Goal: Task Accomplishment & Management: Complete application form

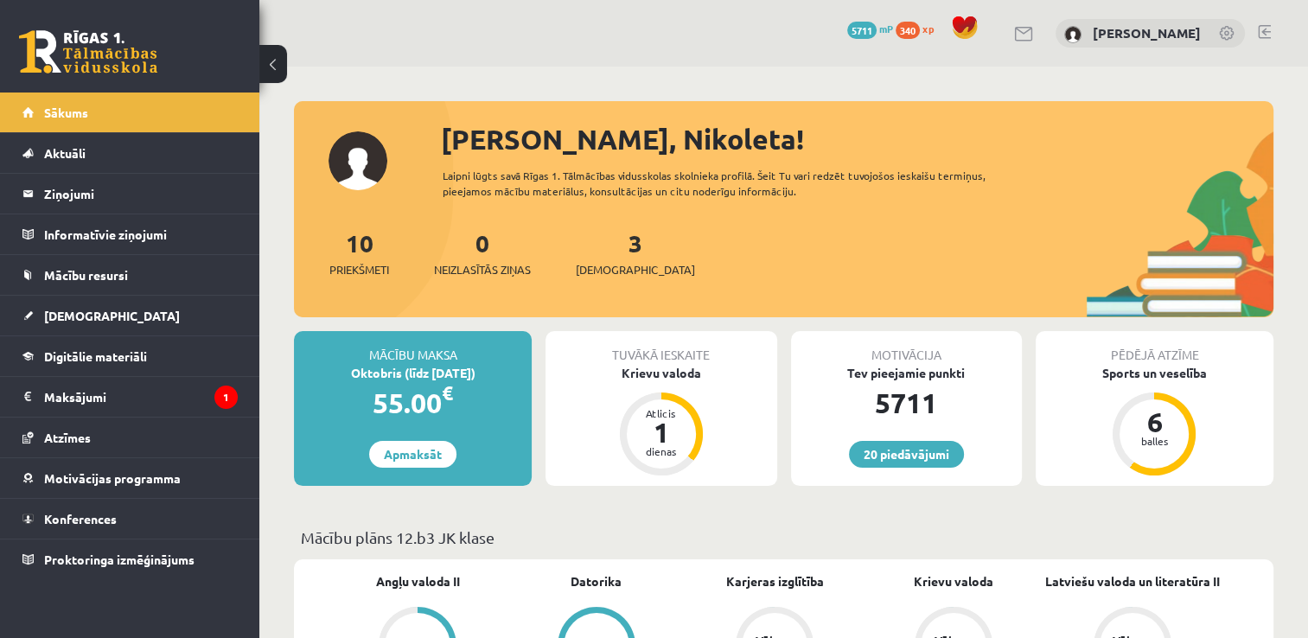
click at [616, 254] on div "3 Ieskaites" at bounding box center [635, 252] width 119 height 54
click at [603, 247] on link "3 Ieskaites" at bounding box center [635, 252] width 119 height 51
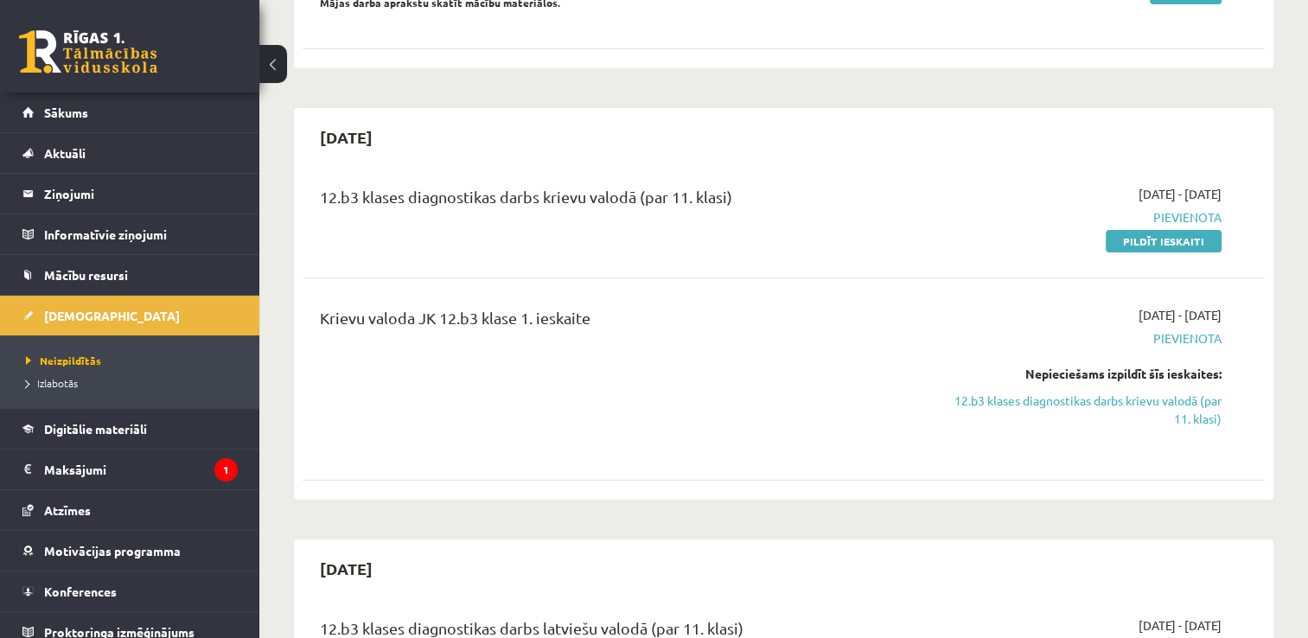
scroll to position [304, 0]
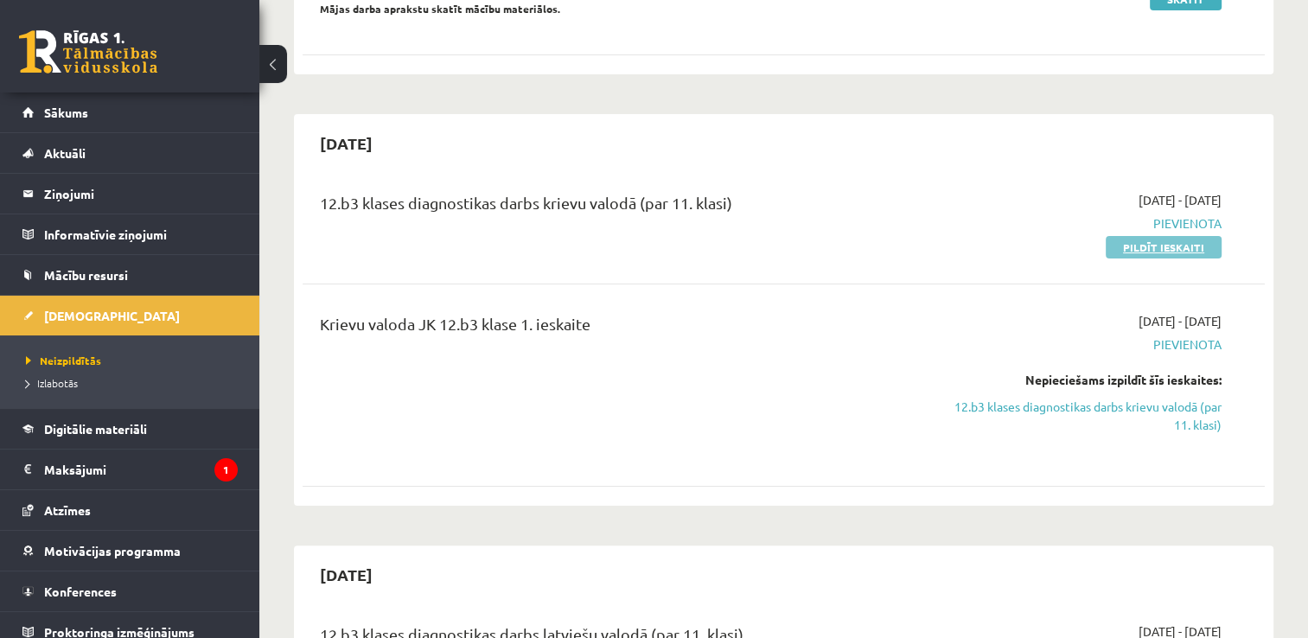
click at [1143, 245] on link "Pildīt ieskaiti" at bounding box center [1164, 247] width 116 height 22
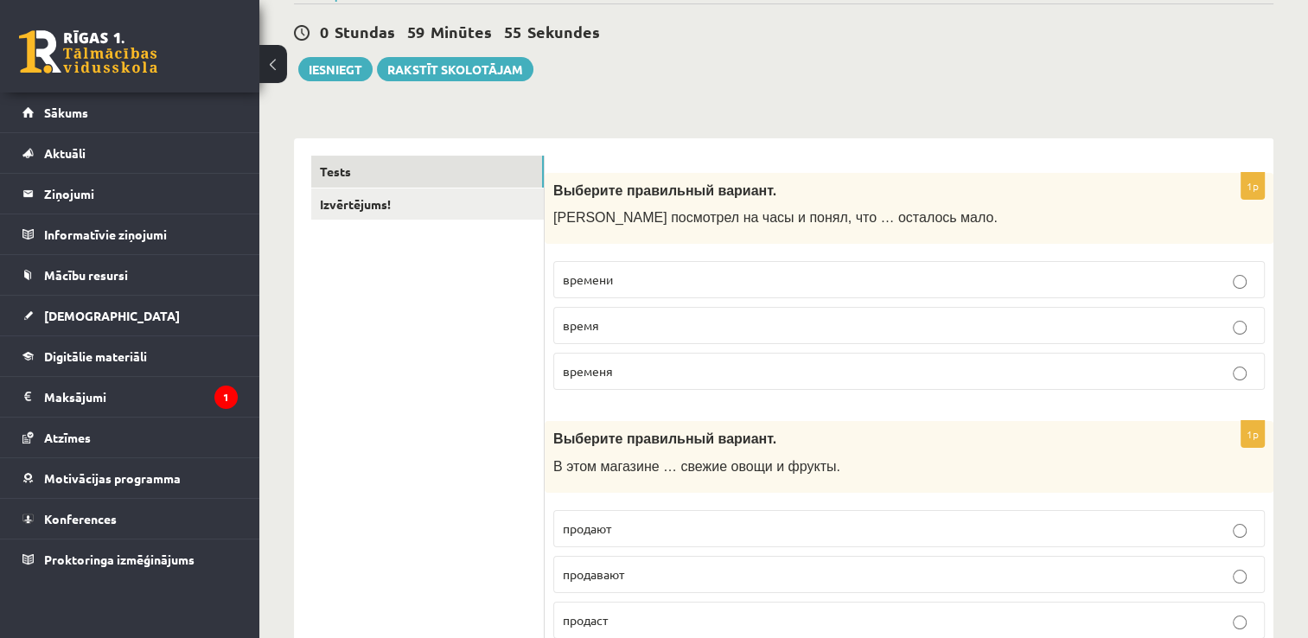
scroll to position [156, 0]
click at [583, 280] on span "времени" at bounding box center [588, 279] width 50 height 16
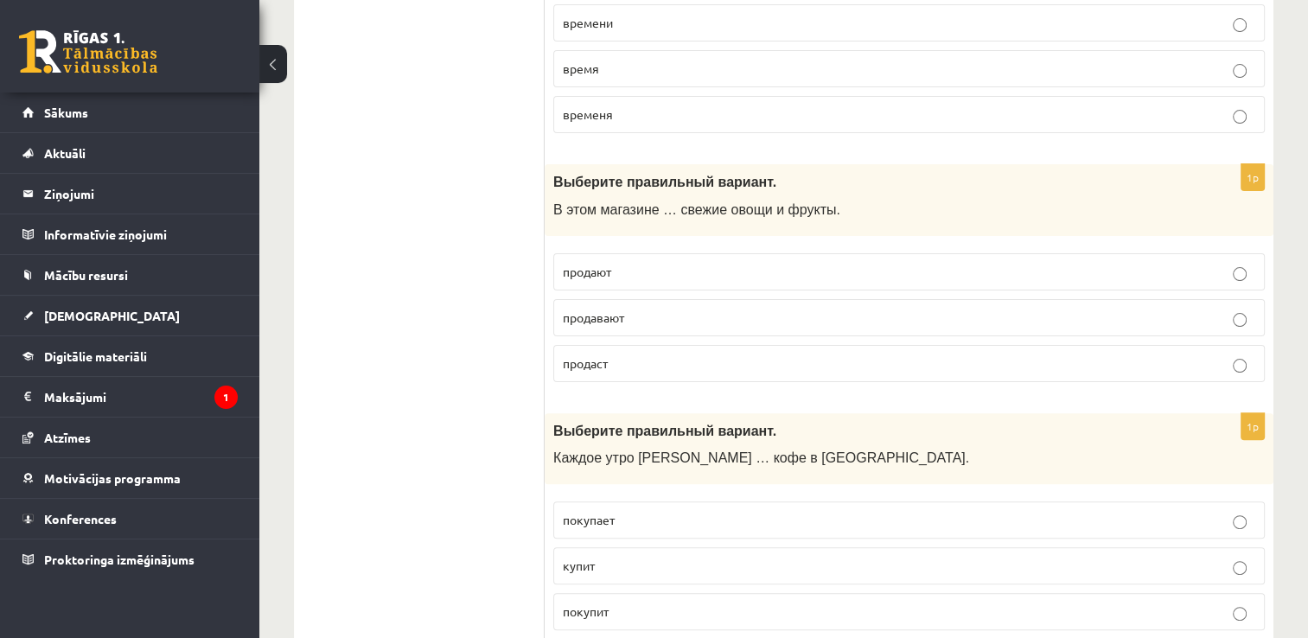
scroll to position [415, 0]
click at [652, 256] on label "продают" at bounding box center [908, 268] width 711 height 37
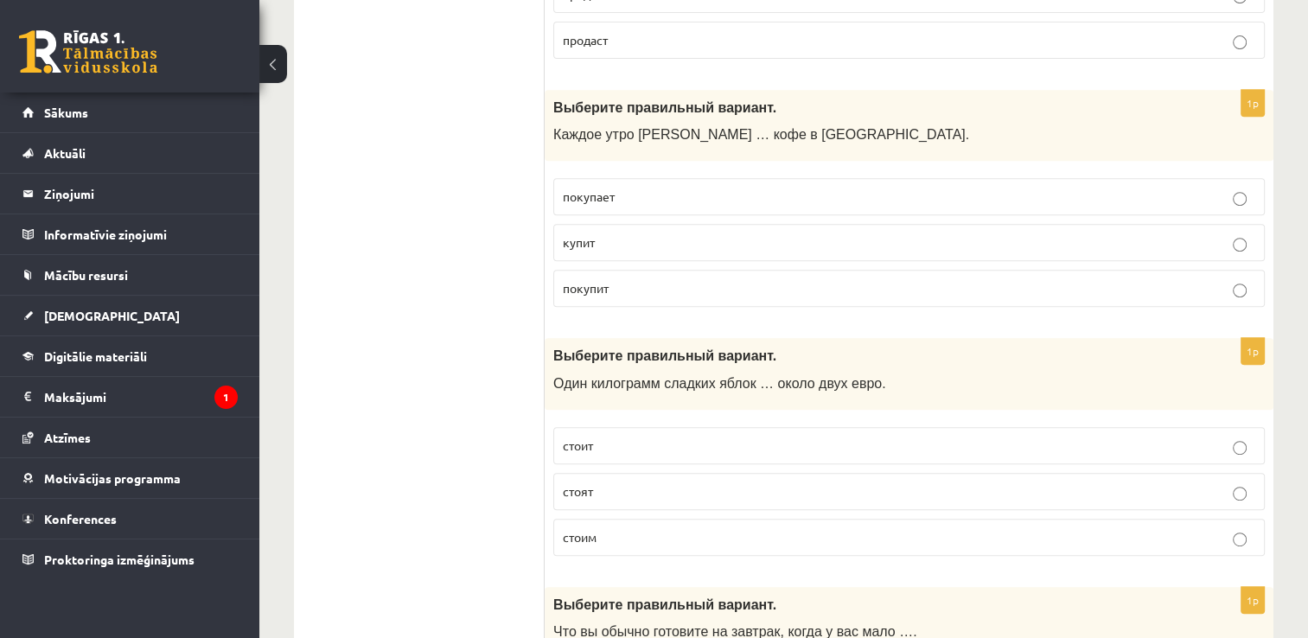
scroll to position [736, 0]
click at [612, 177] on label "покупает" at bounding box center [908, 195] width 711 height 37
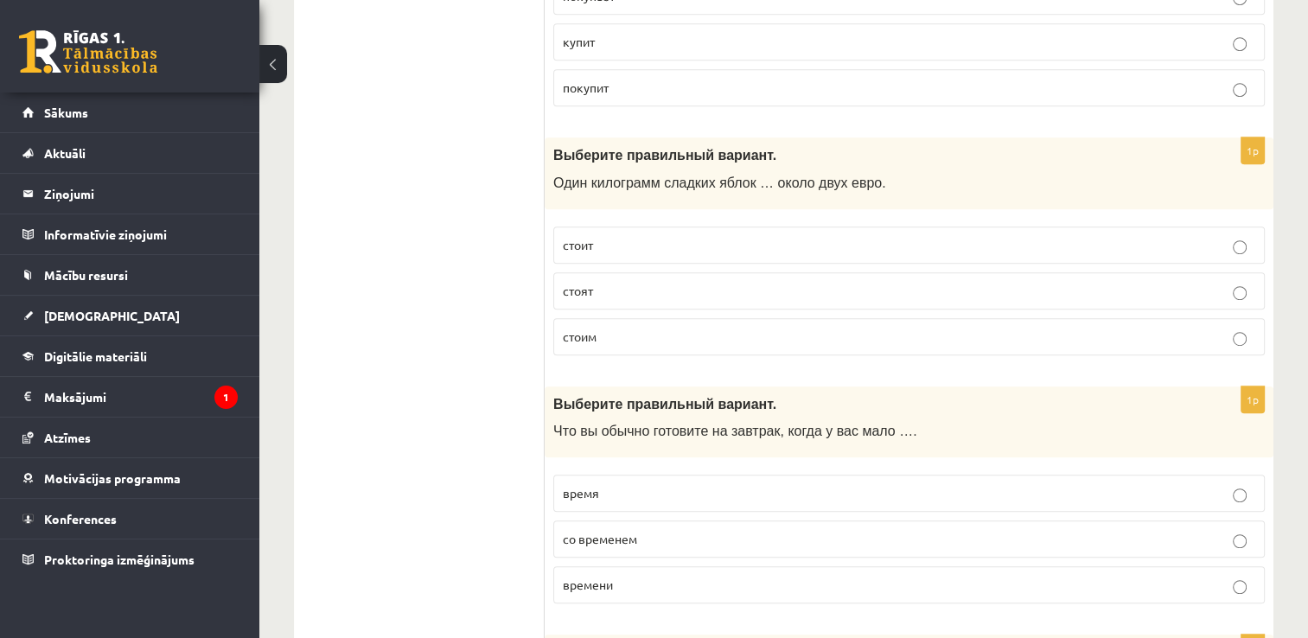
scroll to position [936, 0]
click at [646, 244] on p "стоит" at bounding box center [909, 244] width 692 height 18
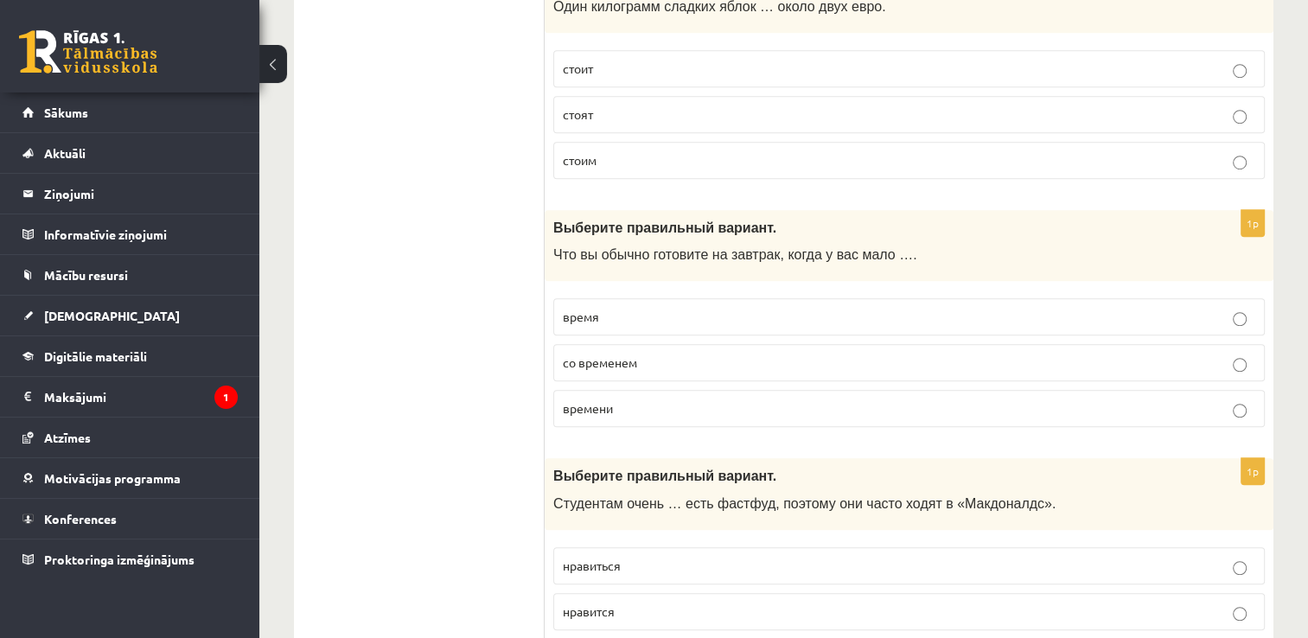
scroll to position [1119, 0]
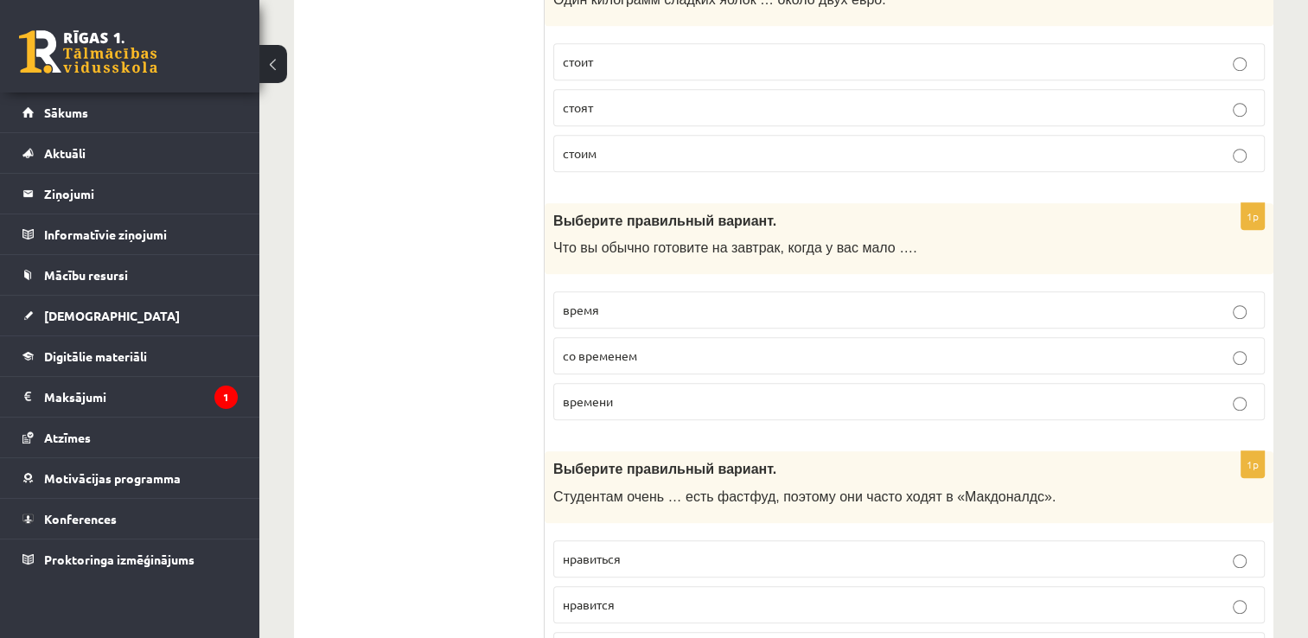
click at [583, 403] on p "времени" at bounding box center [909, 401] width 692 height 18
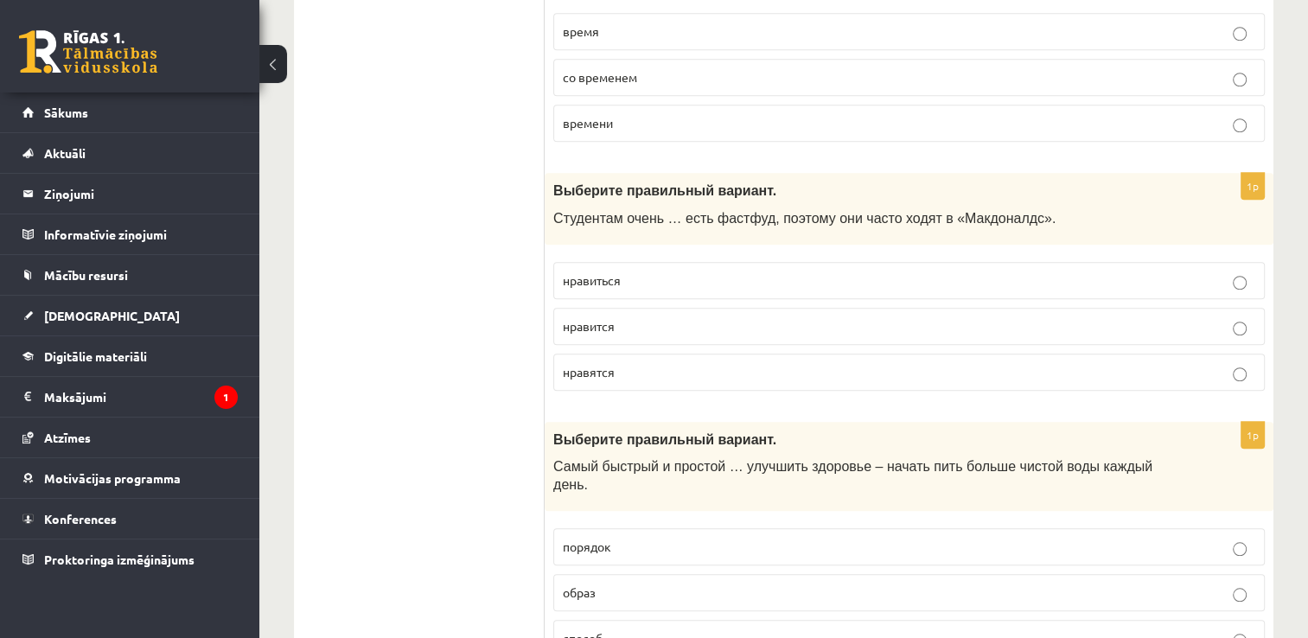
scroll to position [1399, 0]
click at [584, 379] on label "нравятся" at bounding box center [908, 370] width 711 height 37
click at [584, 327] on p "нравится" at bounding box center [909, 324] width 692 height 18
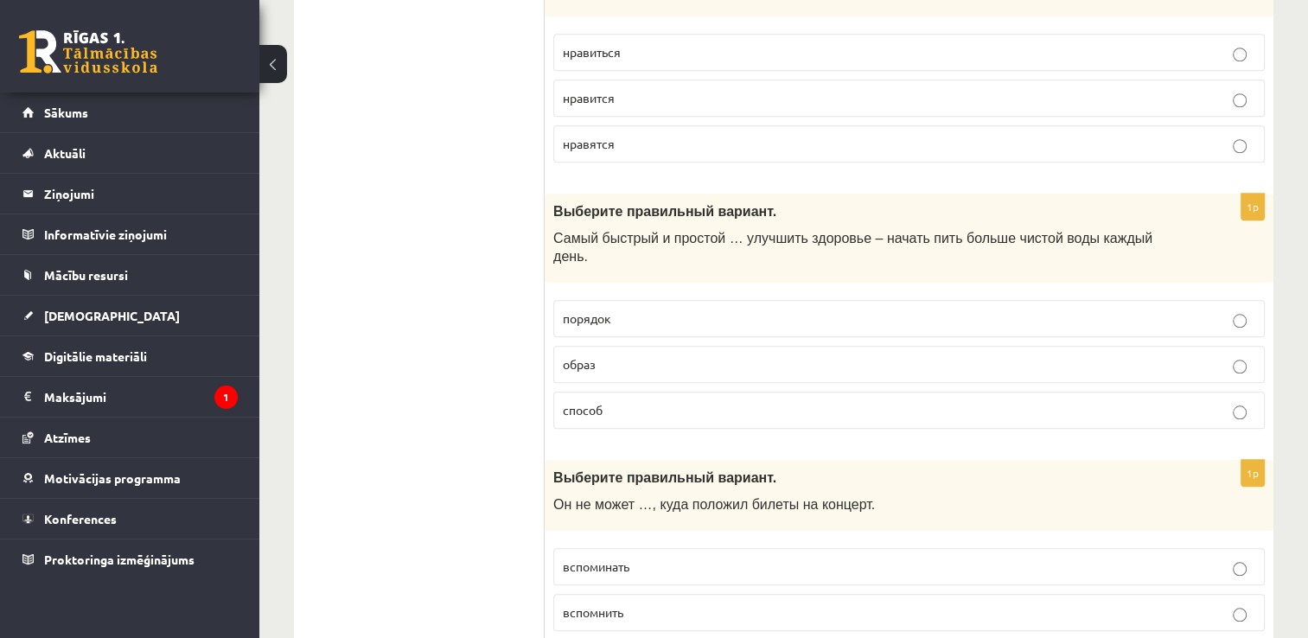
scroll to position [1627, 0]
click at [618, 399] on p "способ" at bounding box center [909, 408] width 692 height 18
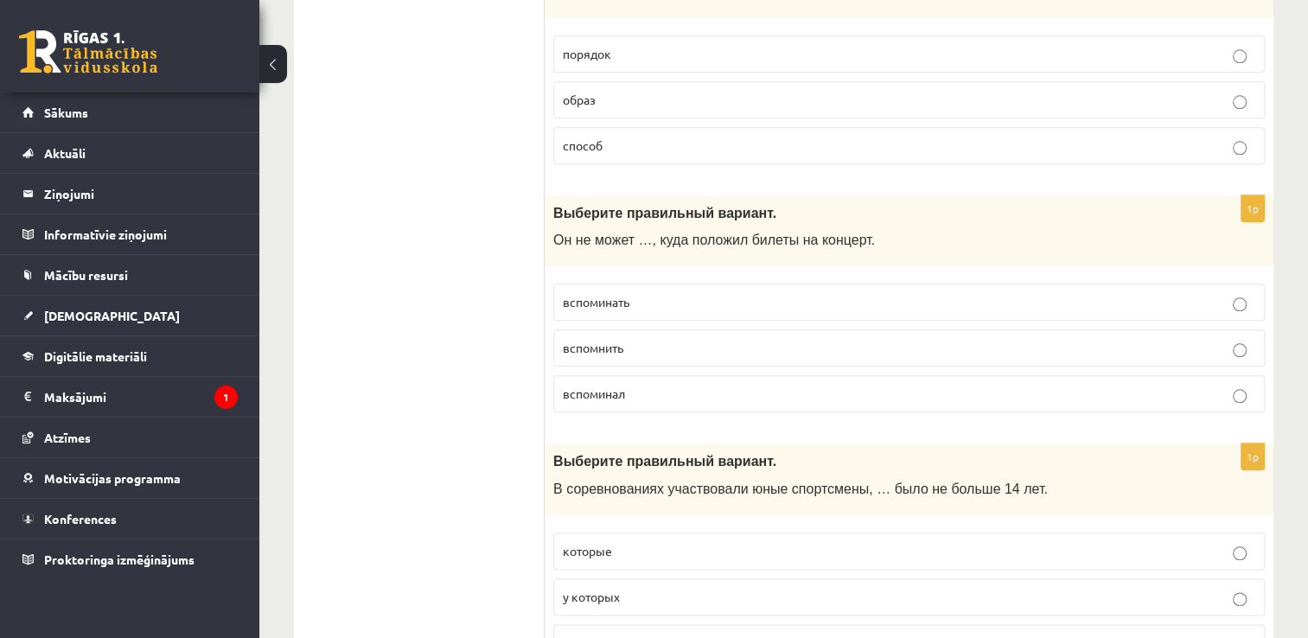
scroll to position [1897, 0]
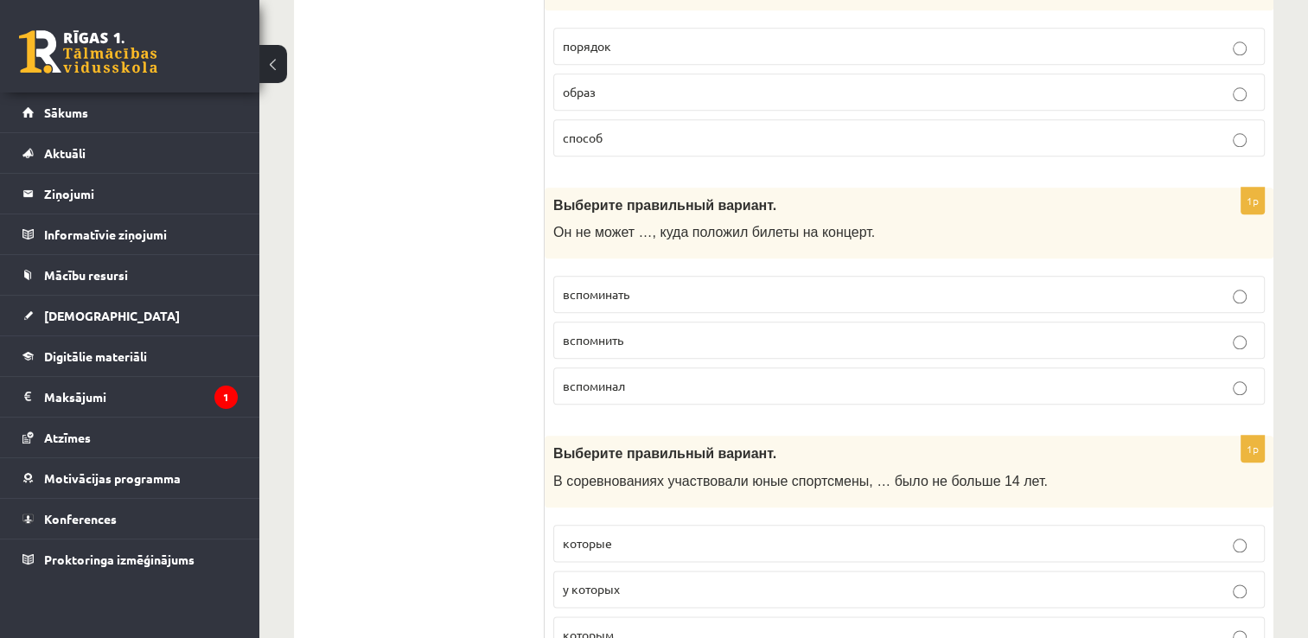
click at [603, 331] on p "вспомнить" at bounding box center [909, 340] width 692 height 18
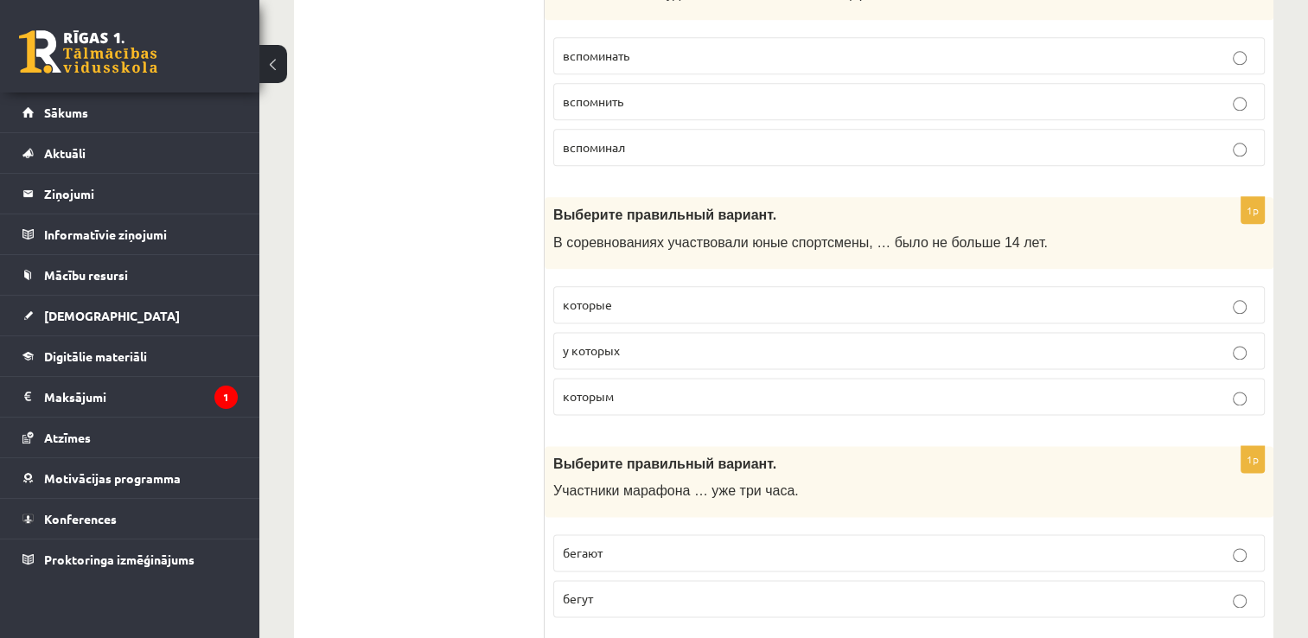
scroll to position [2139, 0]
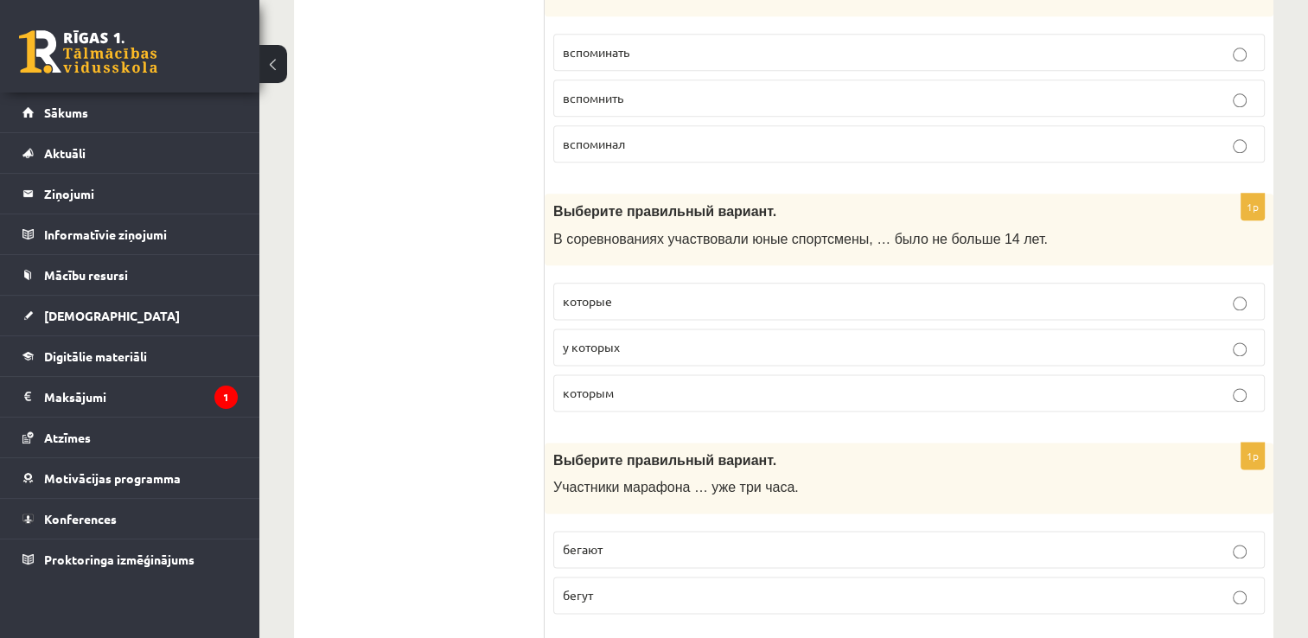
click at [602, 377] on label "которым" at bounding box center [908, 392] width 711 height 37
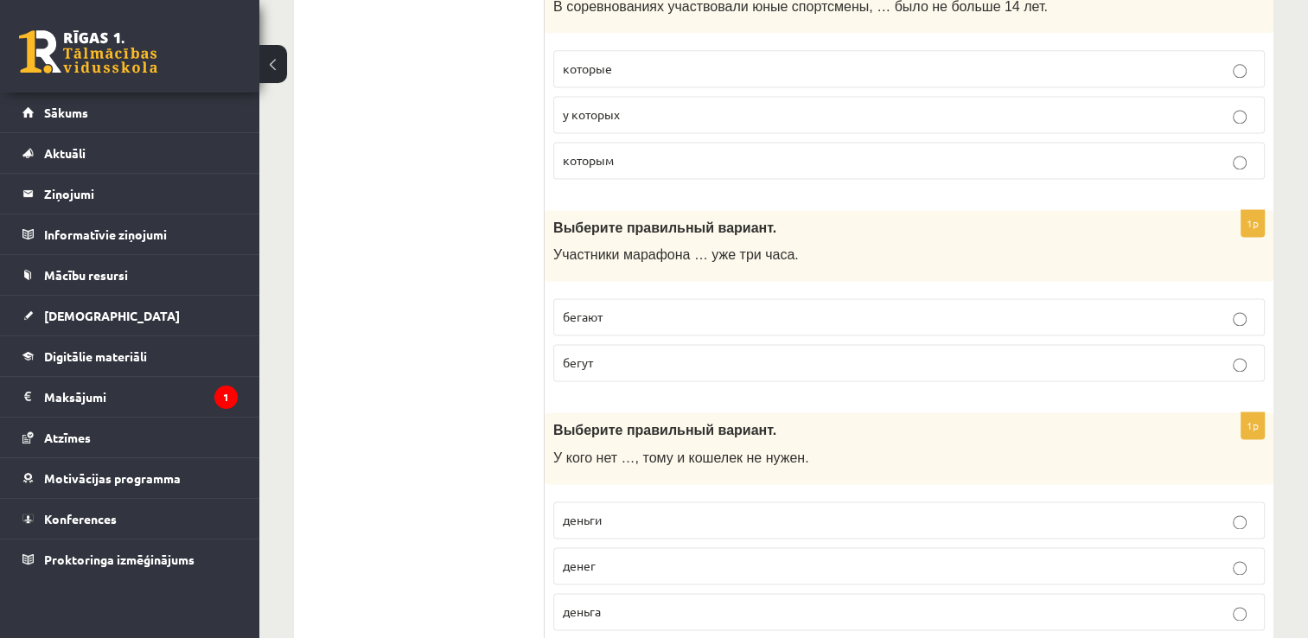
scroll to position [2375, 0]
click at [602, 305] on span "бегают" at bounding box center [583, 313] width 40 height 16
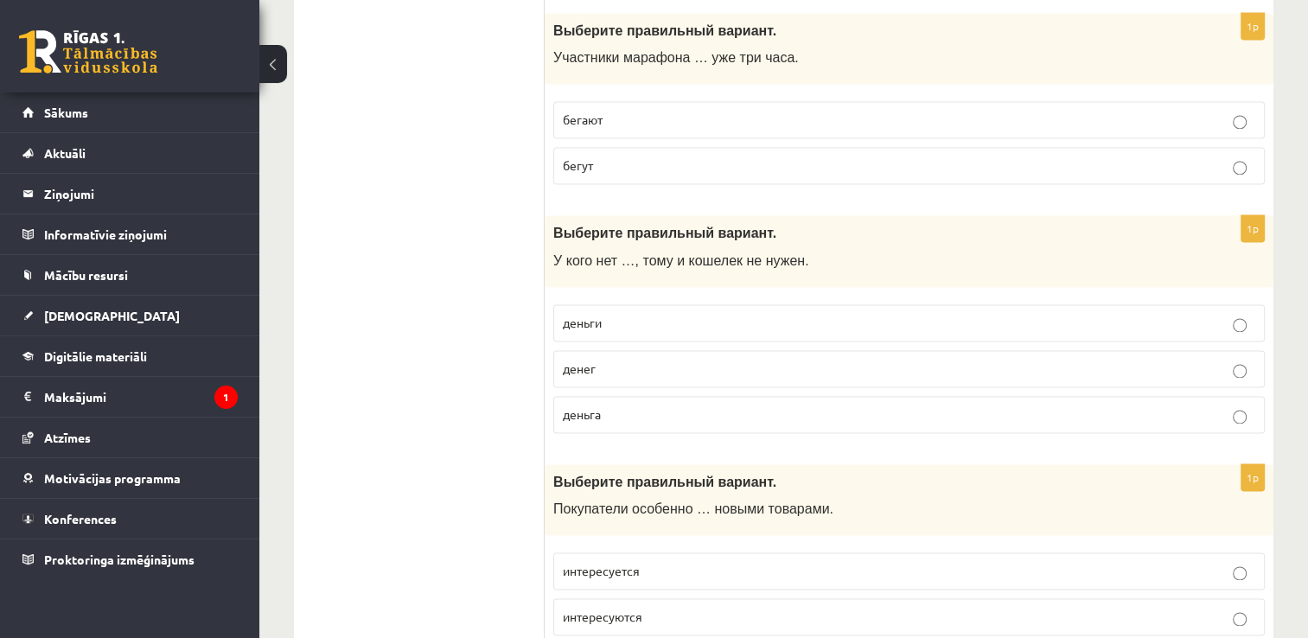
scroll to position [2571, 0]
click at [574, 359] on span "денег" at bounding box center [579, 367] width 33 height 16
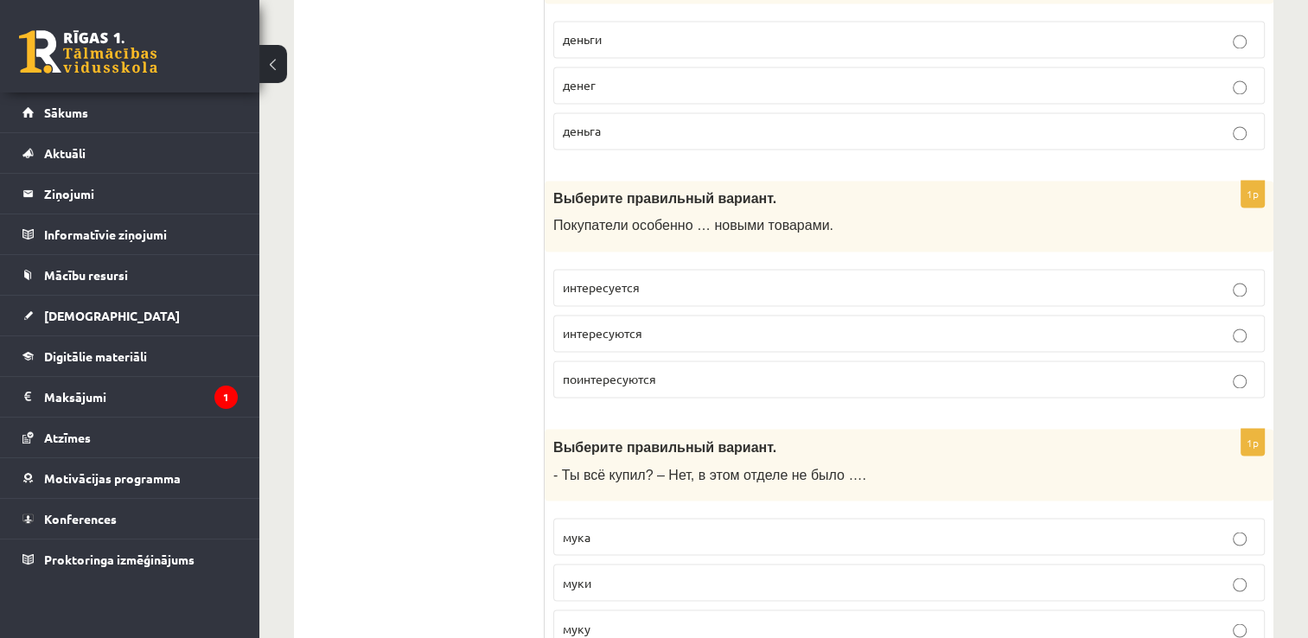
scroll to position [2852, 0]
click at [639, 325] on span "интересуются" at bounding box center [603, 333] width 80 height 16
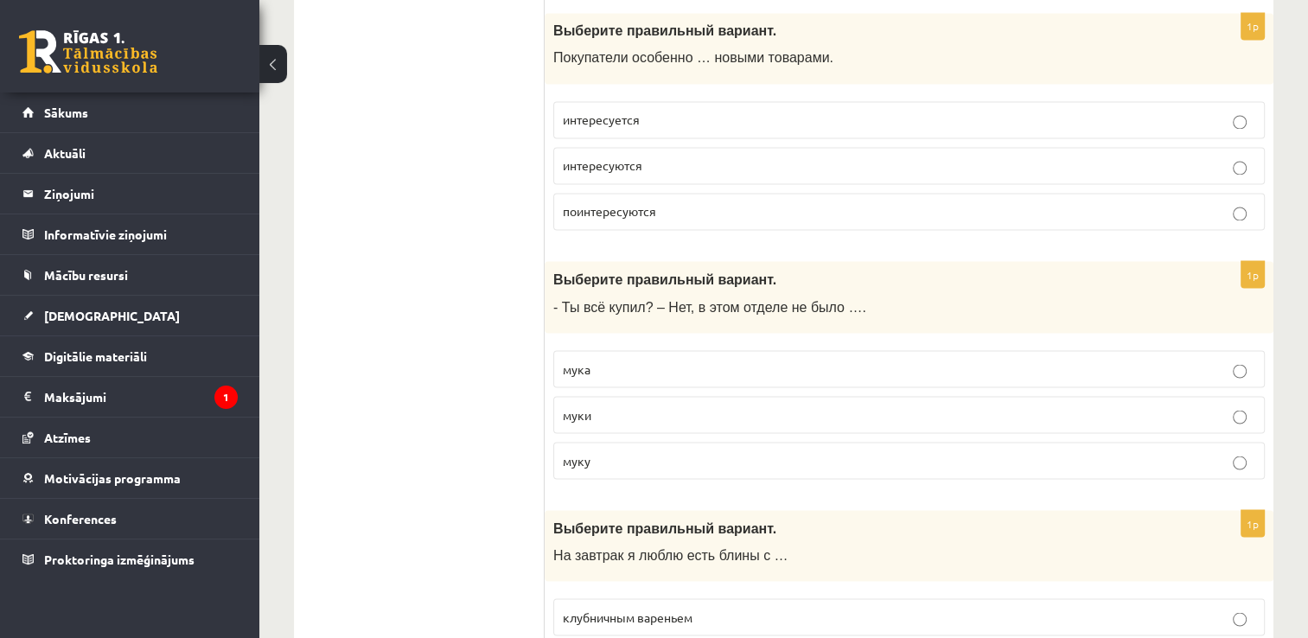
scroll to position [3073, 0]
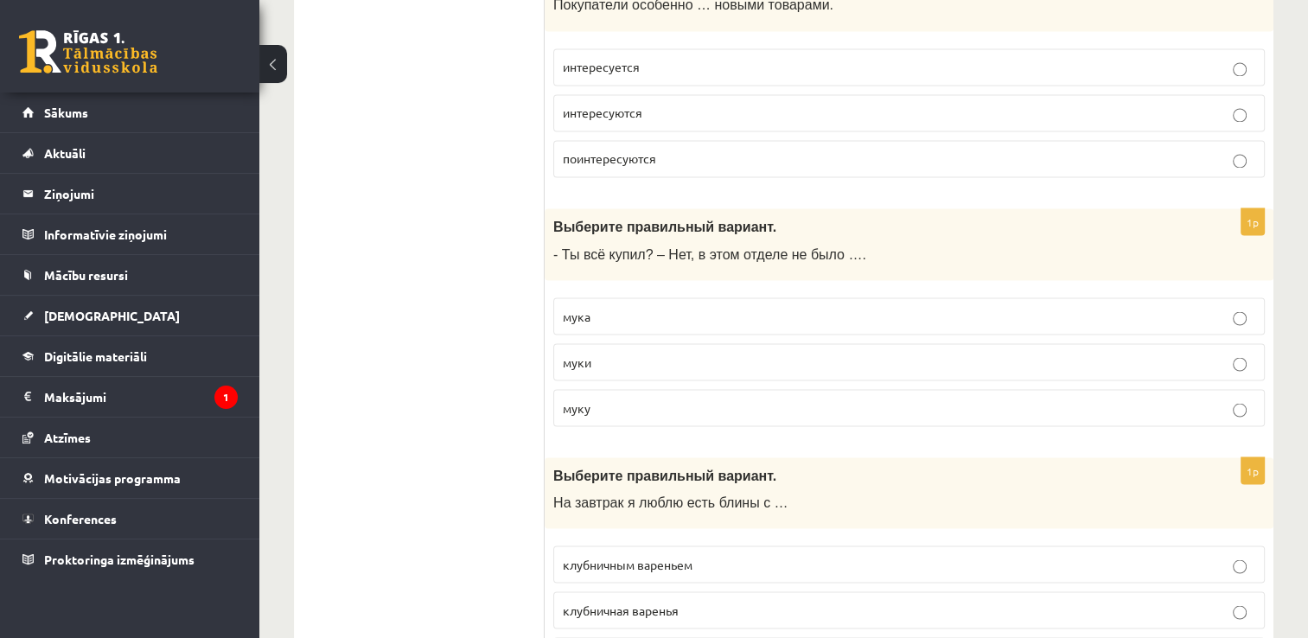
click at [578, 343] on label "муки" at bounding box center [908, 361] width 711 height 37
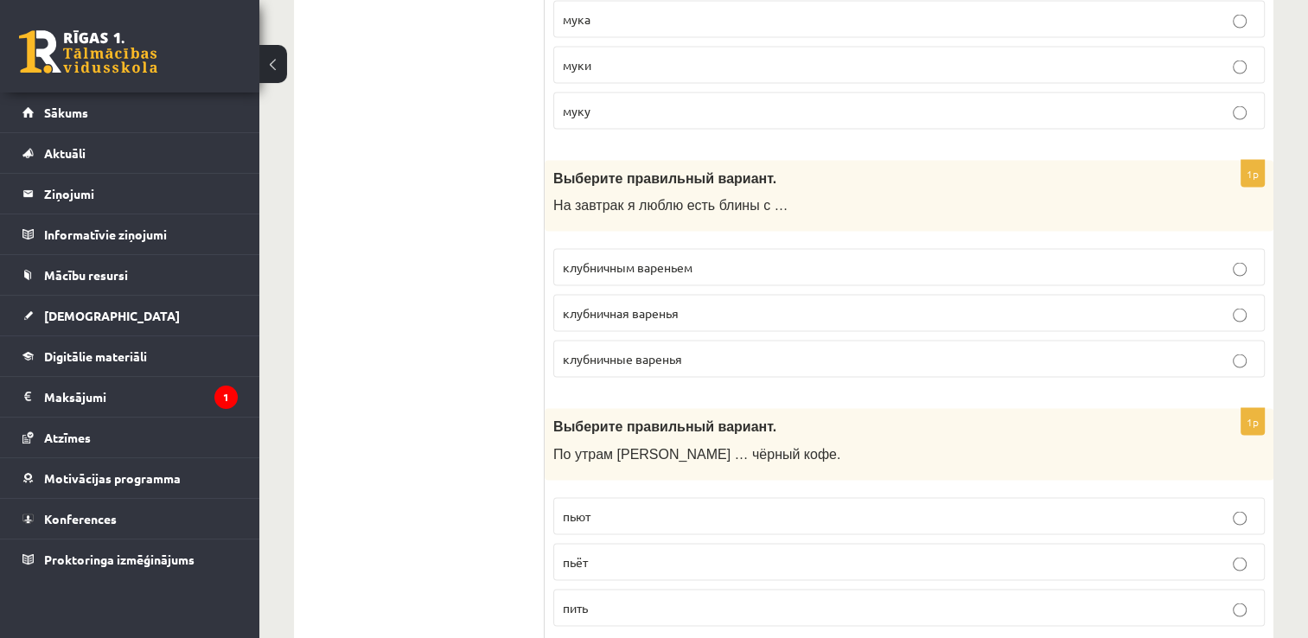
scroll to position [3370, 0]
click at [587, 248] on label "клубничным вареньем" at bounding box center [908, 266] width 711 height 37
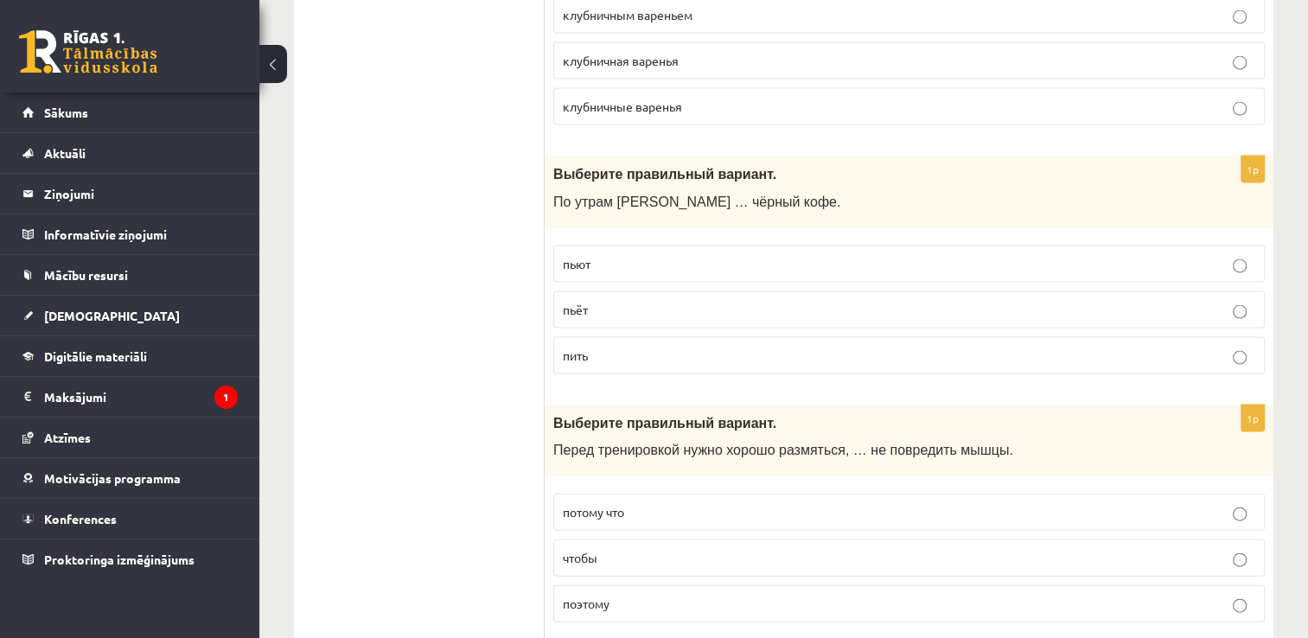
scroll to position [3626, 0]
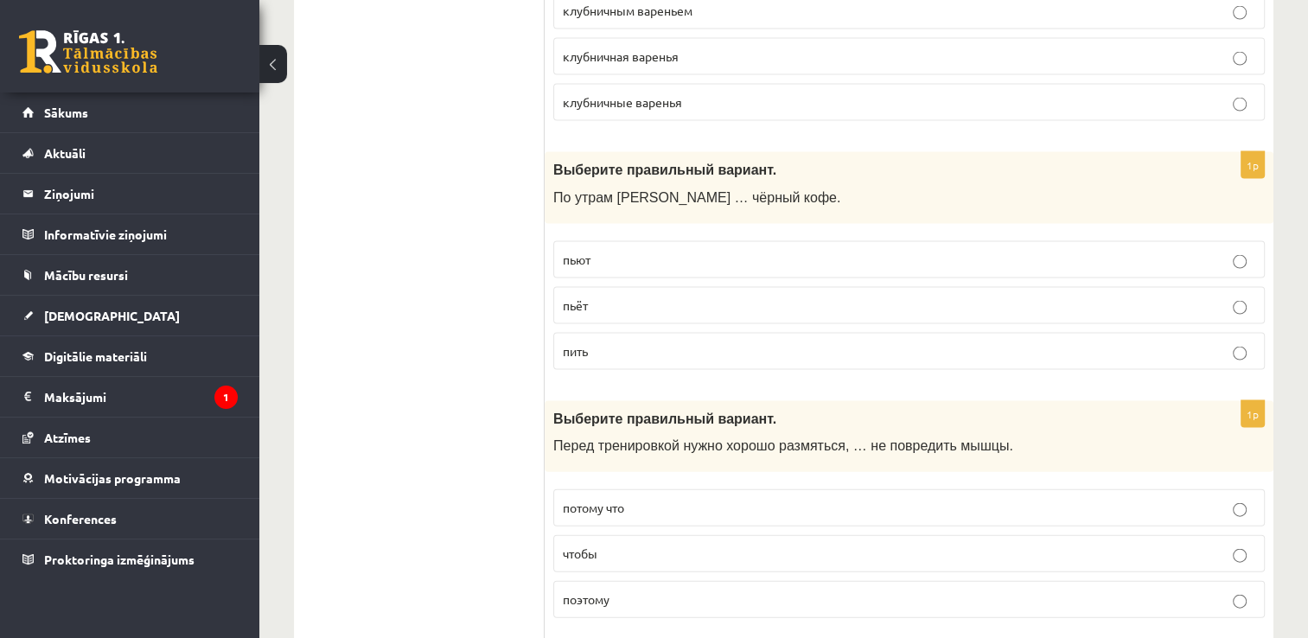
click at [582, 287] on label "пьёт" at bounding box center [908, 305] width 711 height 37
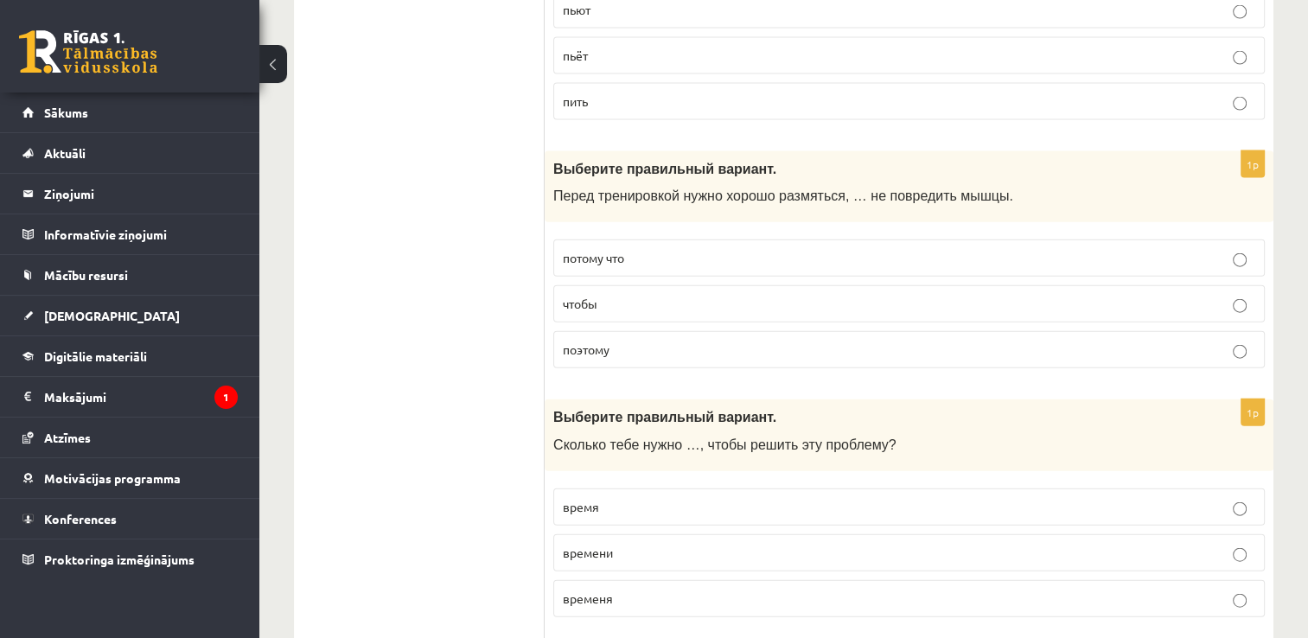
scroll to position [3878, 0]
click at [615, 293] on p "чтобы" at bounding box center [909, 302] width 692 height 18
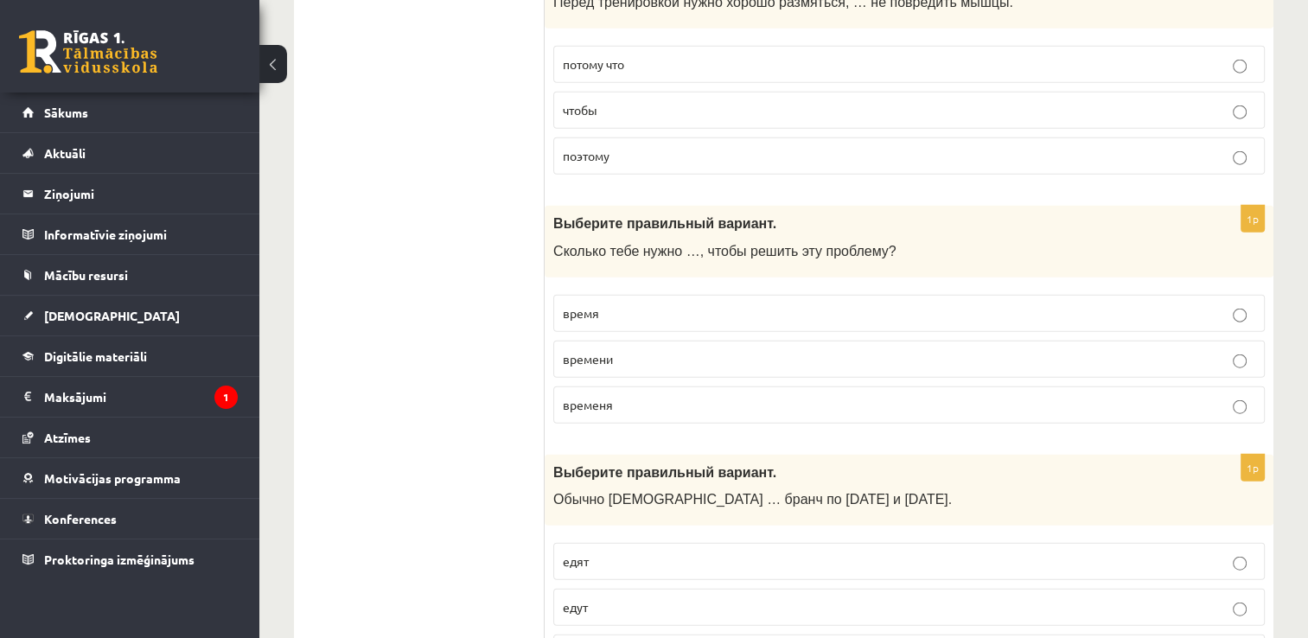
scroll to position [4076, 0]
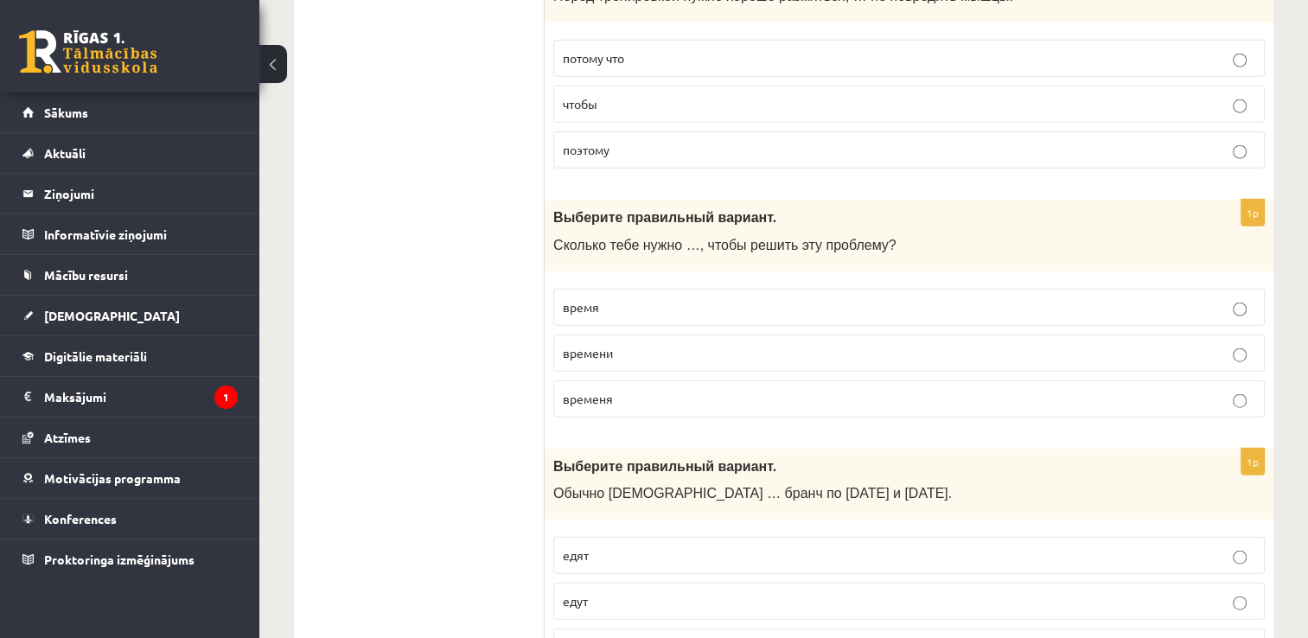
click at [576, 345] on span "времени" at bounding box center [588, 353] width 50 height 16
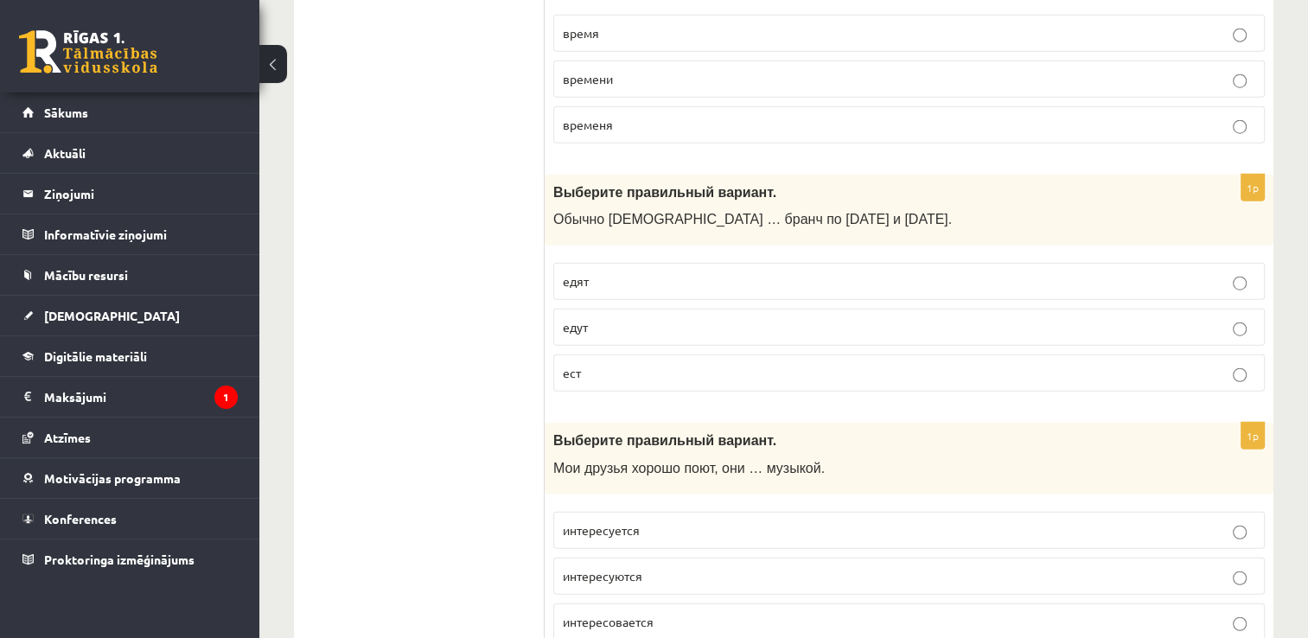
scroll to position [4356, 0]
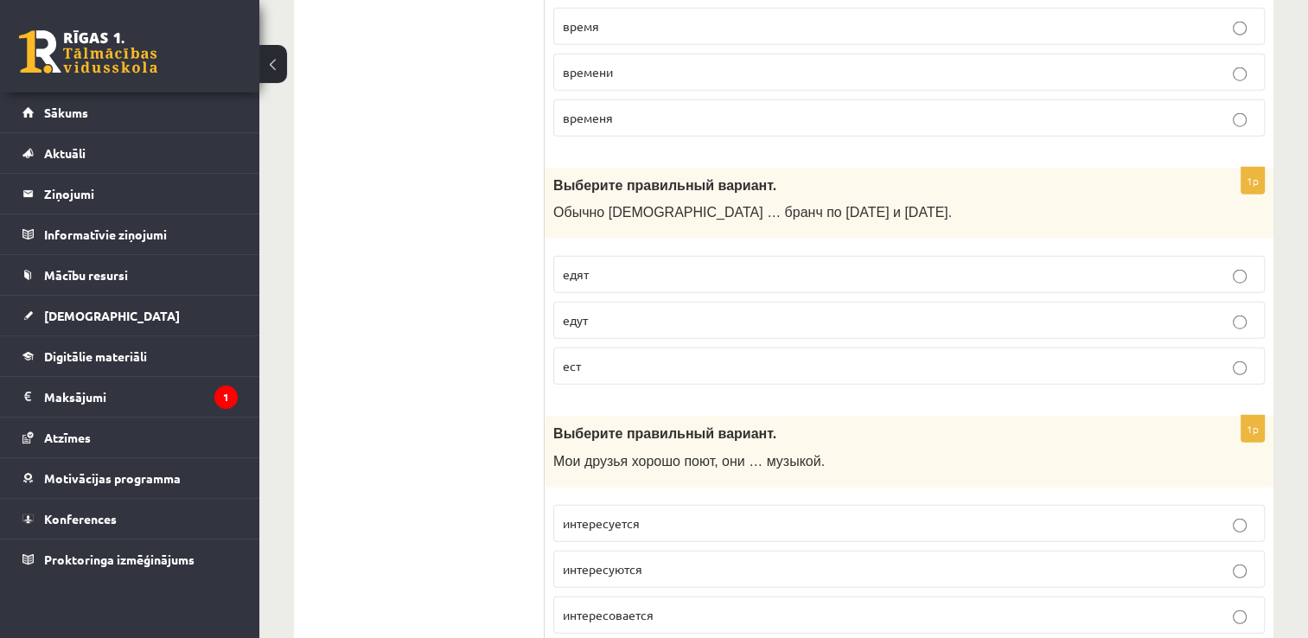
click at [606, 265] on p "едят" at bounding box center [909, 274] width 692 height 18
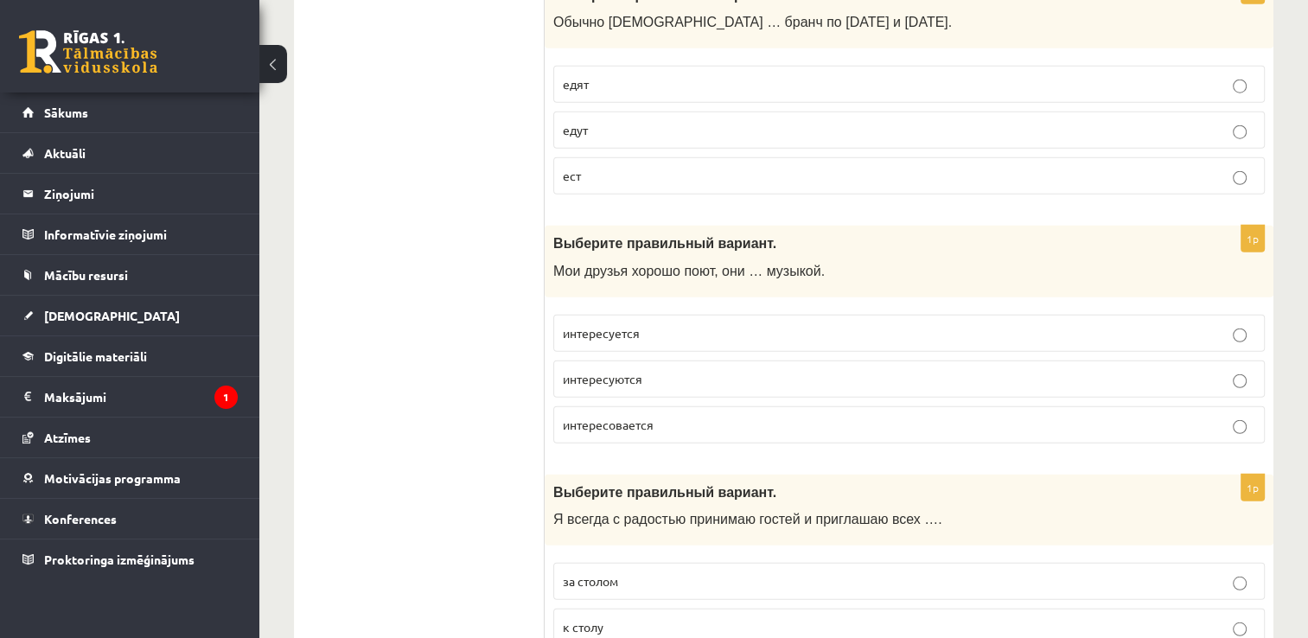
scroll to position [4550, 0]
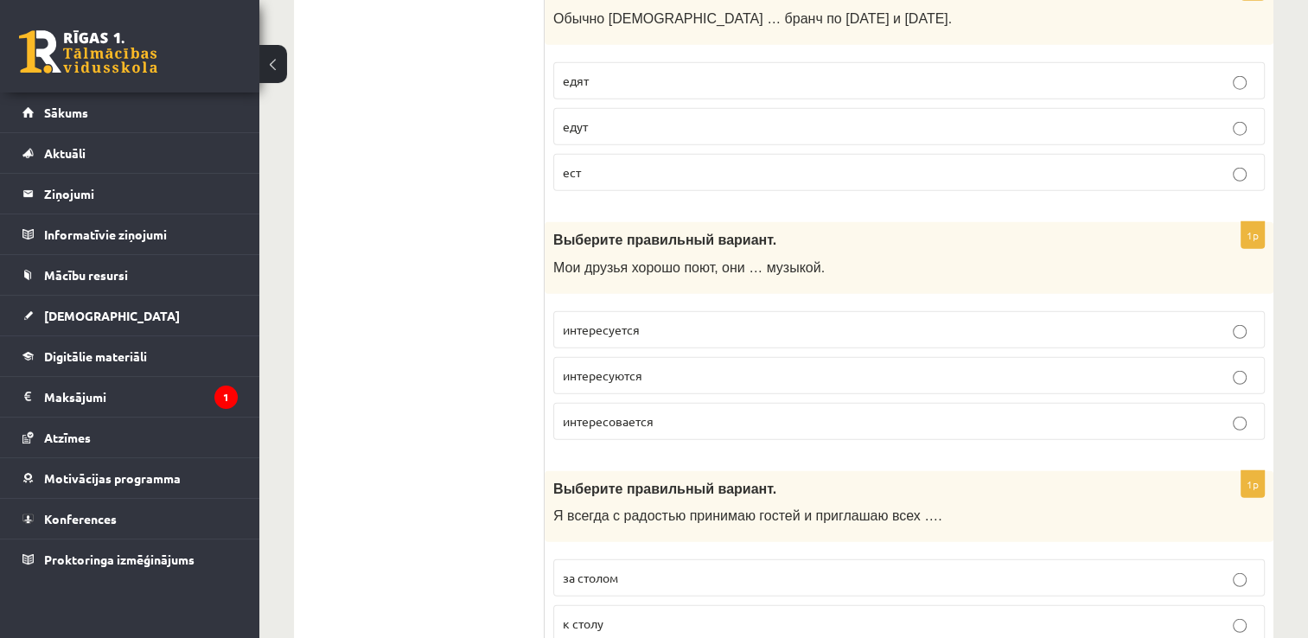
click at [642, 367] on span "интересуются" at bounding box center [603, 375] width 80 height 16
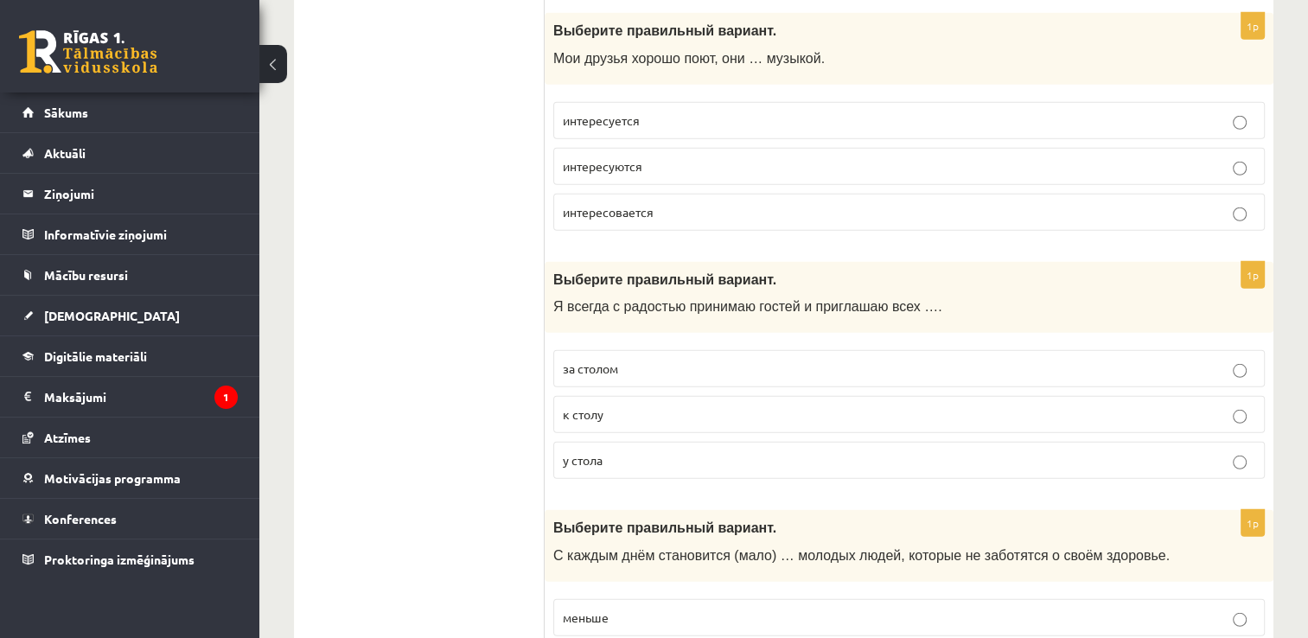
scroll to position [4795, 0]
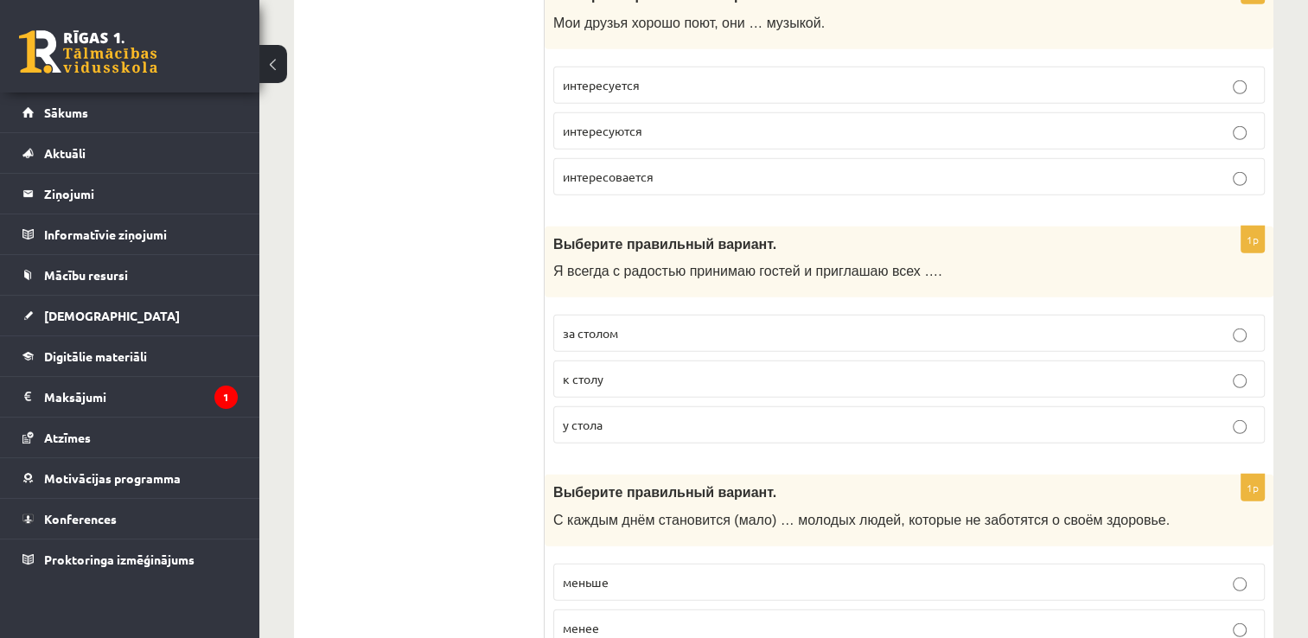
click at [586, 360] on label "к столу" at bounding box center [908, 378] width 711 height 37
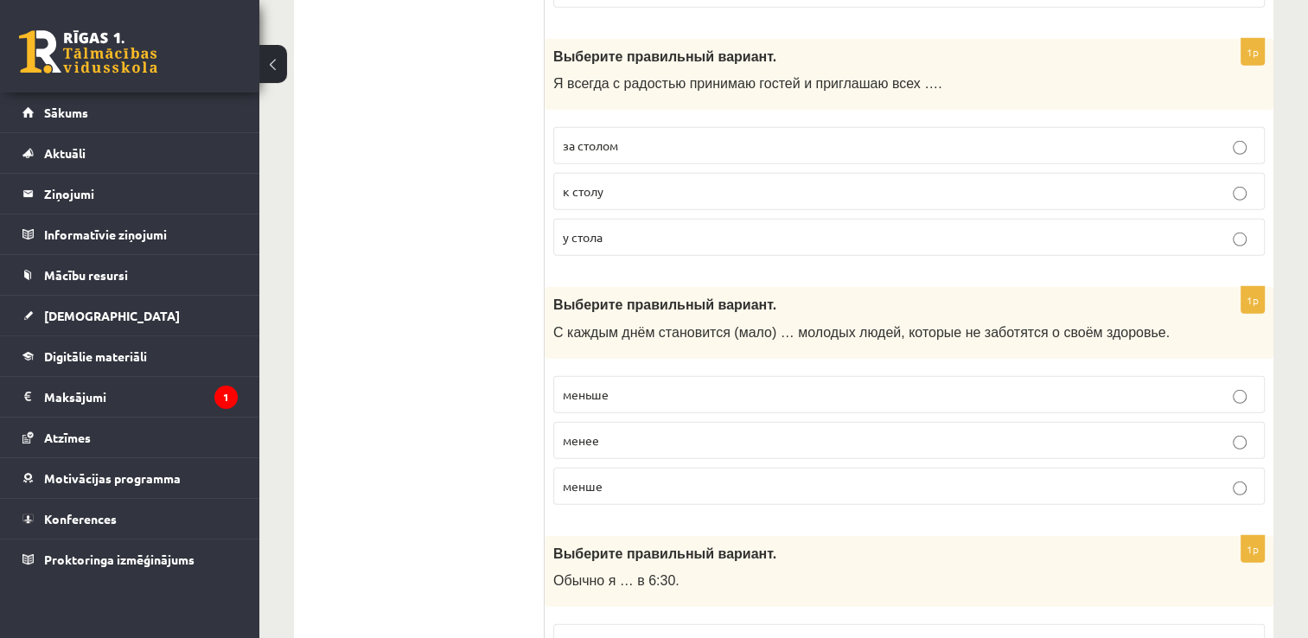
scroll to position [4999, 0]
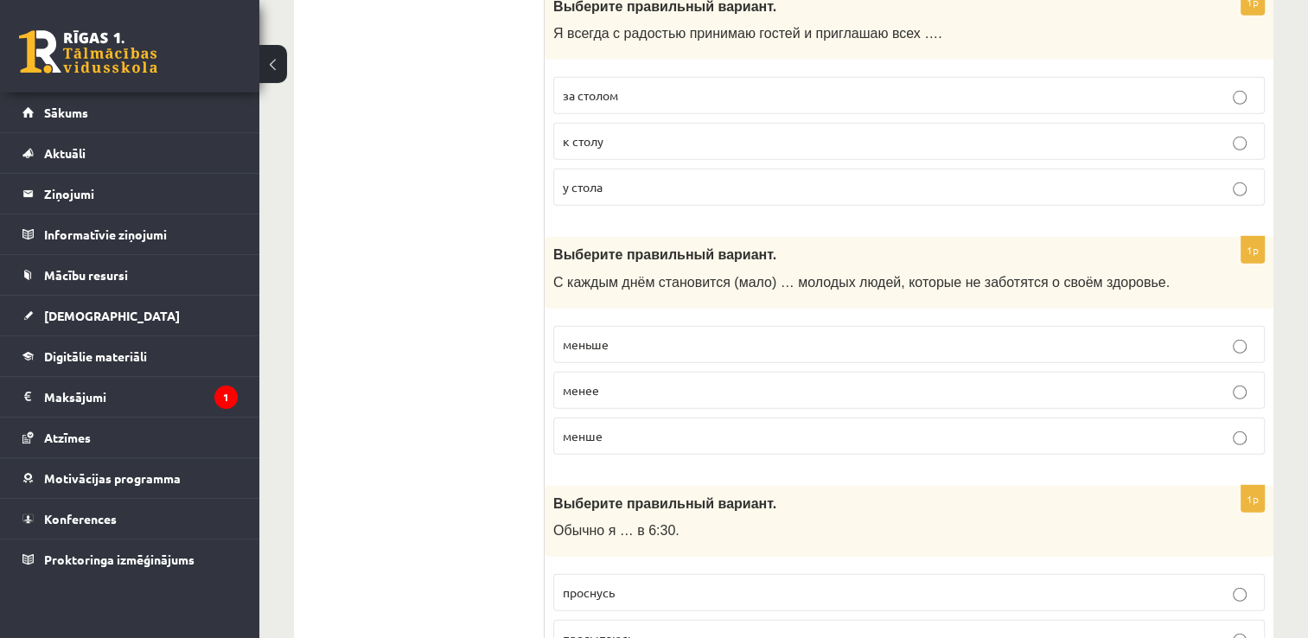
scroll to position [5033, 0]
click at [611, 335] on p "меньше" at bounding box center [909, 344] width 692 height 18
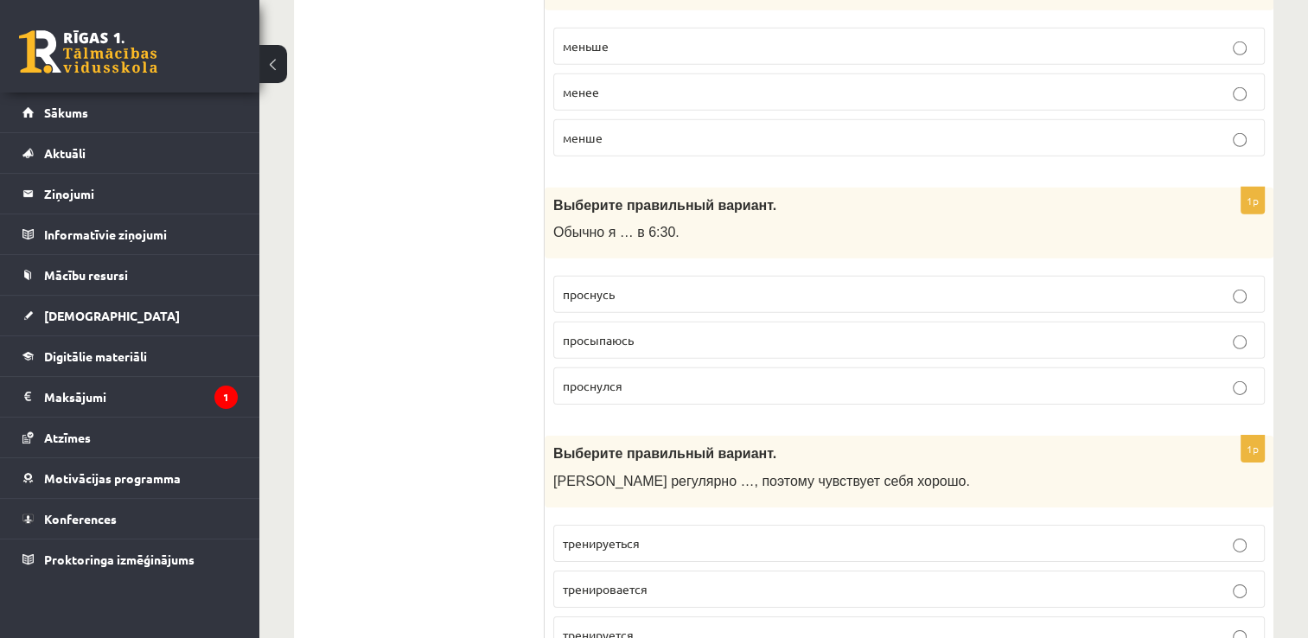
scroll to position [5334, 0]
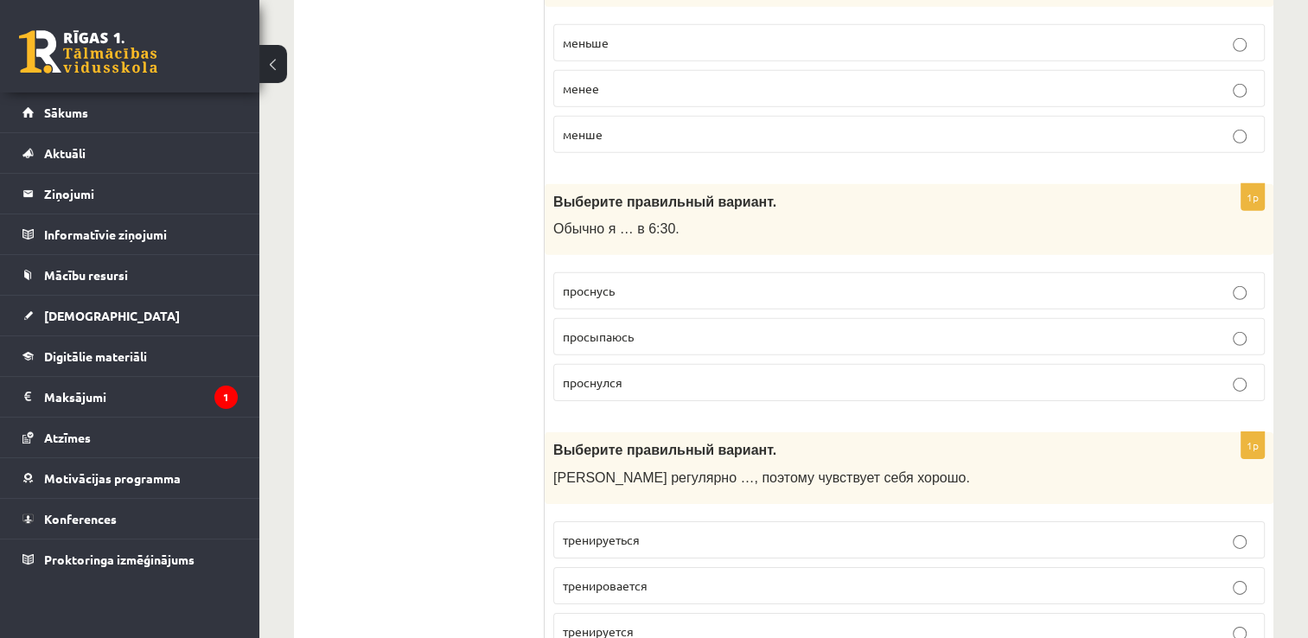
click at [617, 328] on span "просыпаюсь" at bounding box center [598, 336] width 71 height 16
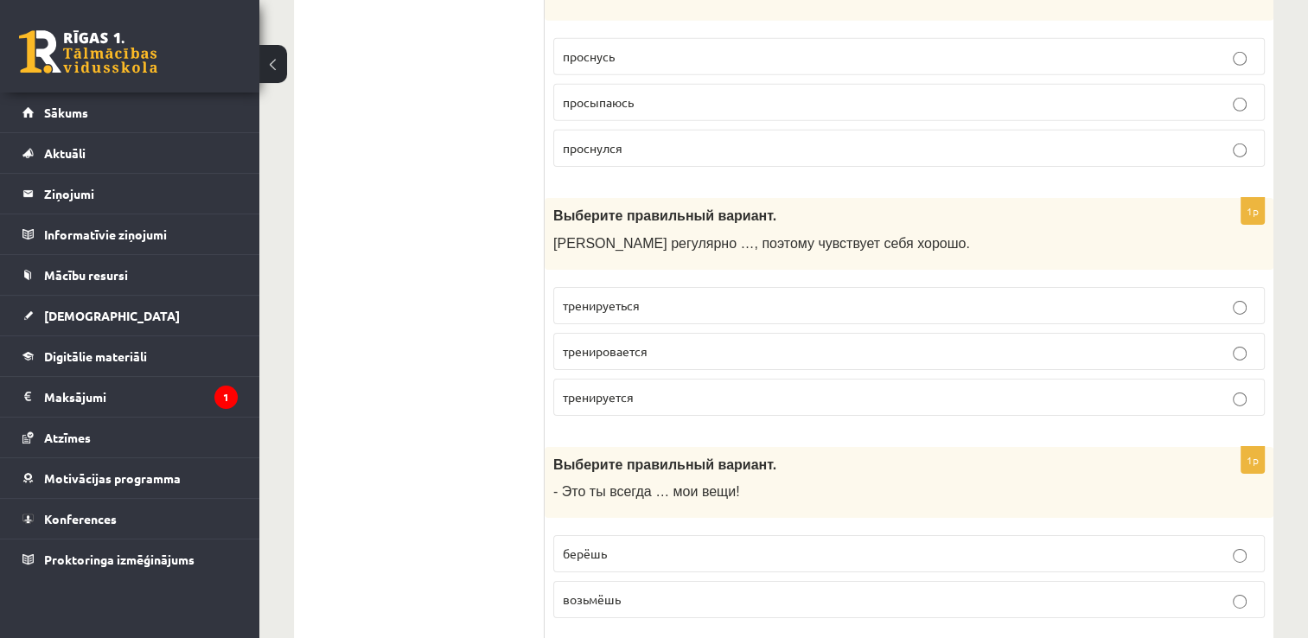
scroll to position [5570, 0]
click at [633, 387] on span "тренируется" at bounding box center [598, 395] width 71 height 16
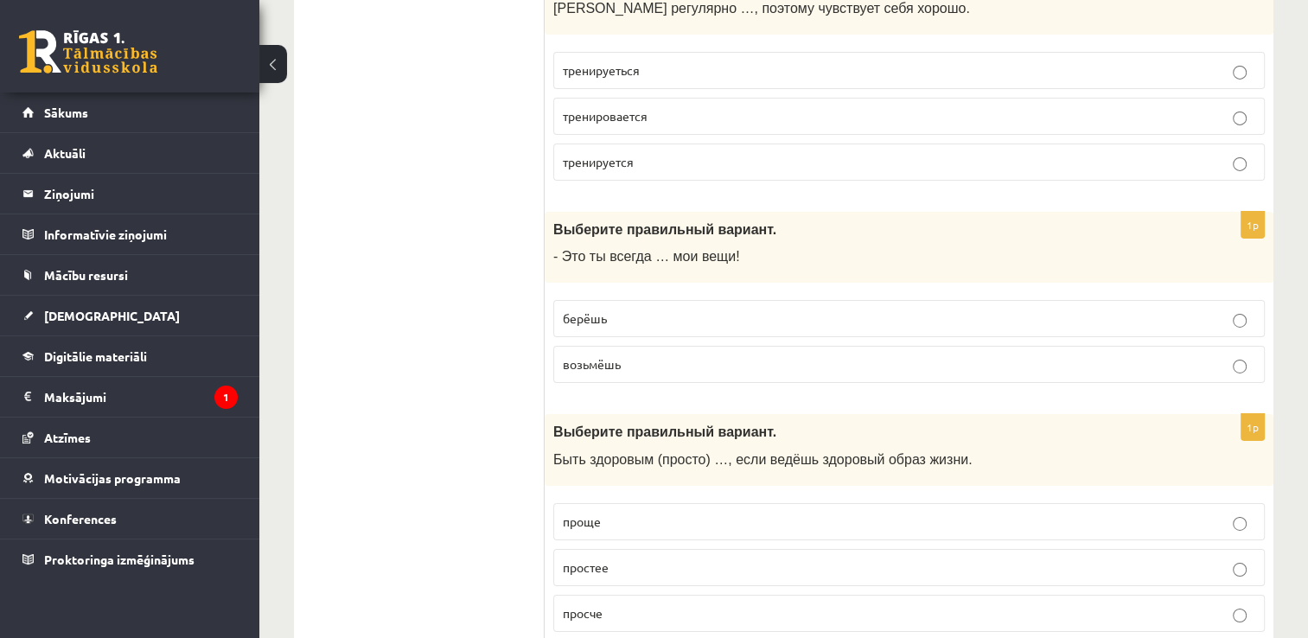
scroll to position [5809, 0]
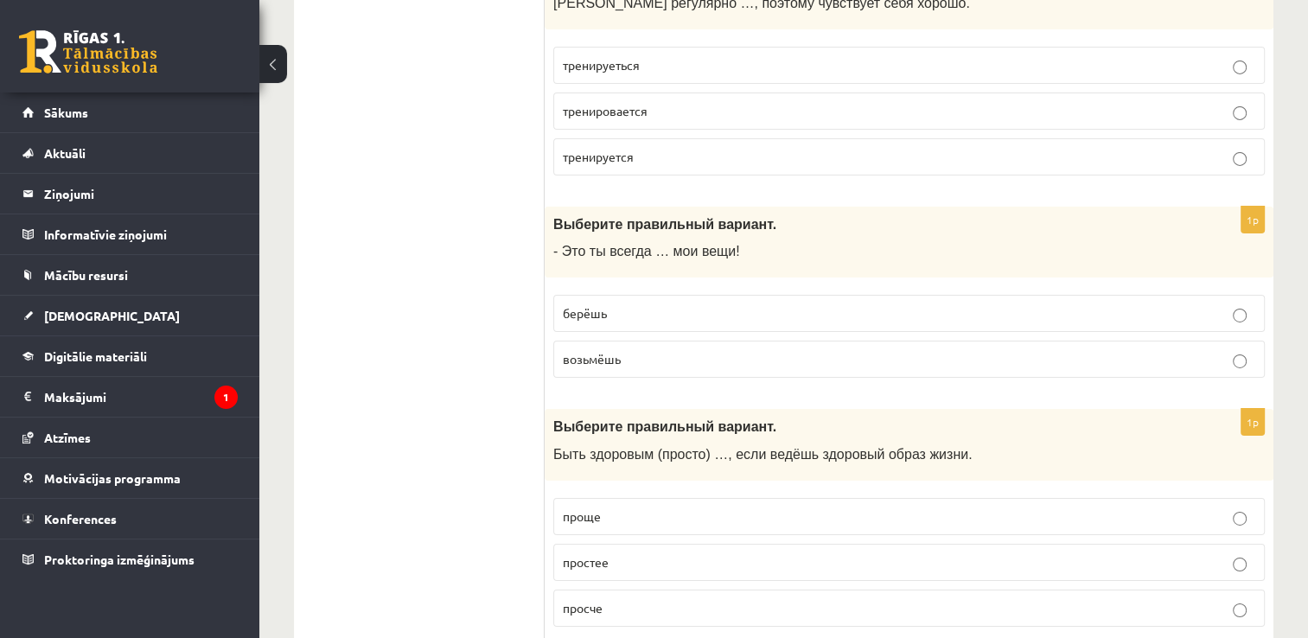
click at [570, 305] on span "берёшь" at bounding box center [585, 313] width 44 height 16
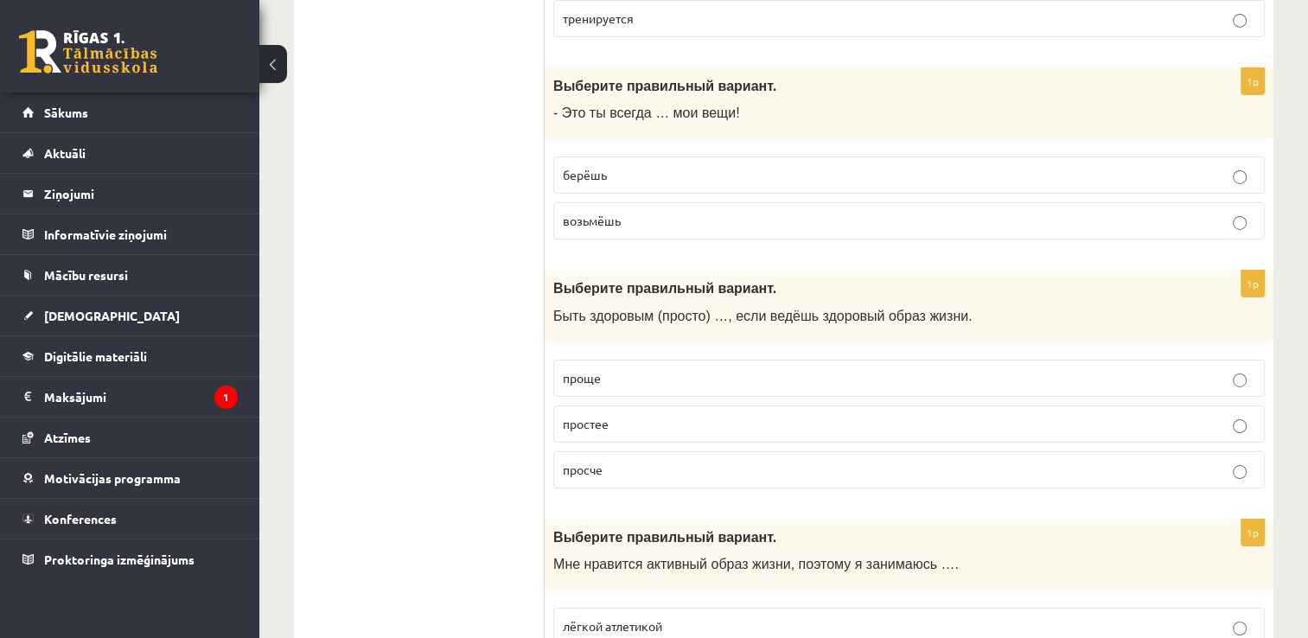
scroll to position [5995, 0]
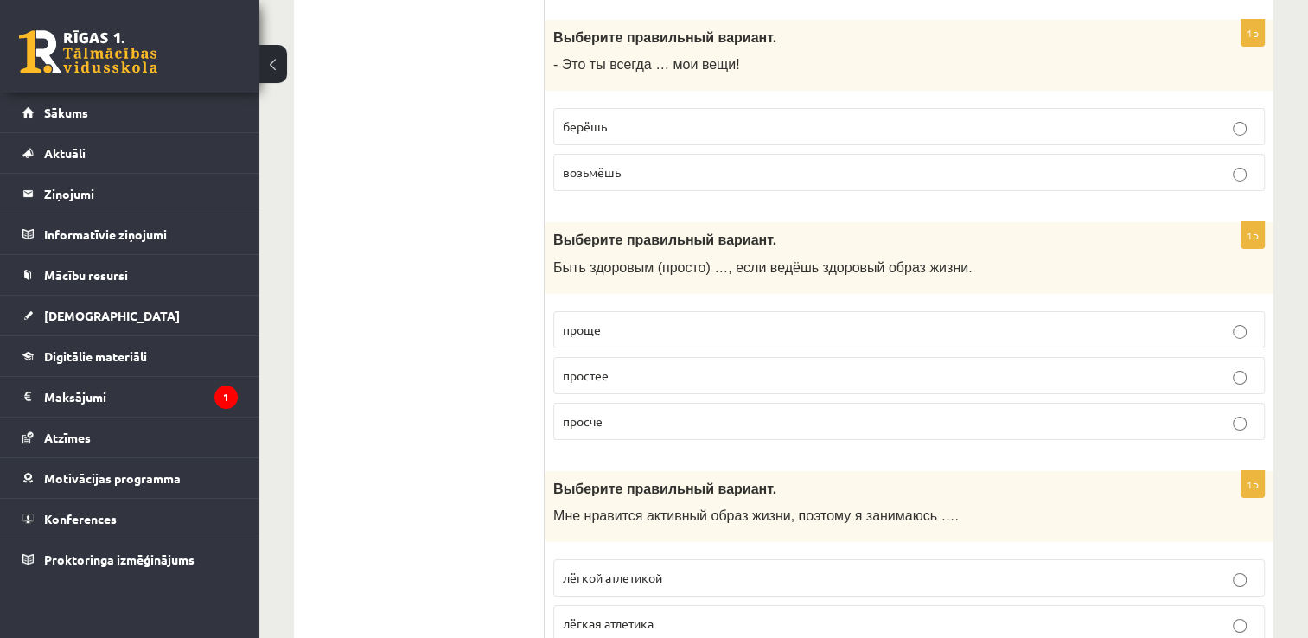
click at [592, 311] on label "проще" at bounding box center [908, 329] width 711 height 37
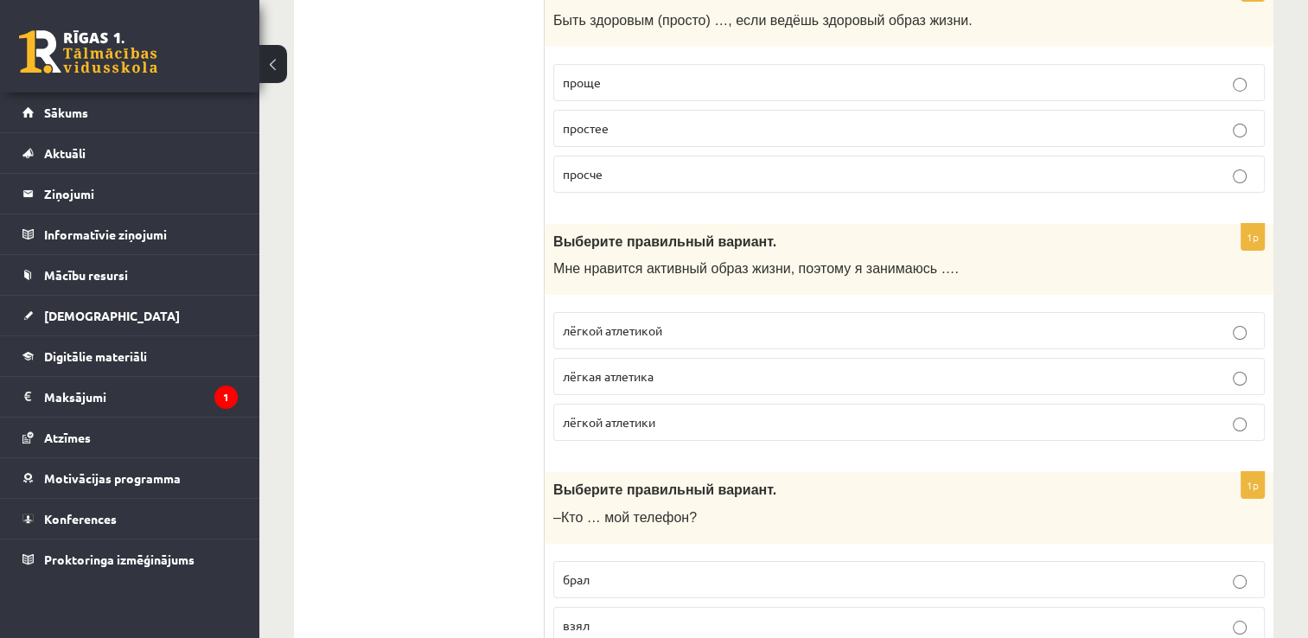
scroll to position [6241, 0]
click at [595, 324] on span "лёгкой атлетикой" at bounding box center [612, 332] width 99 height 16
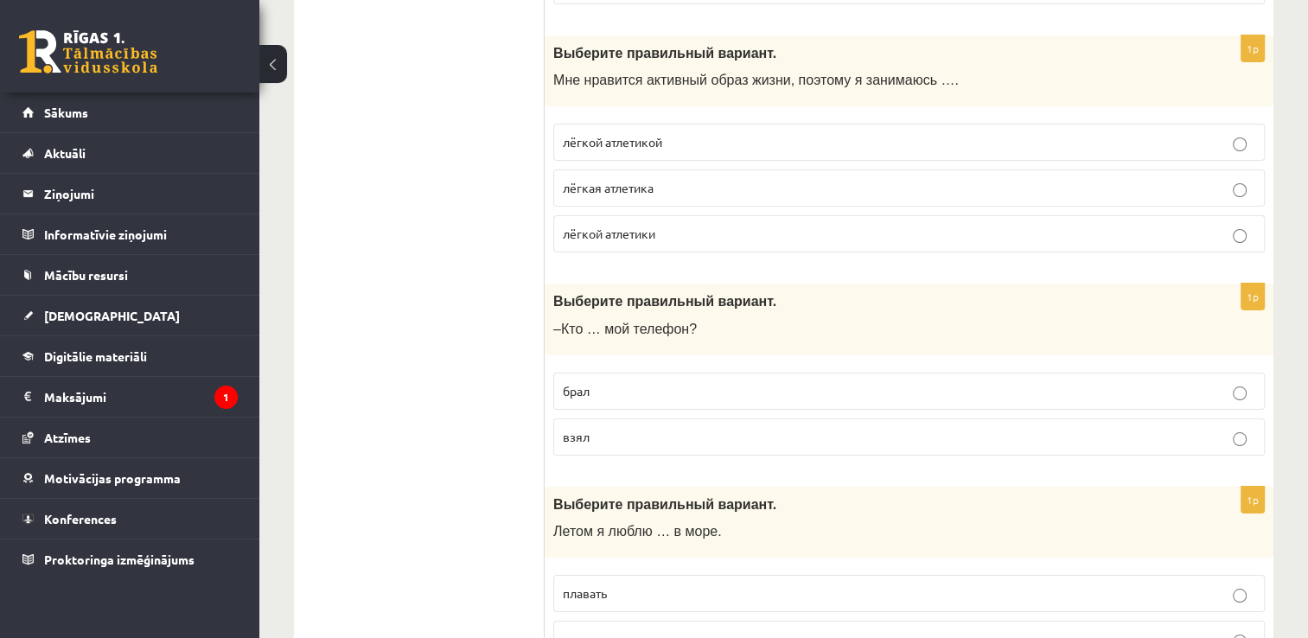
scroll to position [6437, 0]
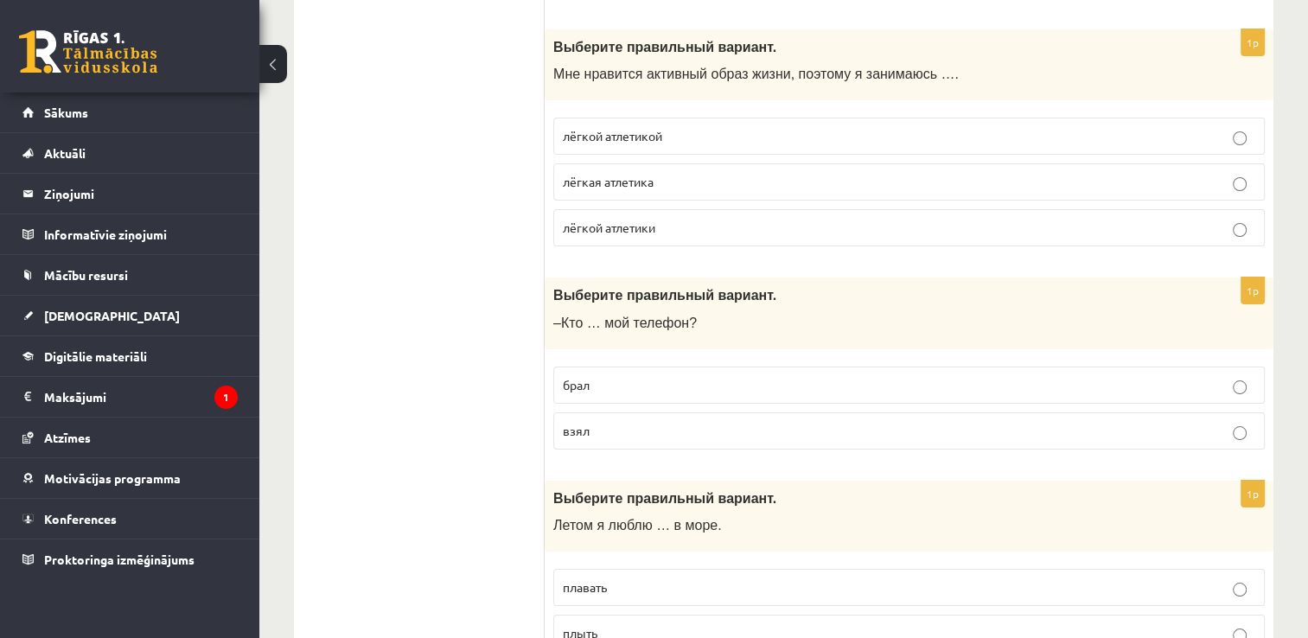
click at [576, 423] on span "взял" at bounding box center [576, 431] width 27 height 16
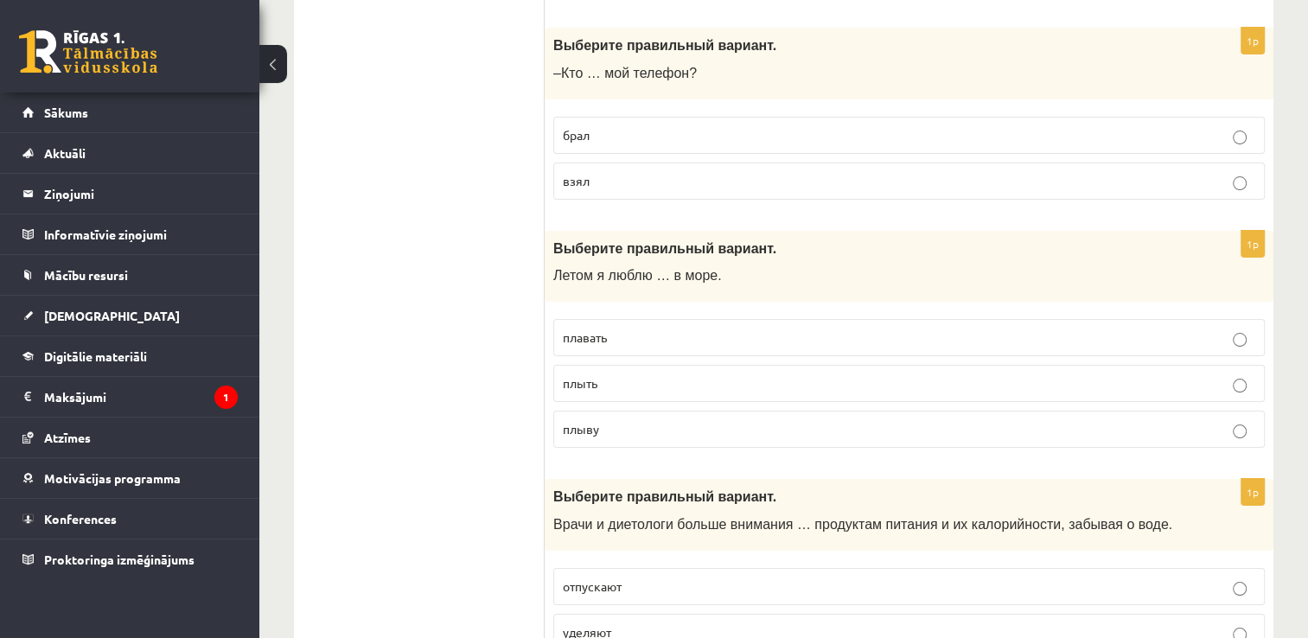
scroll to position [6694, 0]
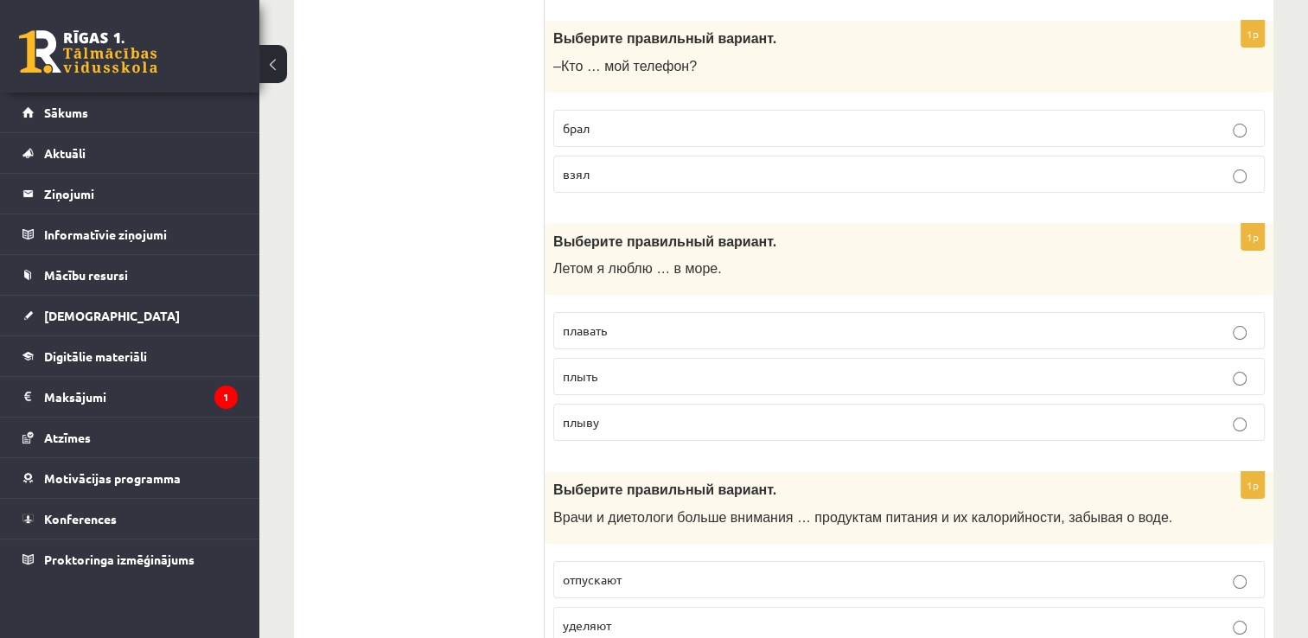
click at [581, 312] on label "плавать" at bounding box center [908, 330] width 711 height 37
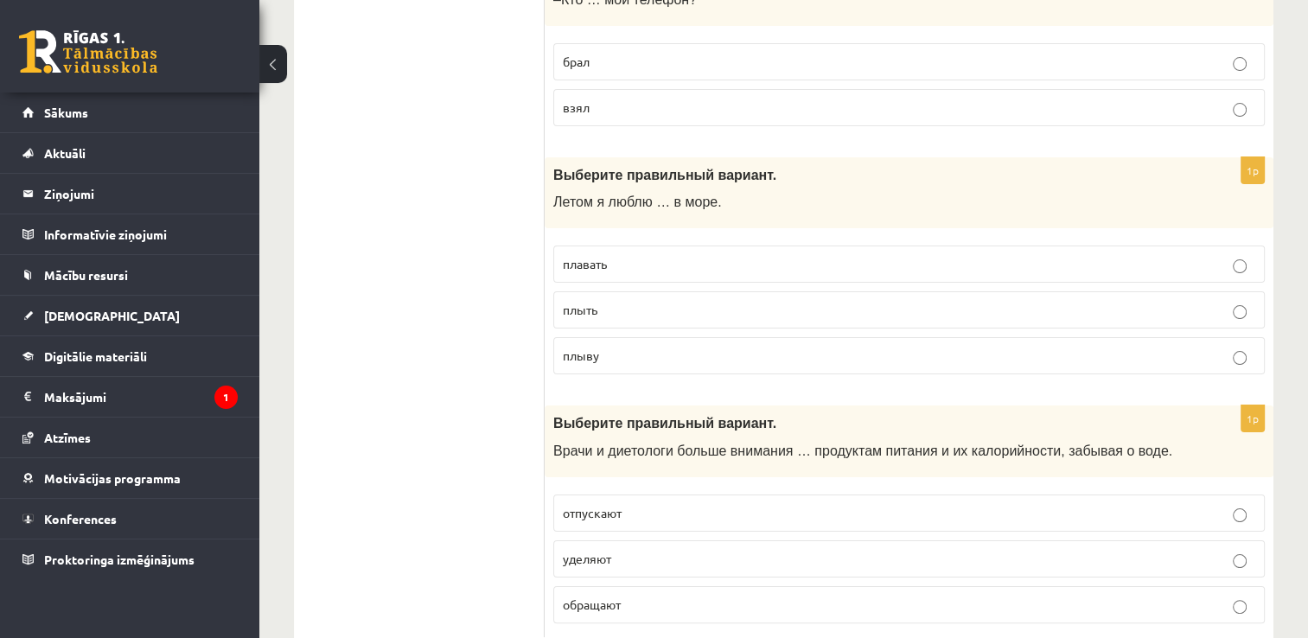
click at [585, 550] on p "уделяют" at bounding box center [909, 559] width 692 height 18
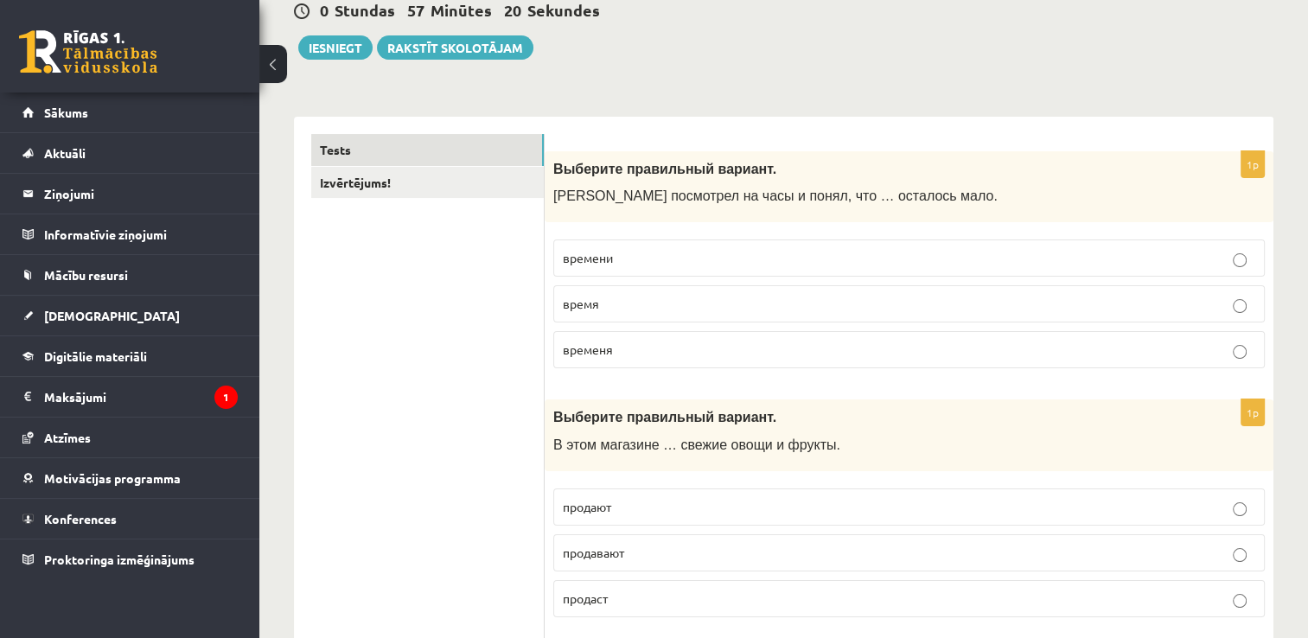
scroll to position [0, 0]
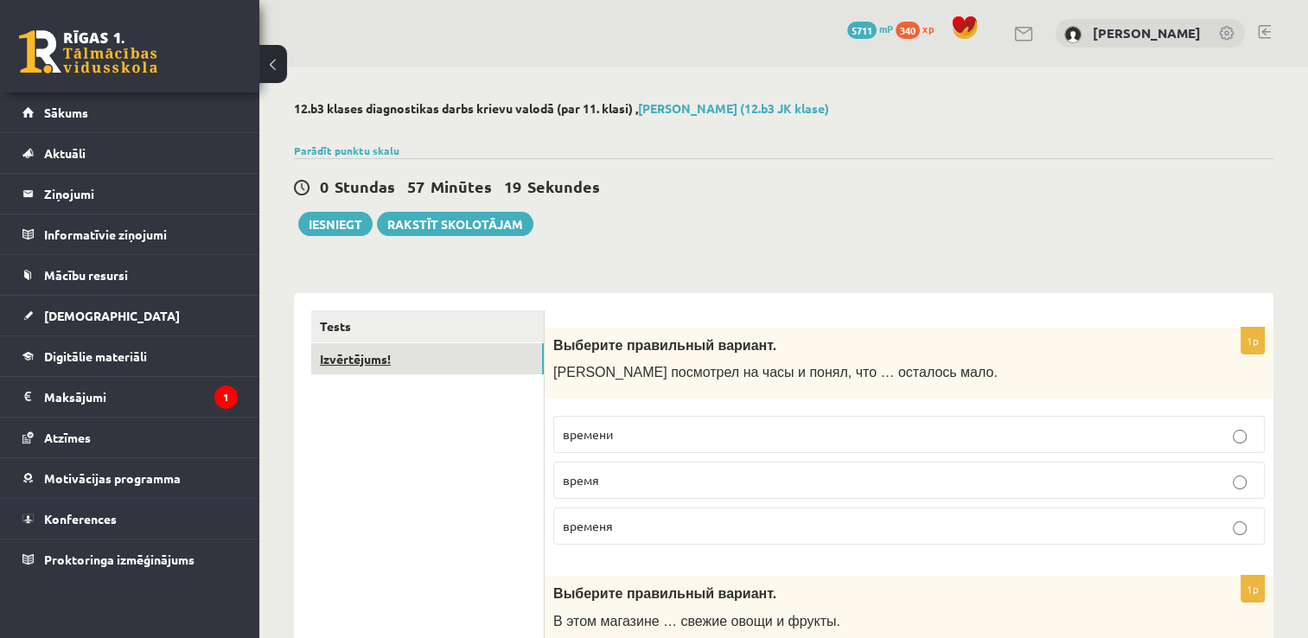
click at [366, 349] on link "Izvērtējums!" at bounding box center [427, 359] width 233 height 32
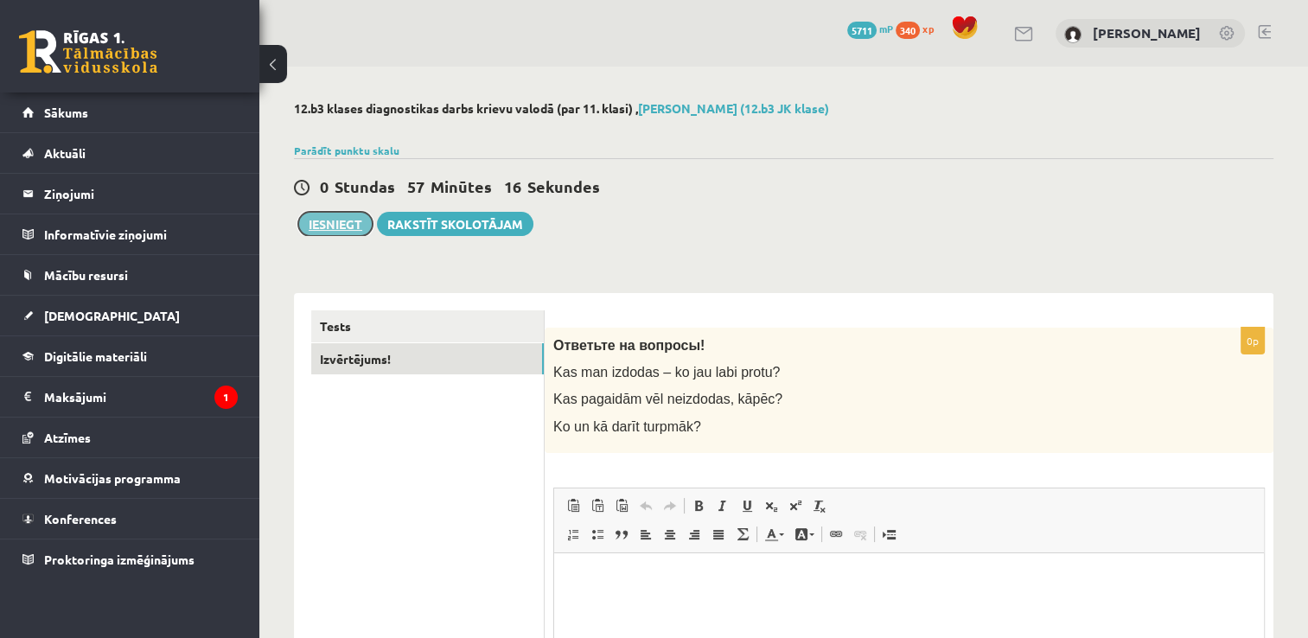
click at [328, 226] on button "Iesniegt" at bounding box center [335, 224] width 74 height 24
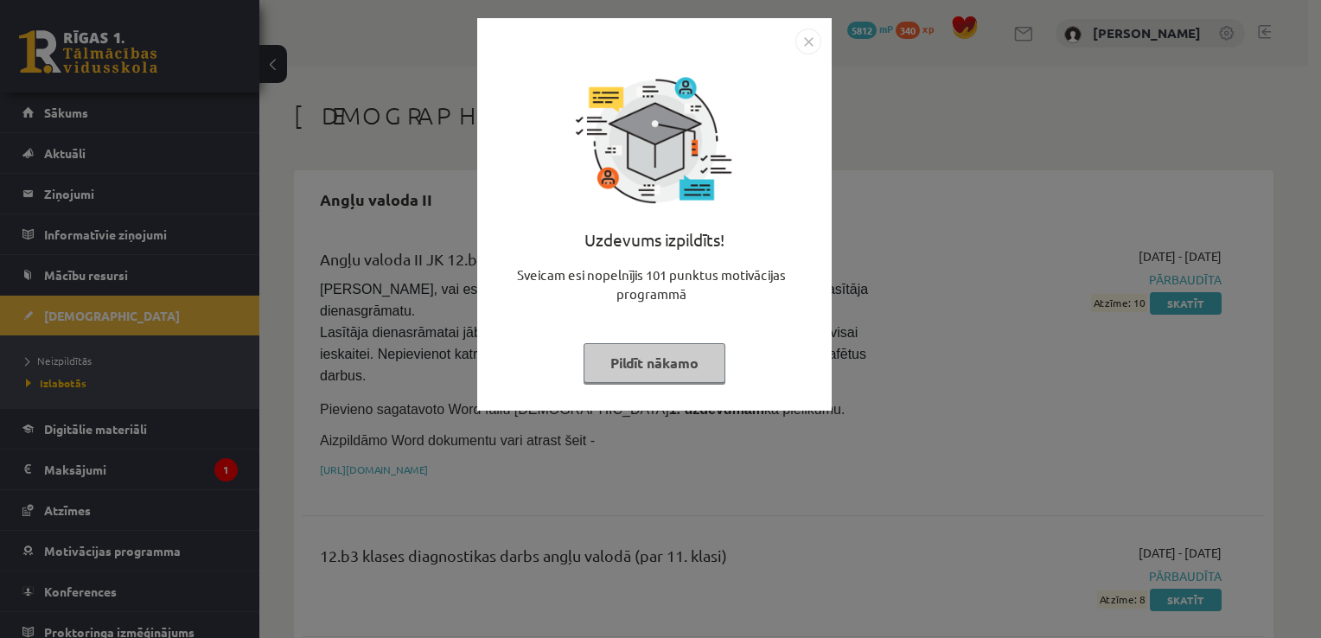
click at [816, 40] on img "Close" at bounding box center [808, 42] width 26 height 26
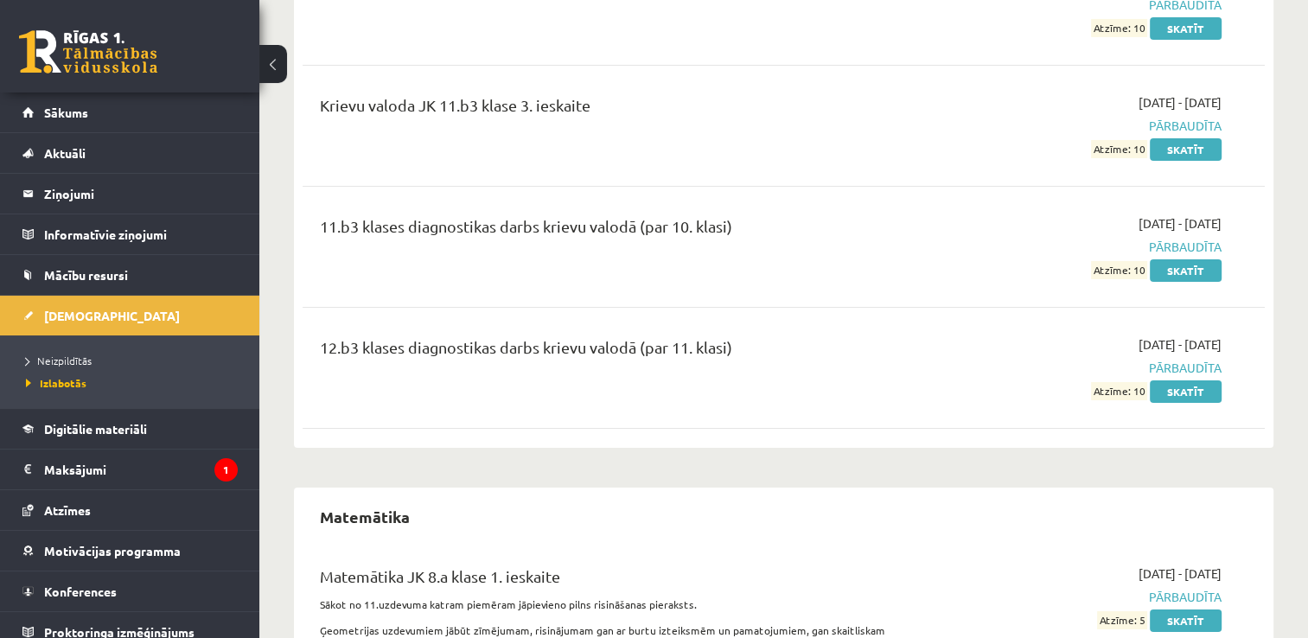
scroll to position [5990, 0]
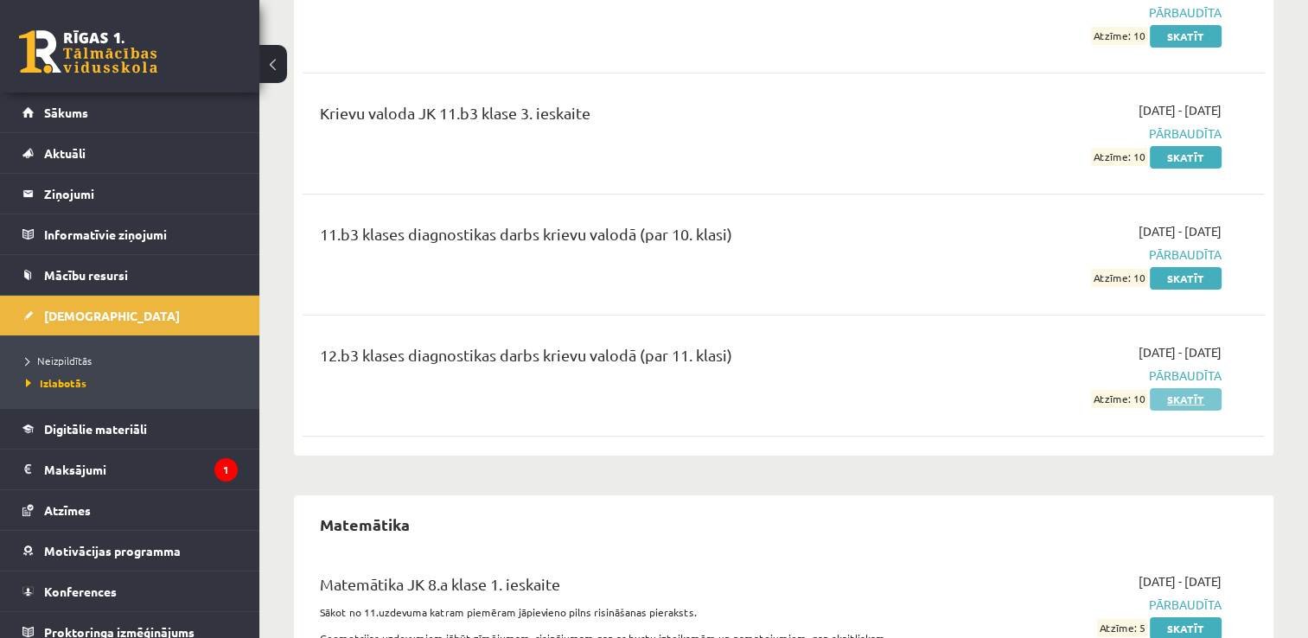
click at [1183, 388] on link "Skatīt" at bounding box center [1186, 399] width 72 height 22
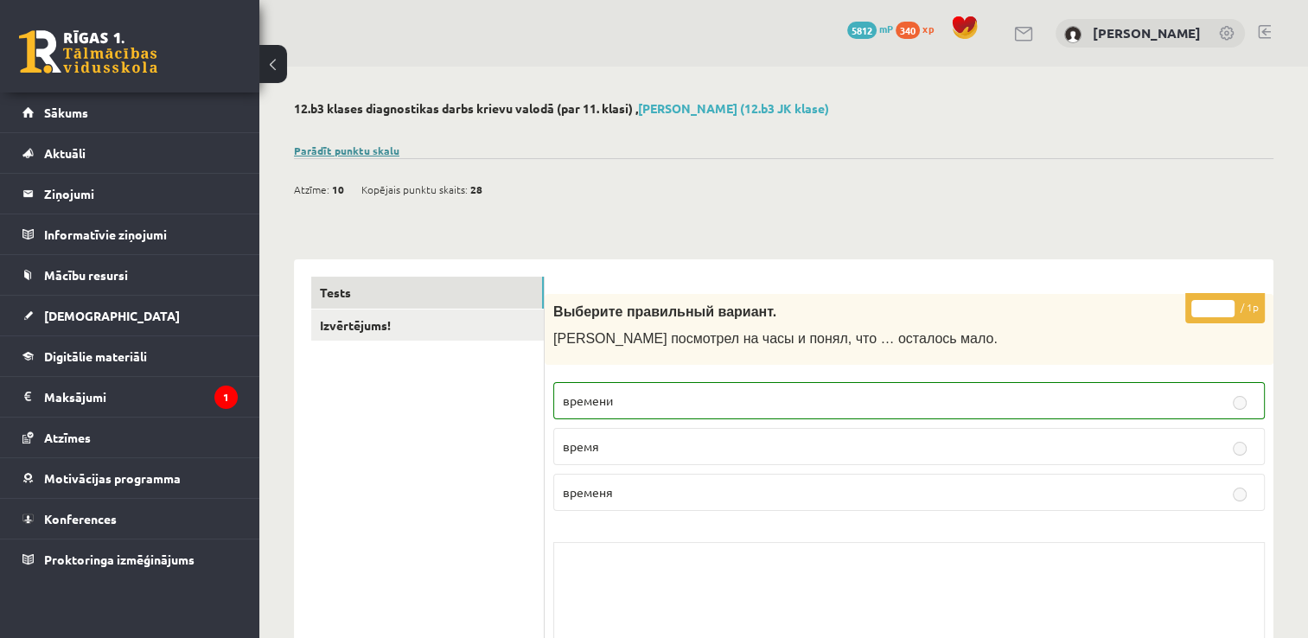
click at [329, 145] on link "Parādīt punktu skalu" at bounding box center [346, 150] width 105 height 14
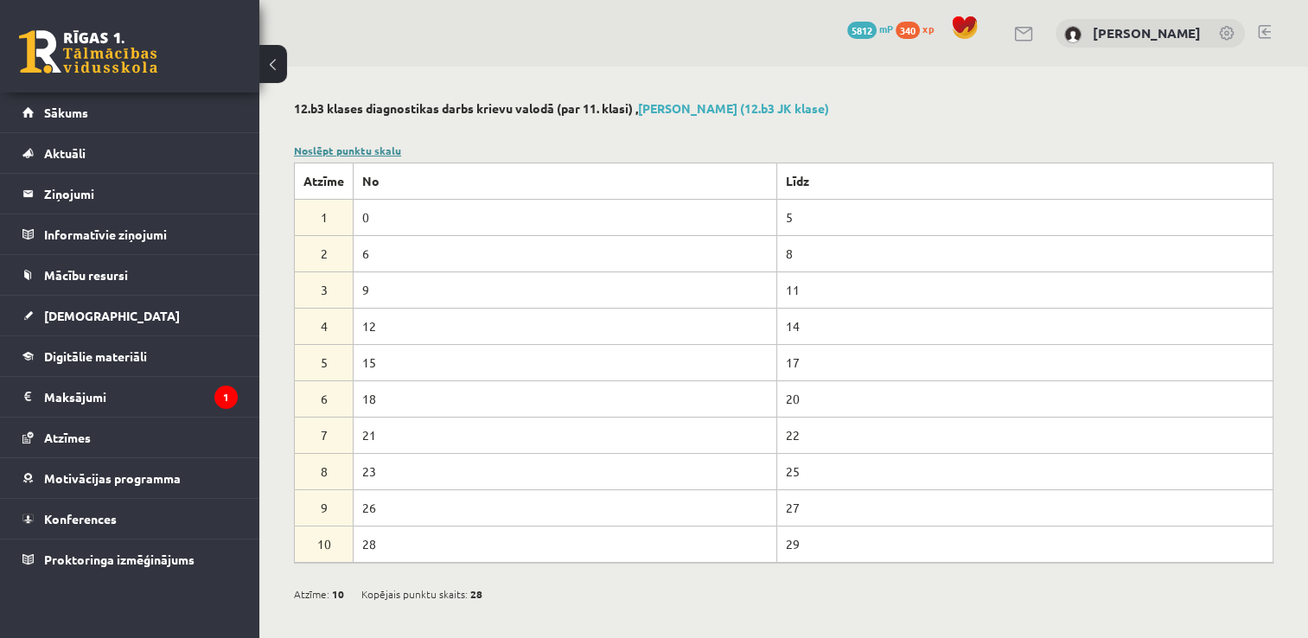
click at [329, 145] on link "Noslēpt punktu skalu" at bounding box center [347, 150] width 107 height 14
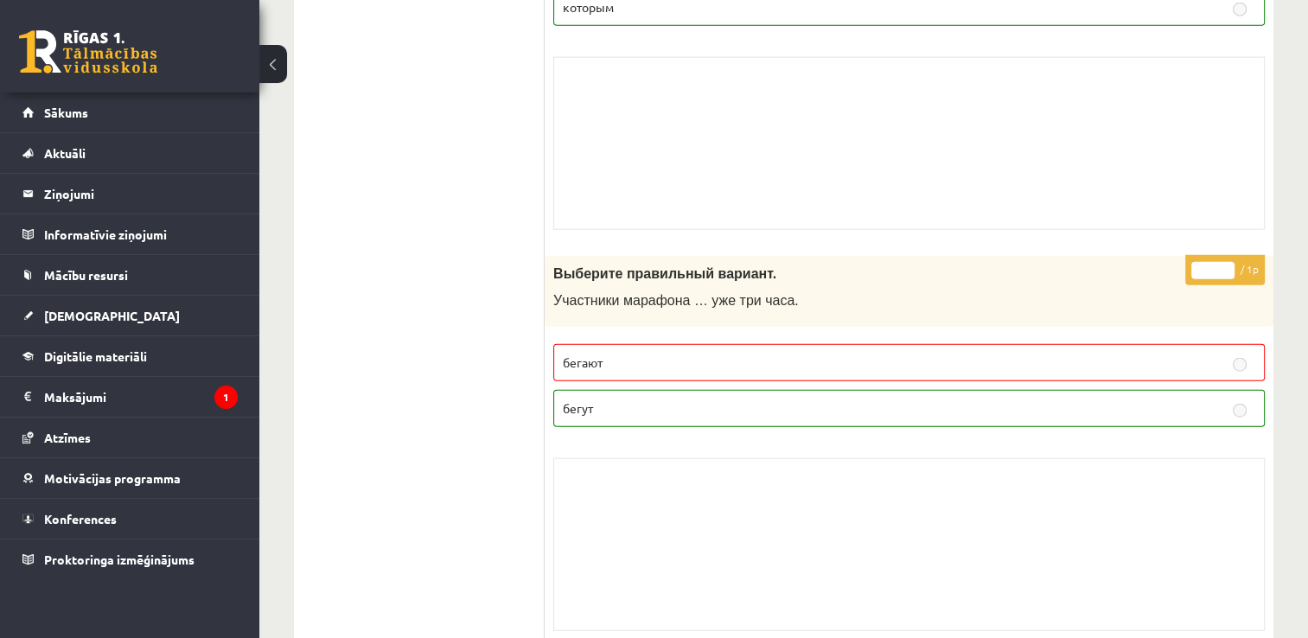
scroll to position [4082, 0]
click at [26, 124] on link "Sākums" at bounding box center [129, 112] width 215 height 40
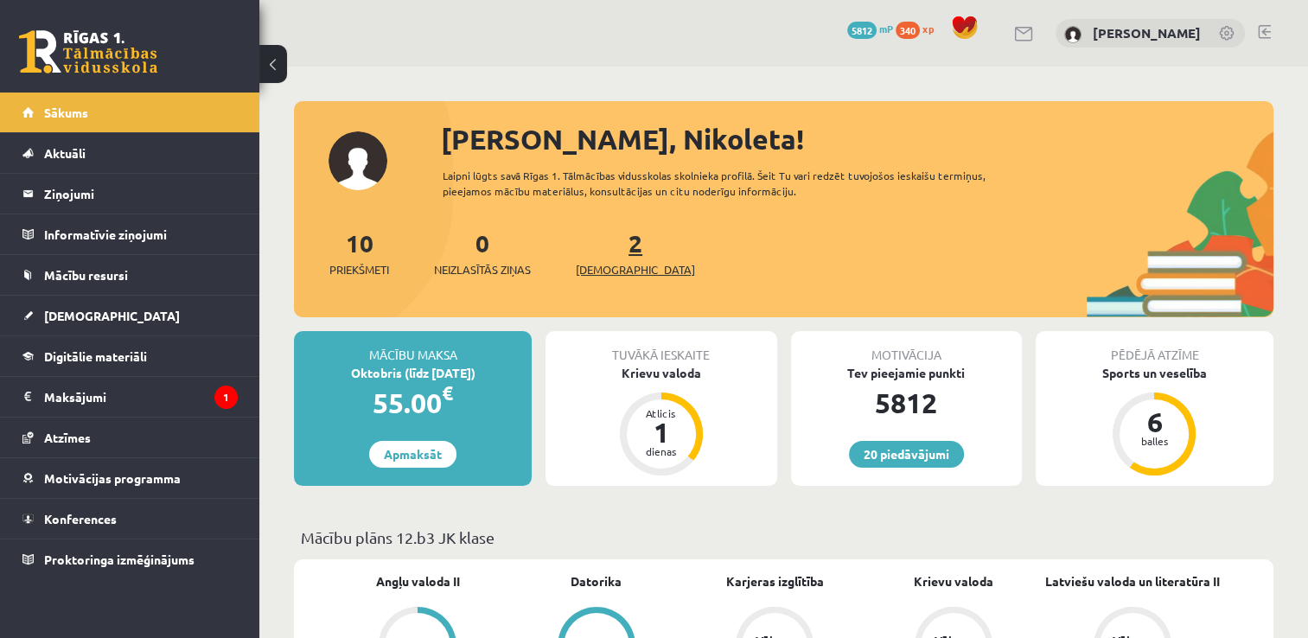
click at [608, 251] on link "2 Ieskaites" at bounding box center [635, 252] width 119 height 51
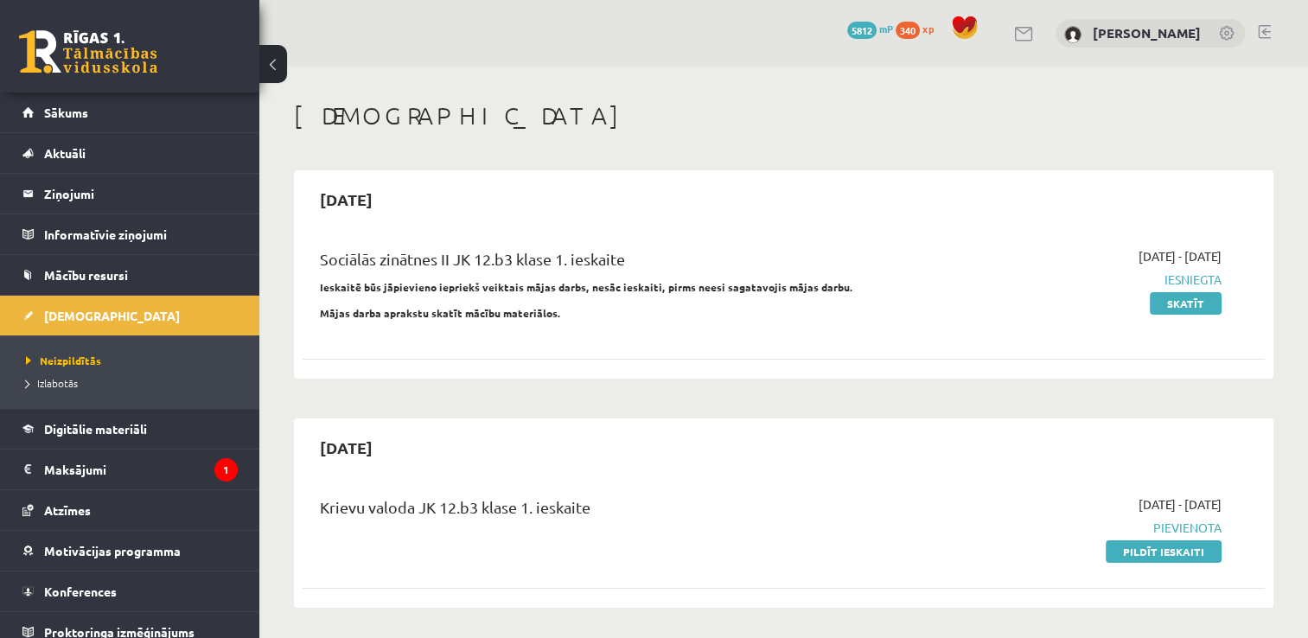
scroll to position [118, 0]
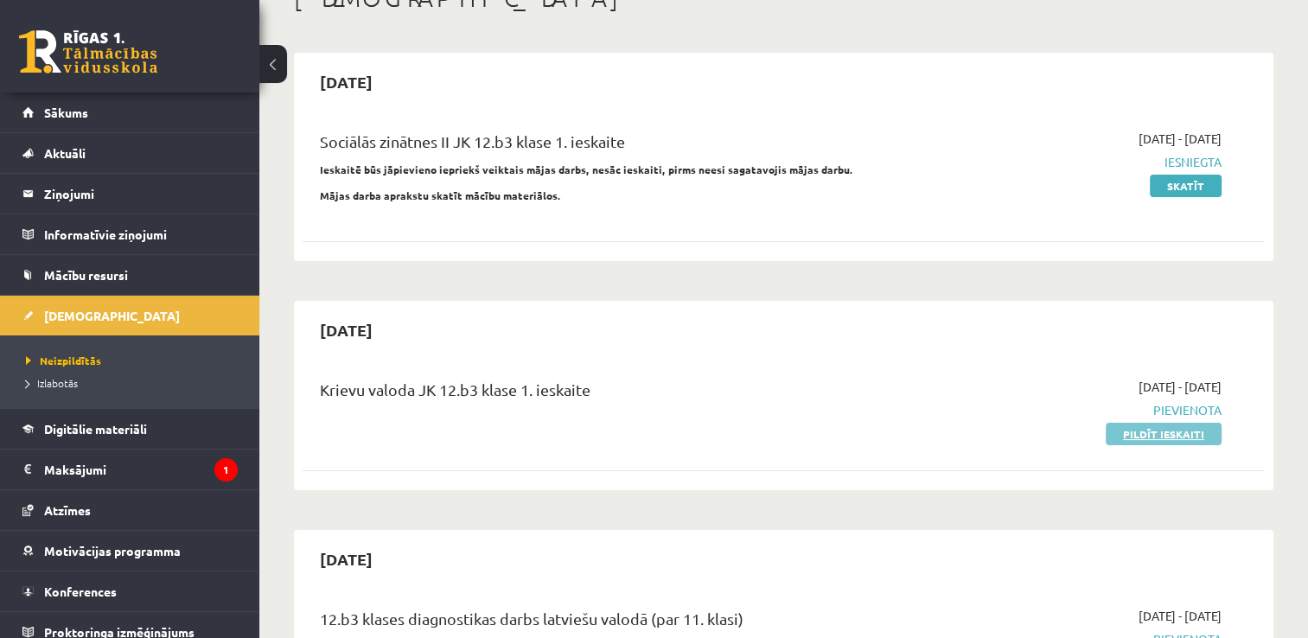
click at [1128, 438] on link "Pildīt ieskaiti" at bounding box center [1164, 434] width 116 height 22
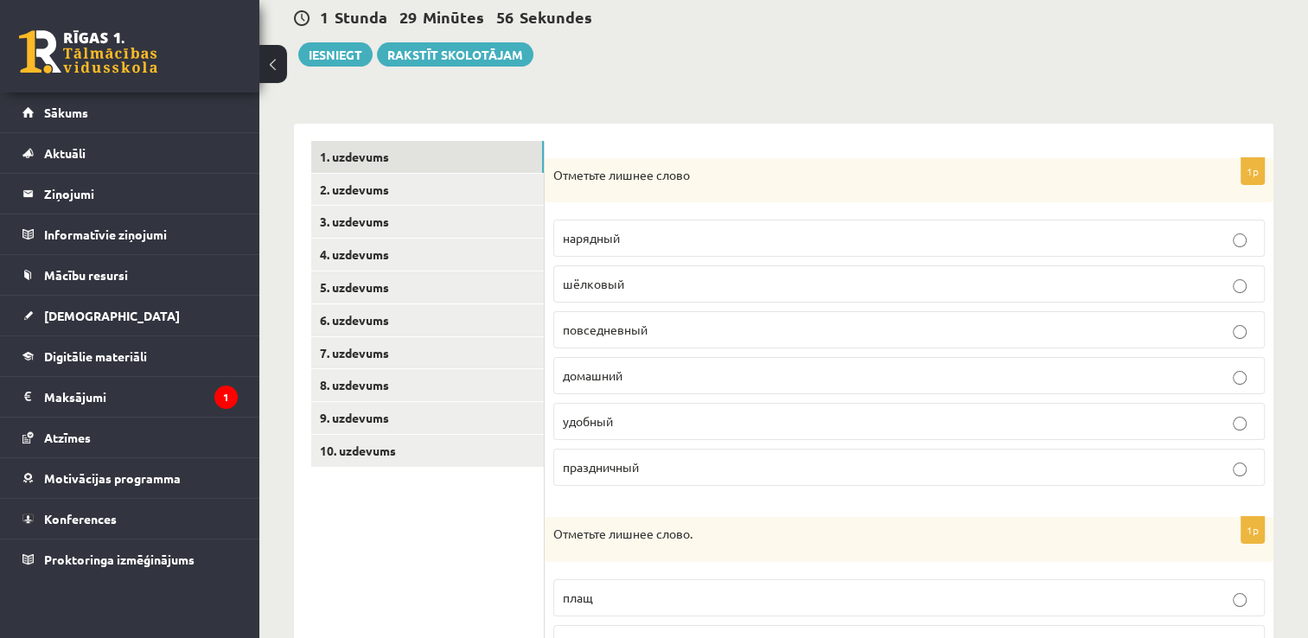
scroll to position [169, 0]
click at [449, 456] on link "10. uzdevums" at bounding box center [427, 451] width 233 height 32
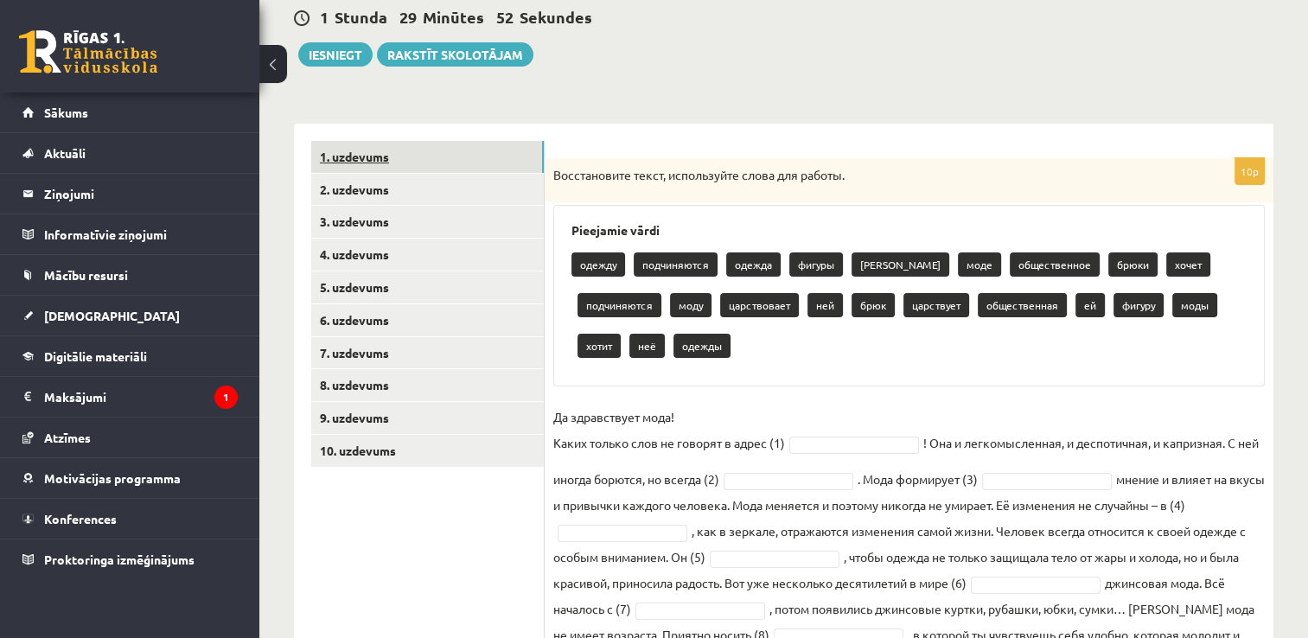
click at [467, 150] on link "1. uzdevums" at bounding box center [427, 157] width 233 height 32
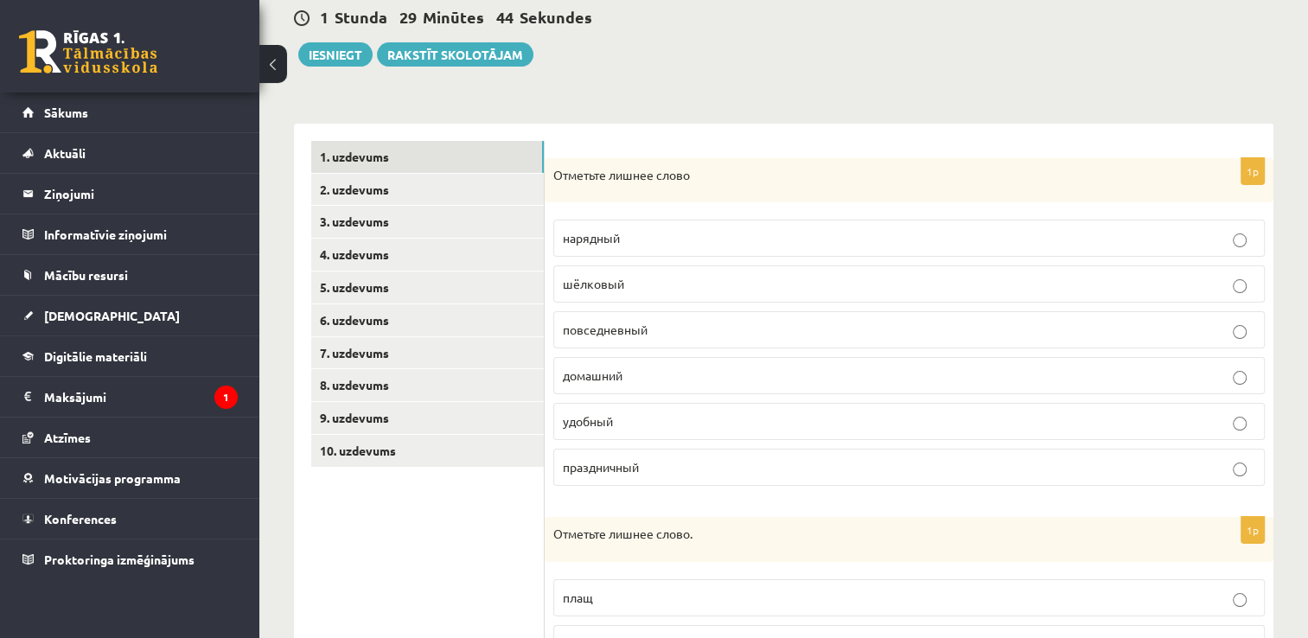
click at [587, 298] on label "шёлковый" at bounding box center [908, 283] width 711 height 37
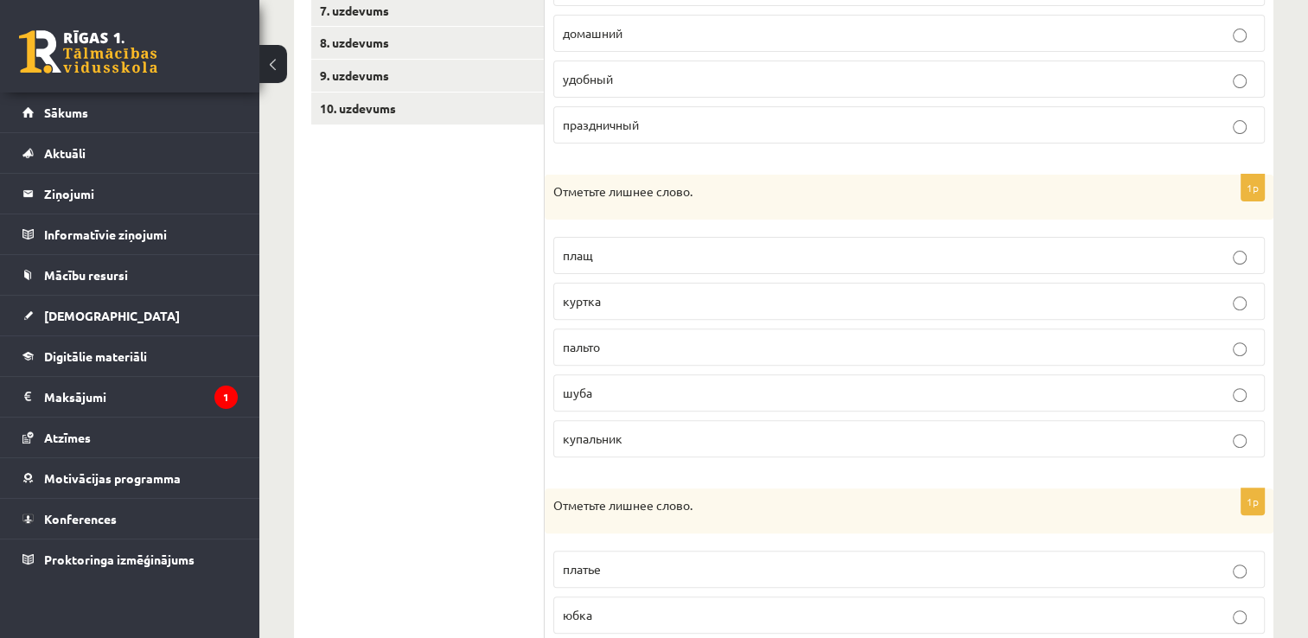
scroll to position [515, 0]
click at [616, 432] on span "купальник" at bounding box center [593, 435] width 60 height 16
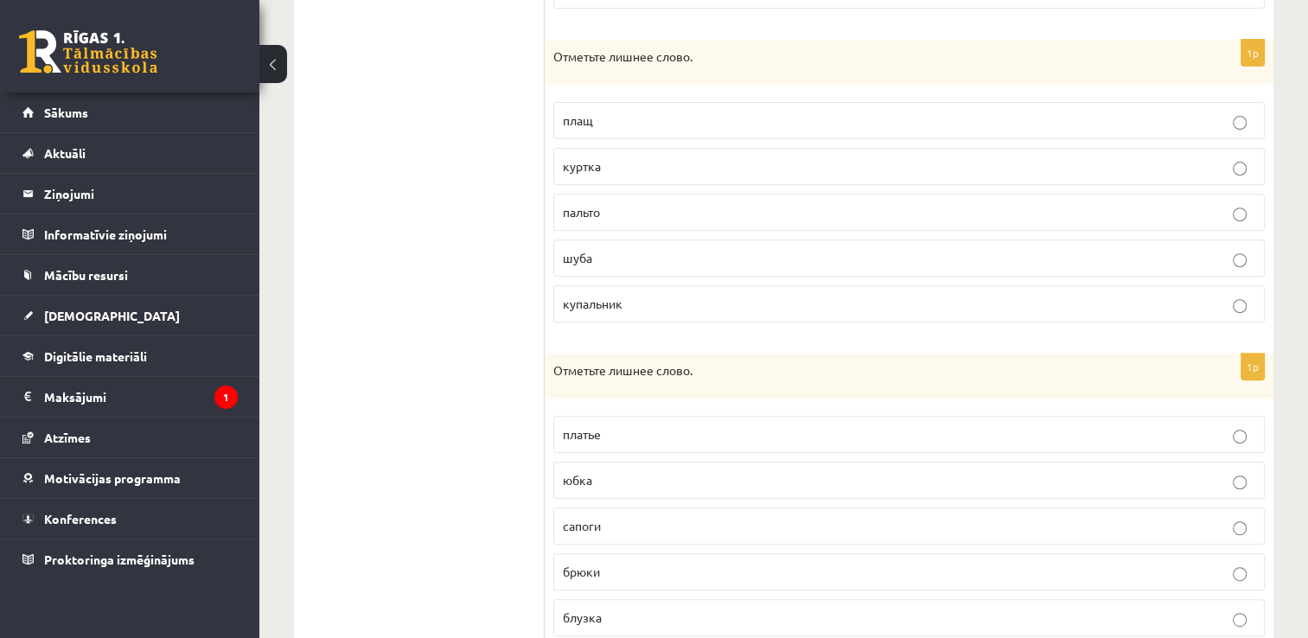
scroll to position [704, 0]
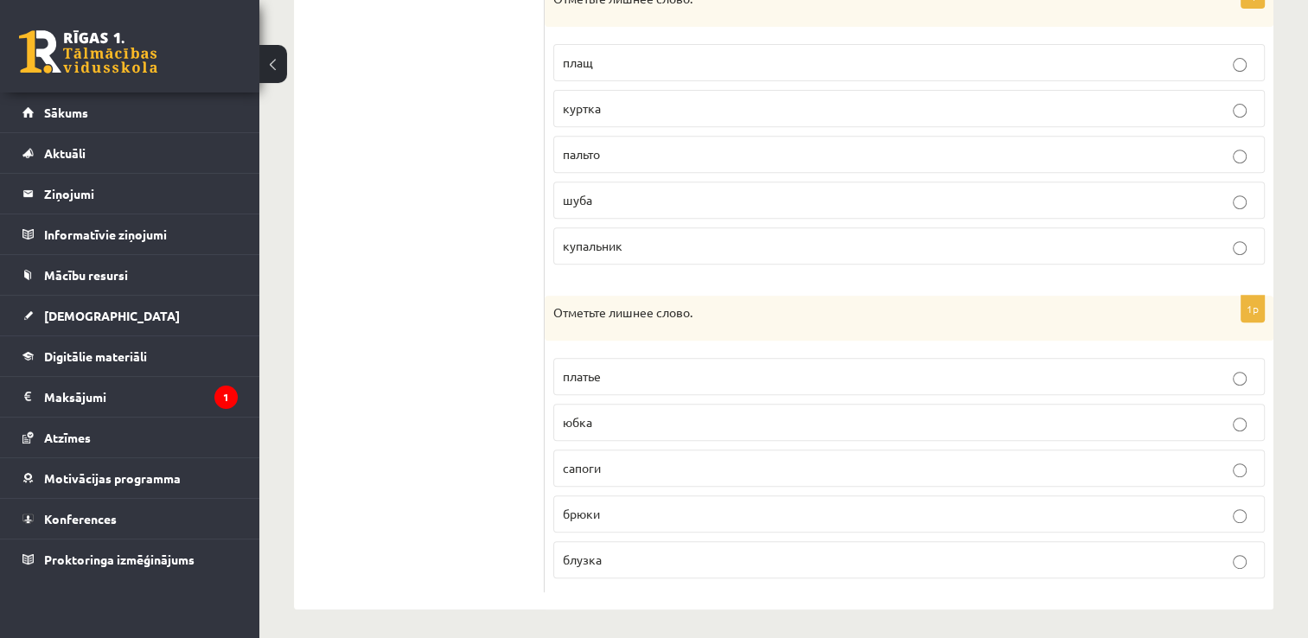
click at [598, 462] on span "сапоги" at bounding box center [582, 468] width 38 height 16
click at [435, 401] on ul "1. uzdevums 2. uzdevums 3. uzdevums 4. uzdevums 5. uzdevums 6. uzdevums 7. uzde…" at bounding box center [427, 99] width 233 height 986
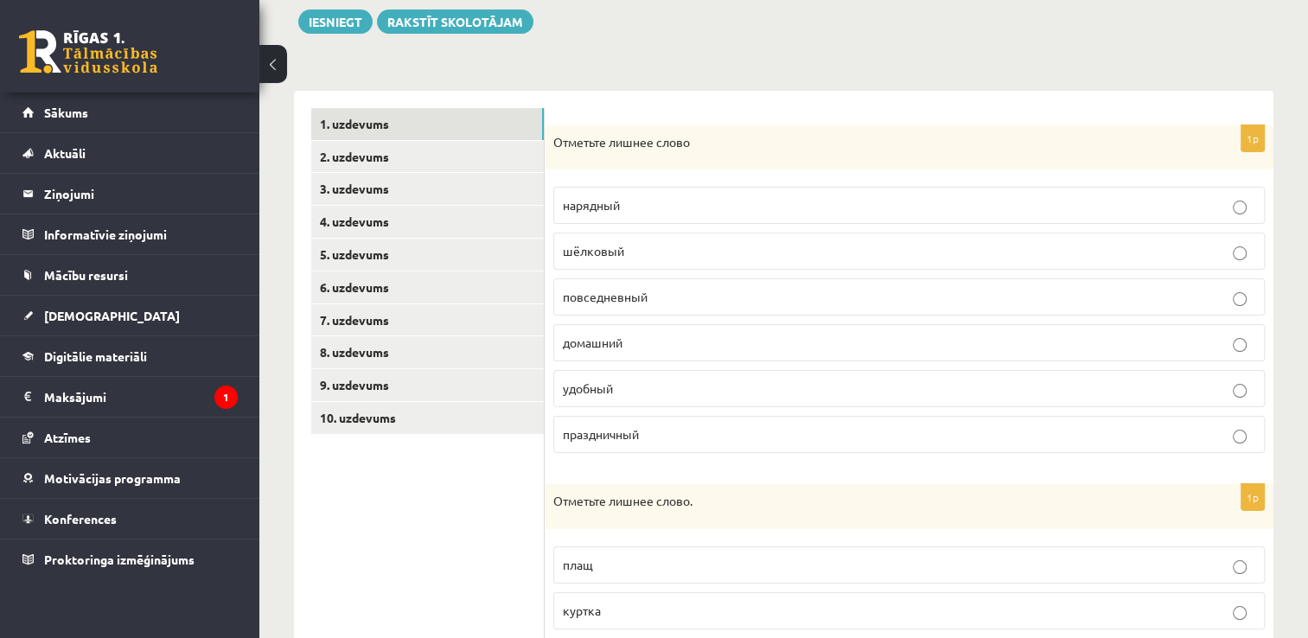
scroll to position [0, 0]
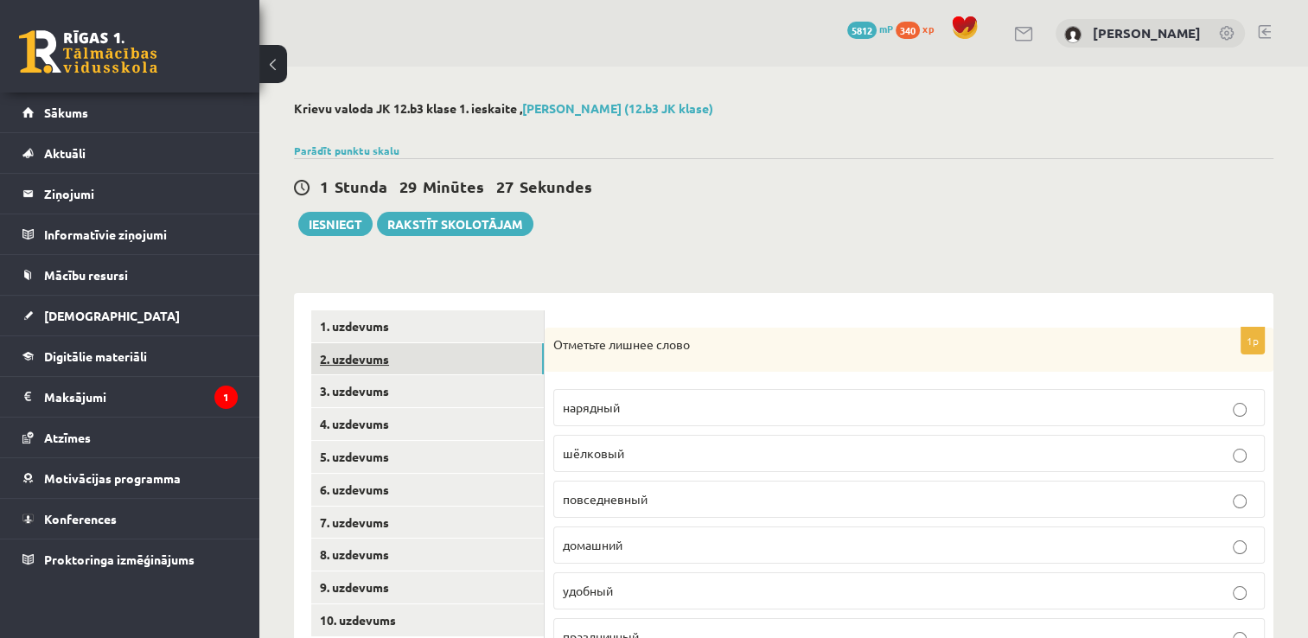
click at [405, 347] on link "2. uzdevums" at bounding box center [427, 359] width 233 height 32
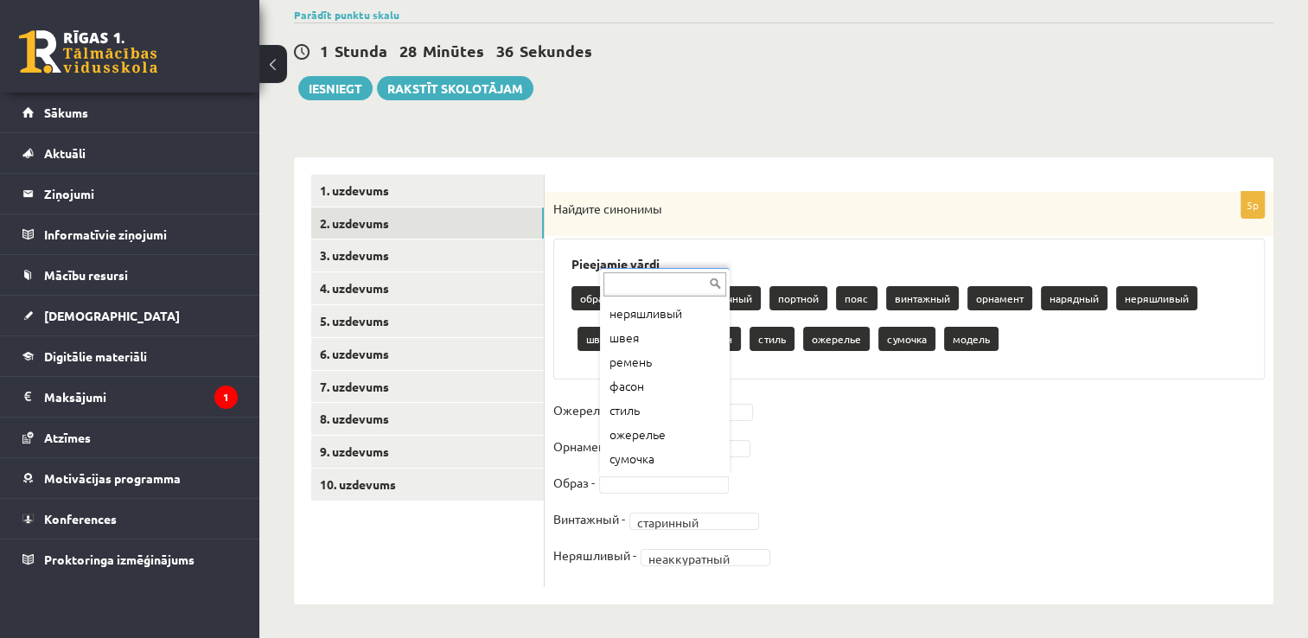
scroll to position [217, 0]
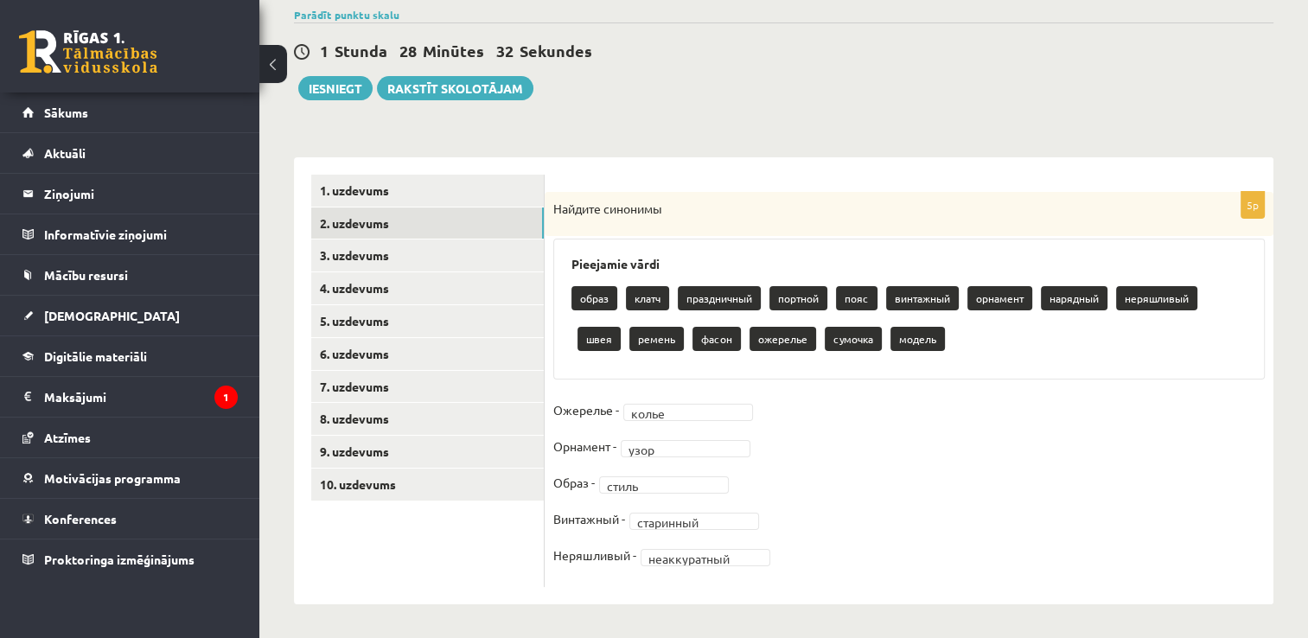
click at [576, 475] on p "Образ -" at bounding box center [573, 482] width 41 height 26
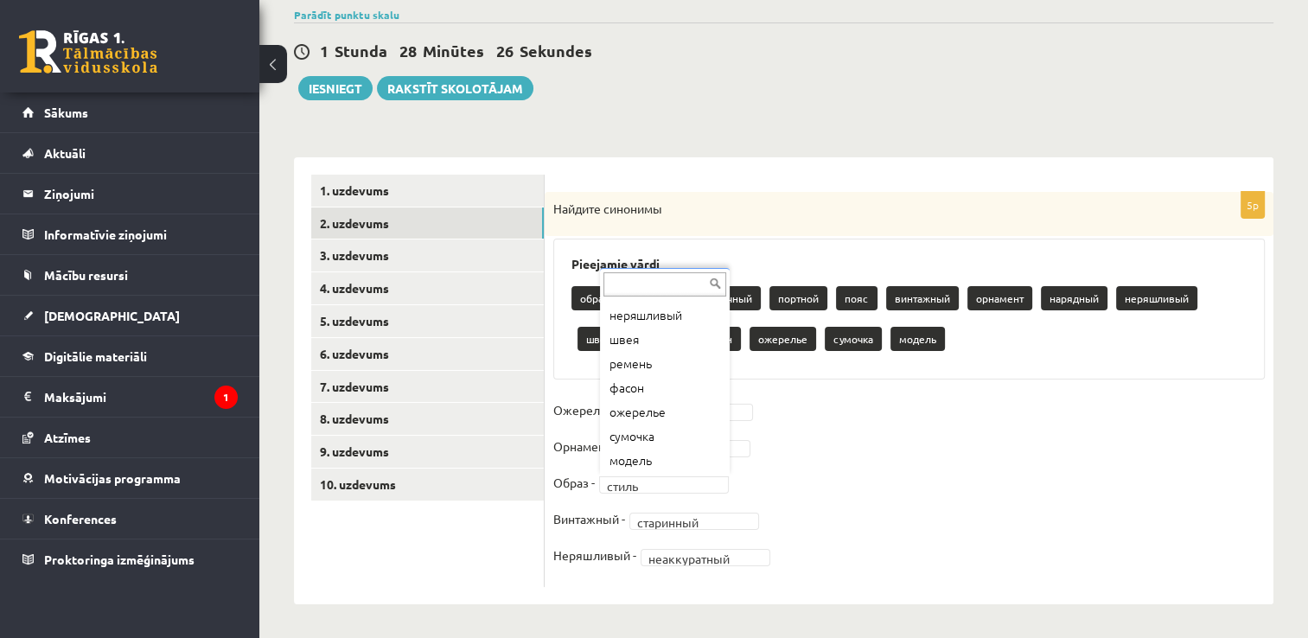
scroll to position [214, 0]
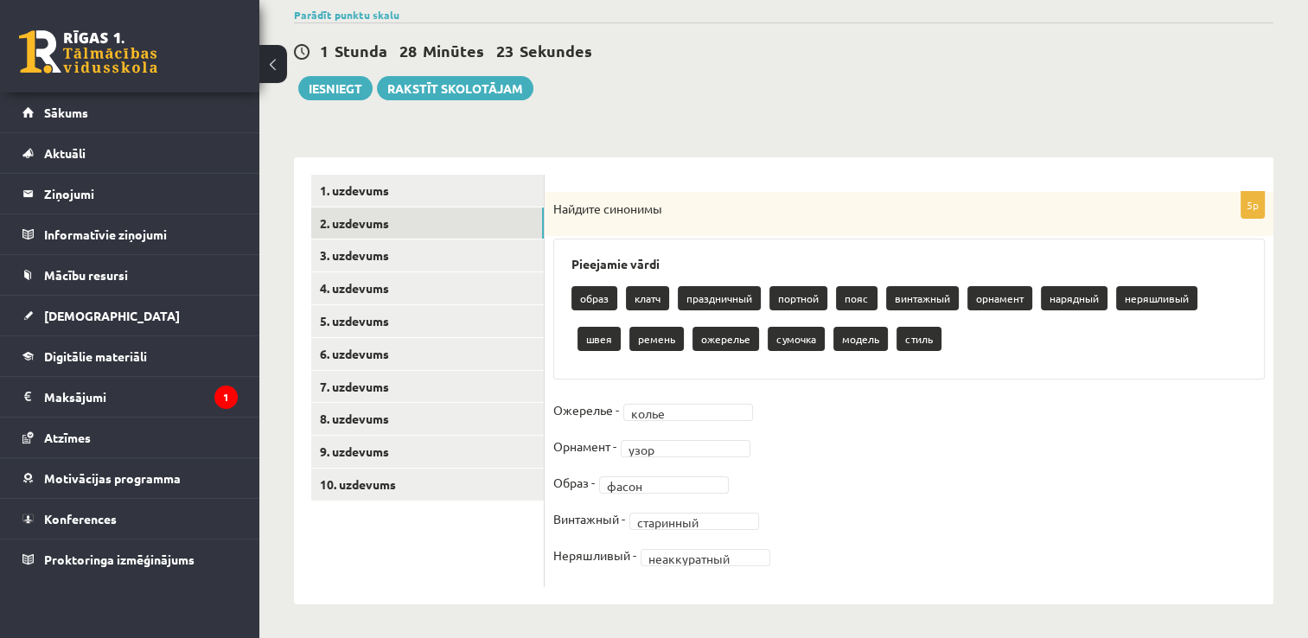
click at [580, 506] on p "Винтажный -" at bounding box center [589, 519] width 72 height 26
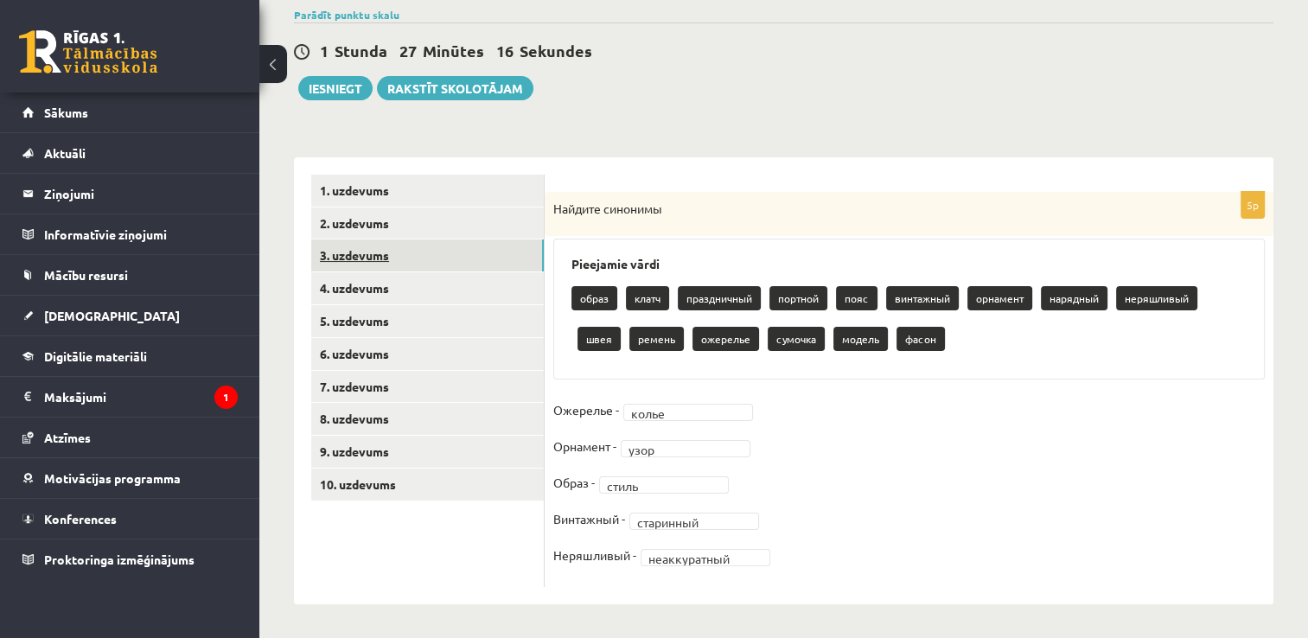
click at [456, 252] on link "3. uzdevums" at bounding box center [427, 255] width 233 height 32
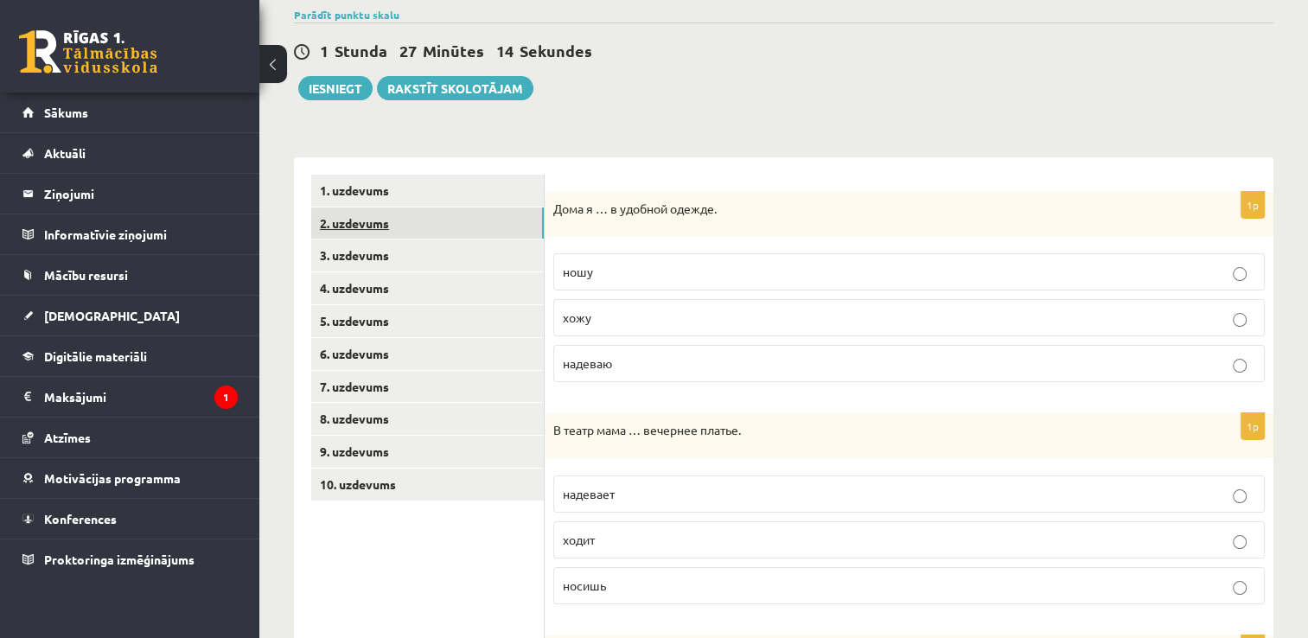
click at [456, 234] on link "2. uzdevums" at bounding box center [427, 223] width 233 height 32
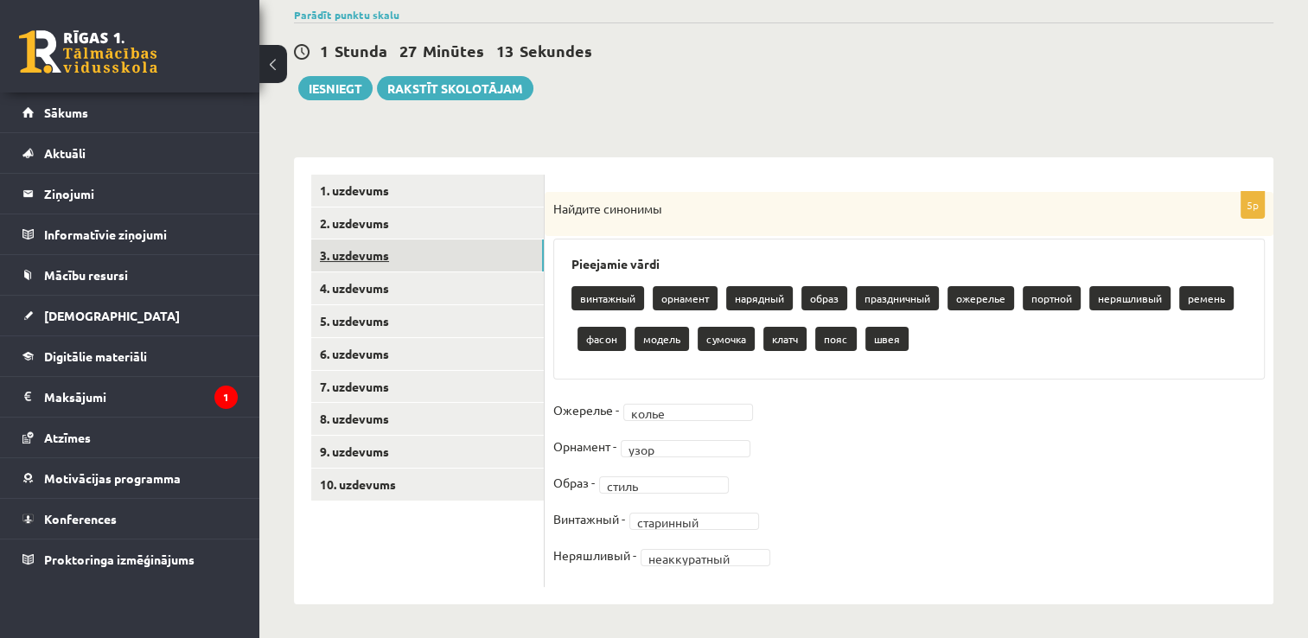
click at [446, 247] on link "3. uzdevums" at bounding box center [427, 255] width 233 height 32
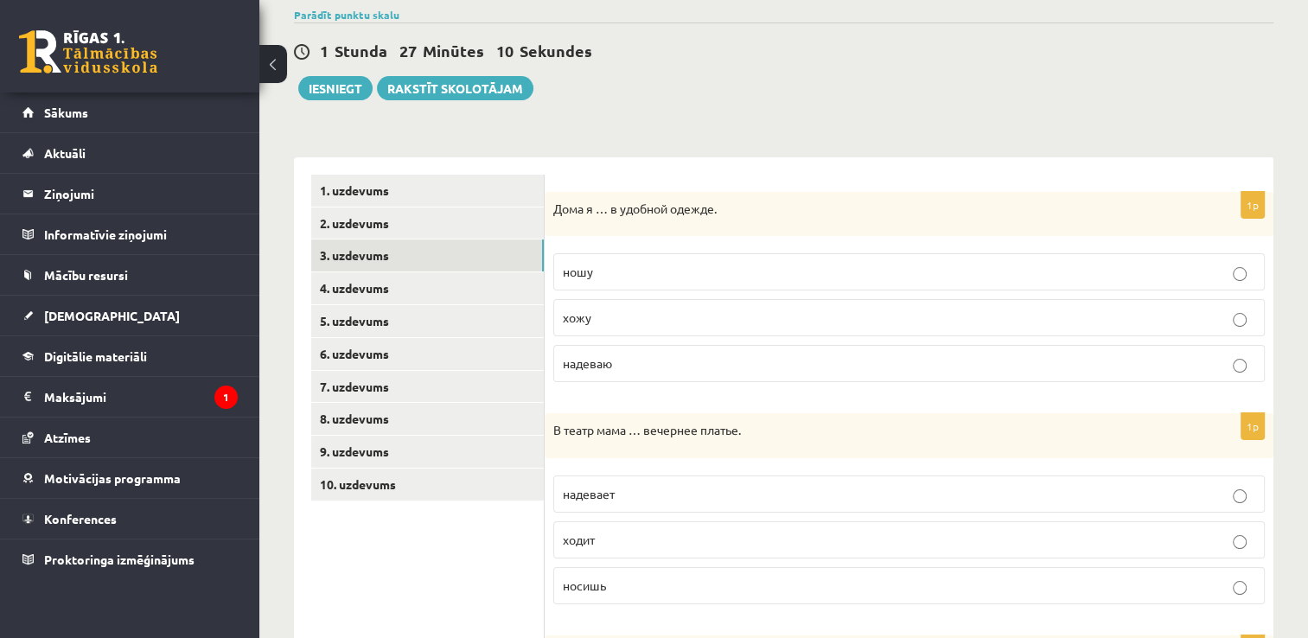
click at [647, 317] on p "хожу" at bounding box center [909, 318] width 692 height 18
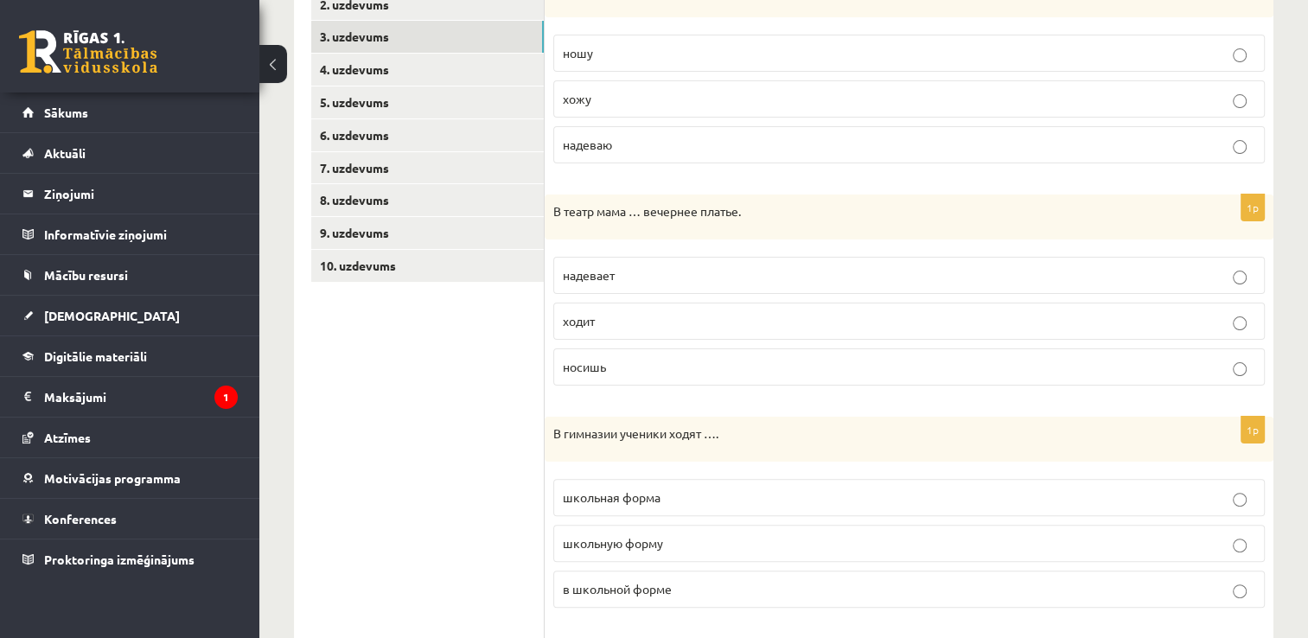
scroll to position [368, 0]
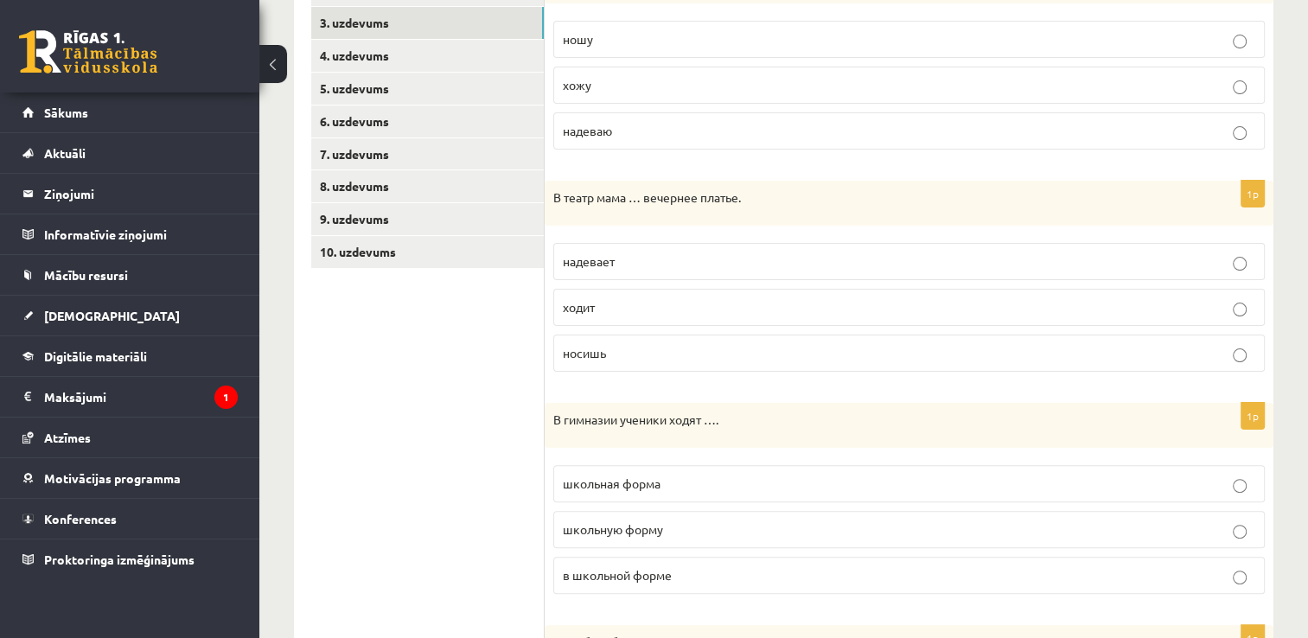
click at [628, 244] on label "надевает" at bounding box center [908, 261] width 711 height 37
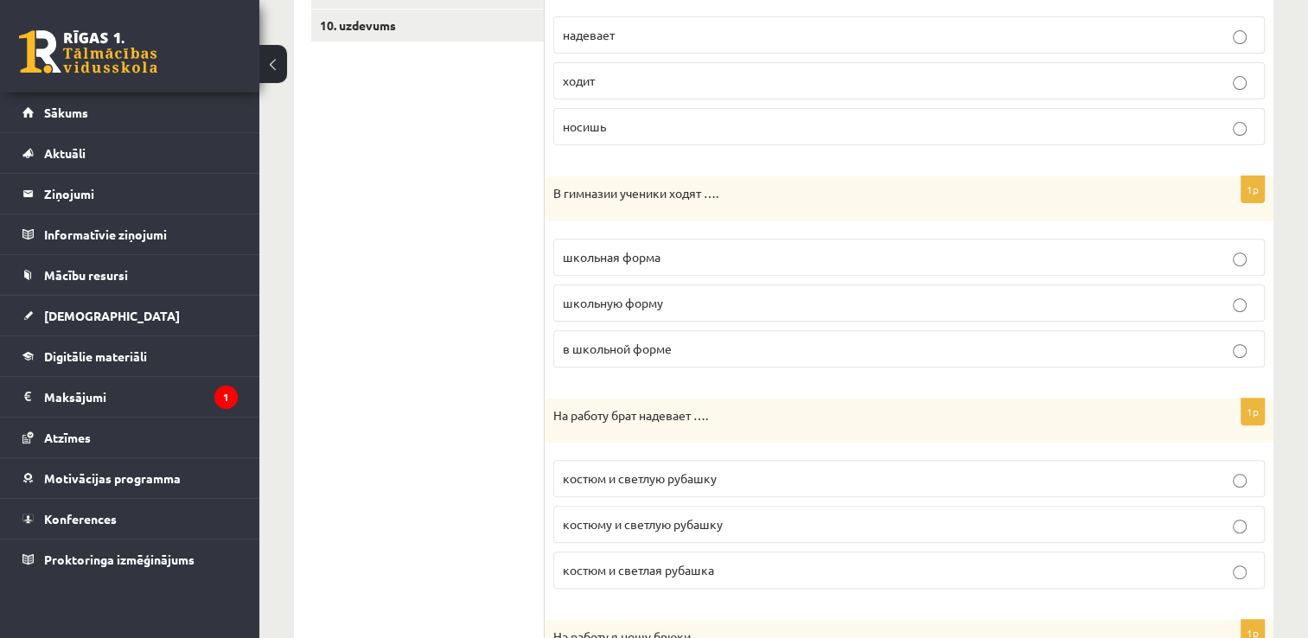
scroll to position [596, 0]
click at [607, 344] on span "в школьной форме" at bounding box center [617, 348] width 109 height 16
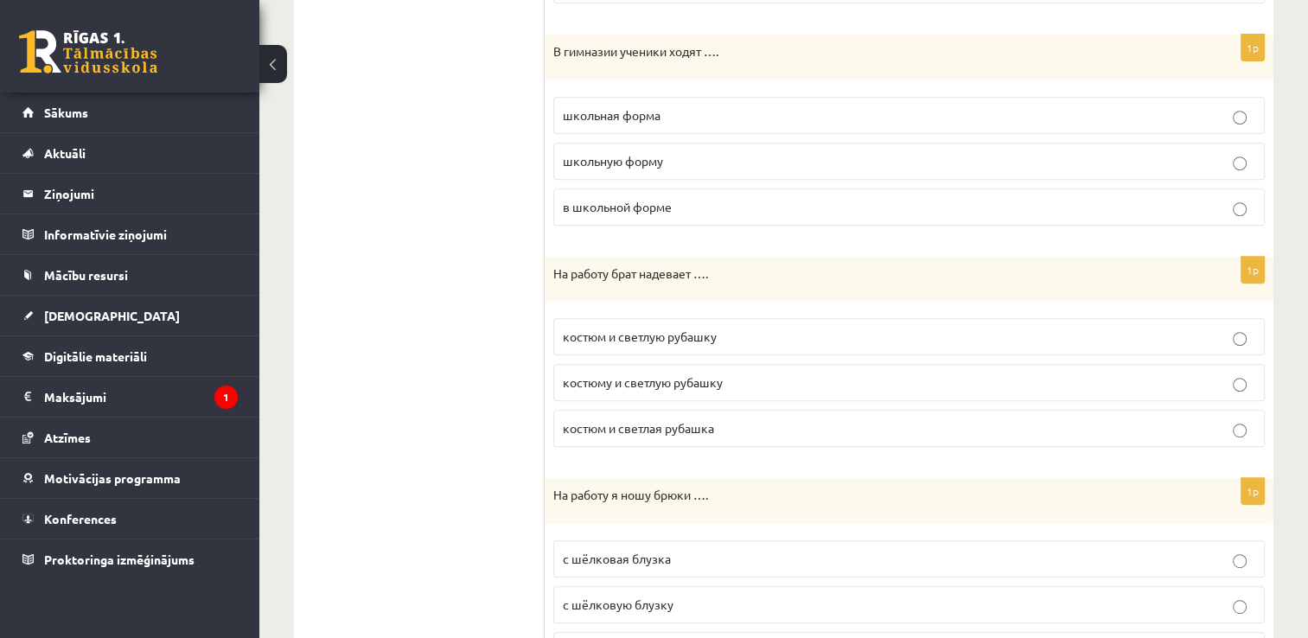
scroll to position [787, 0]
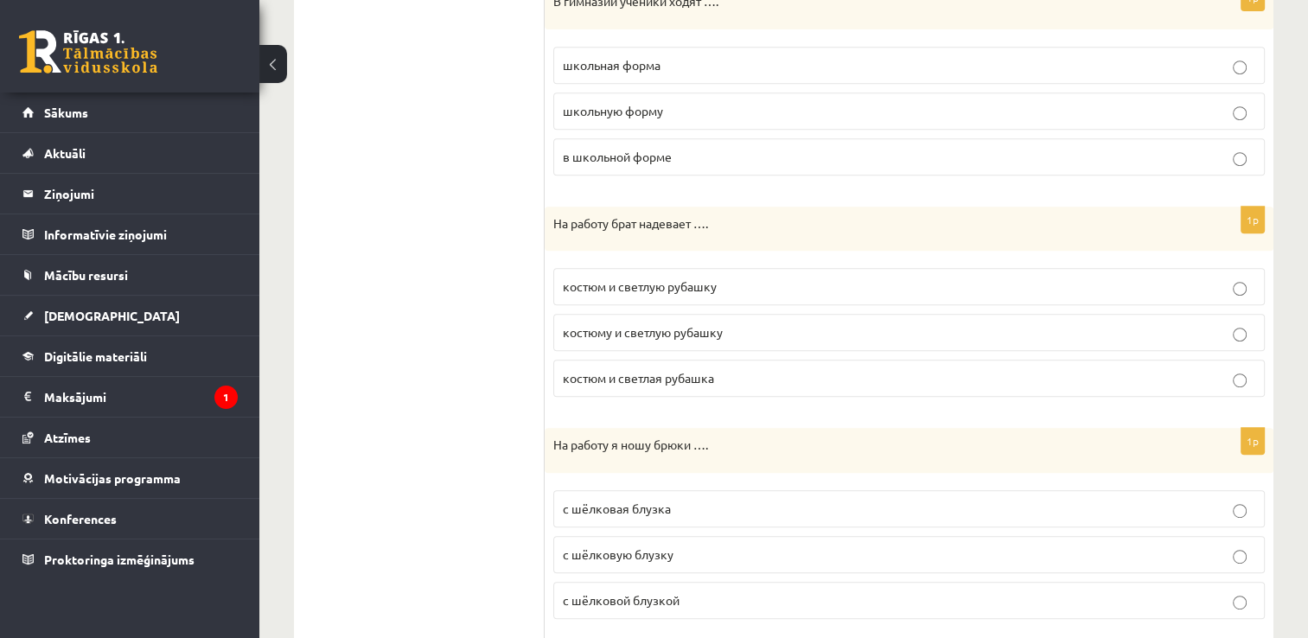
click at [573, 278] on span "костюм и светлую рубашку" at bounding box center [640, 286] width 154 height 16
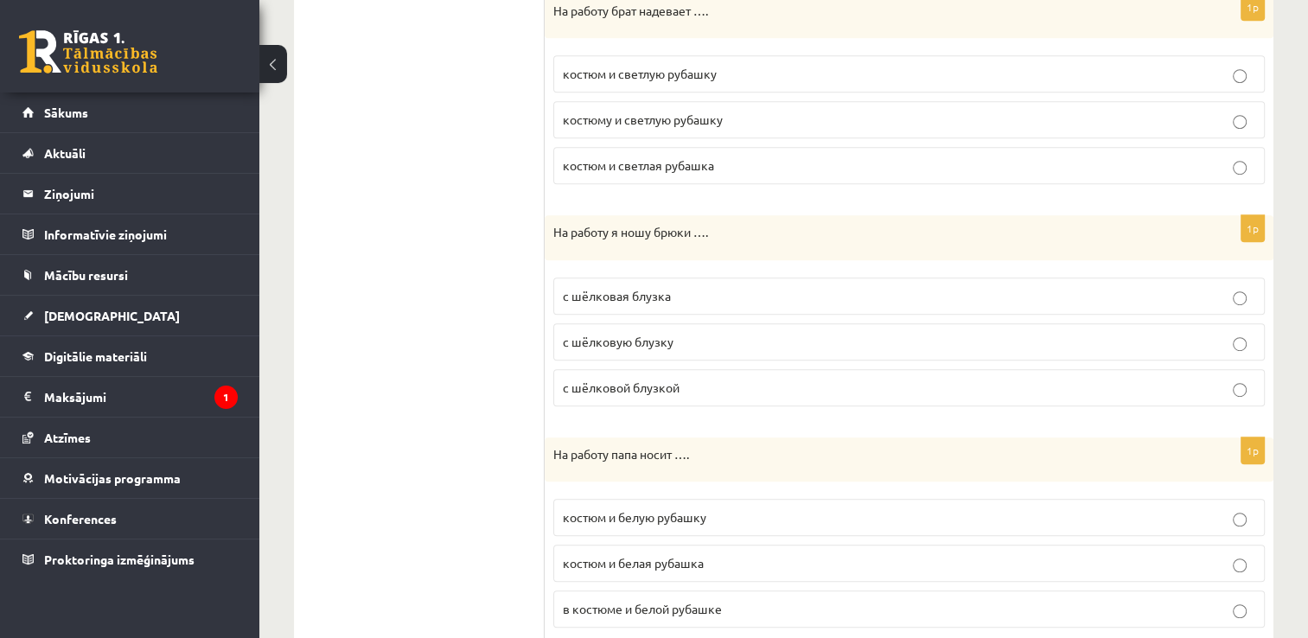
scroll to position [1001, 0]
click at [638, 392] on label "с шёлковой блузкой" at bounding box center [908, 385] width 711 height 37
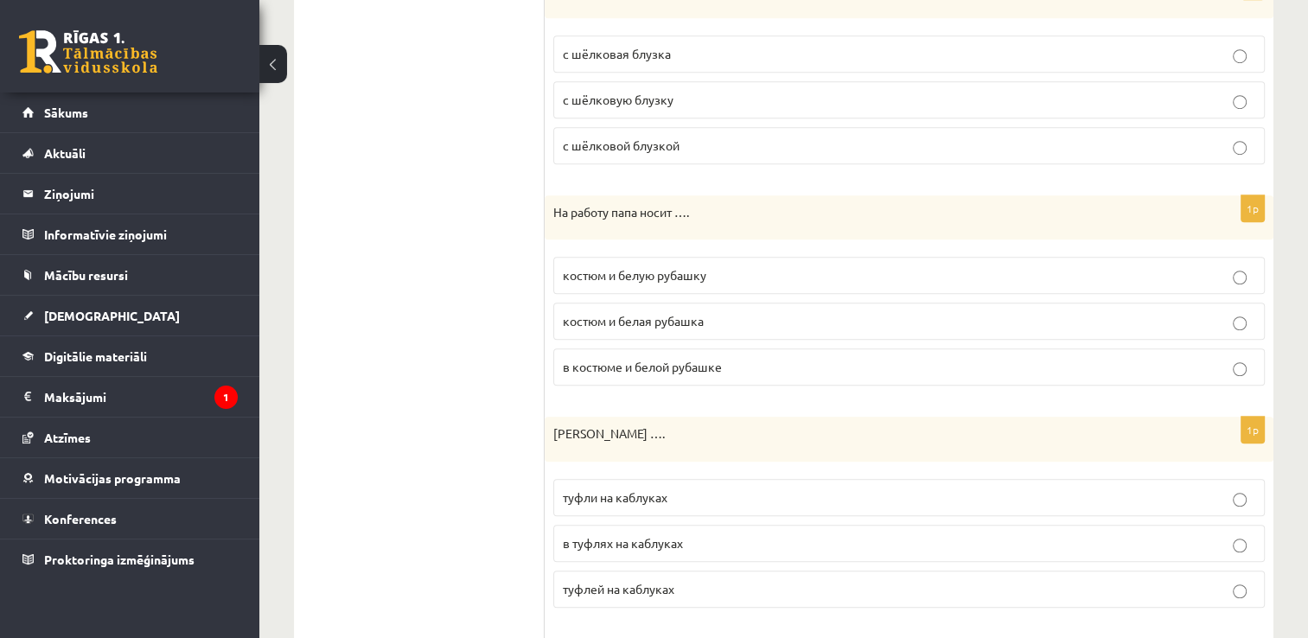
click at [614, 268] on span "костюм и белую рубашку" at bounding box center [634, 275] width 143 height 16
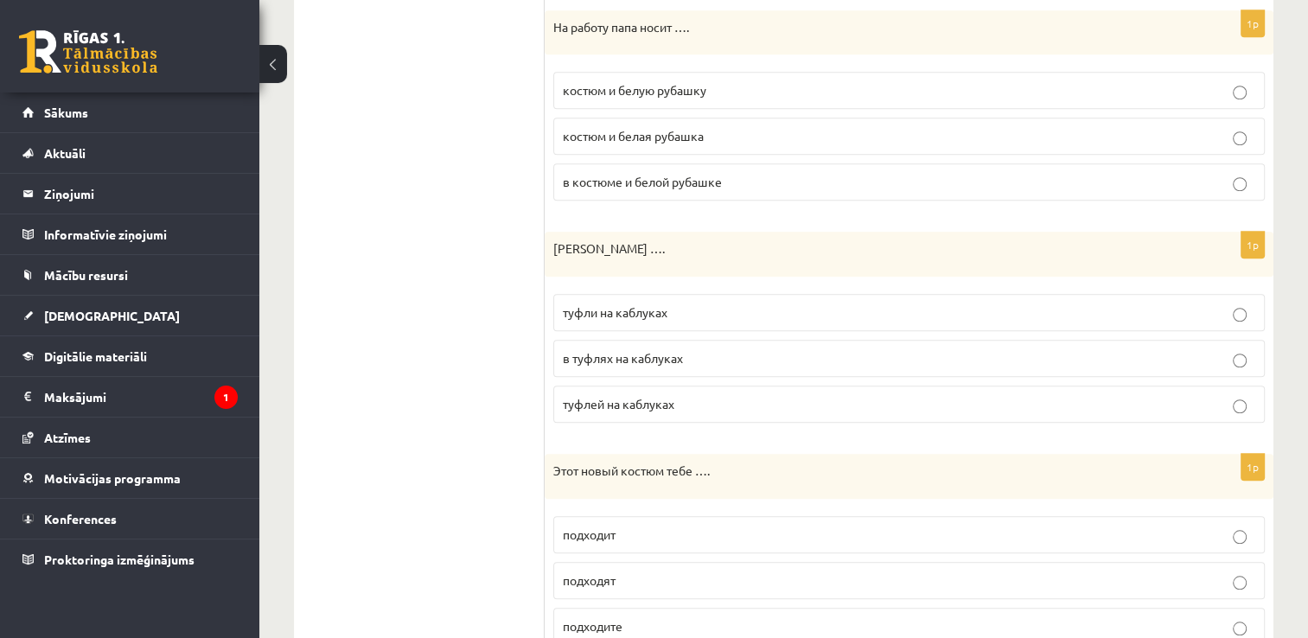
scroll to position [1429, 0]
click at [577, 302] on span "туфли на каблуках" at bounding box center [615, 310] width 105 height 16
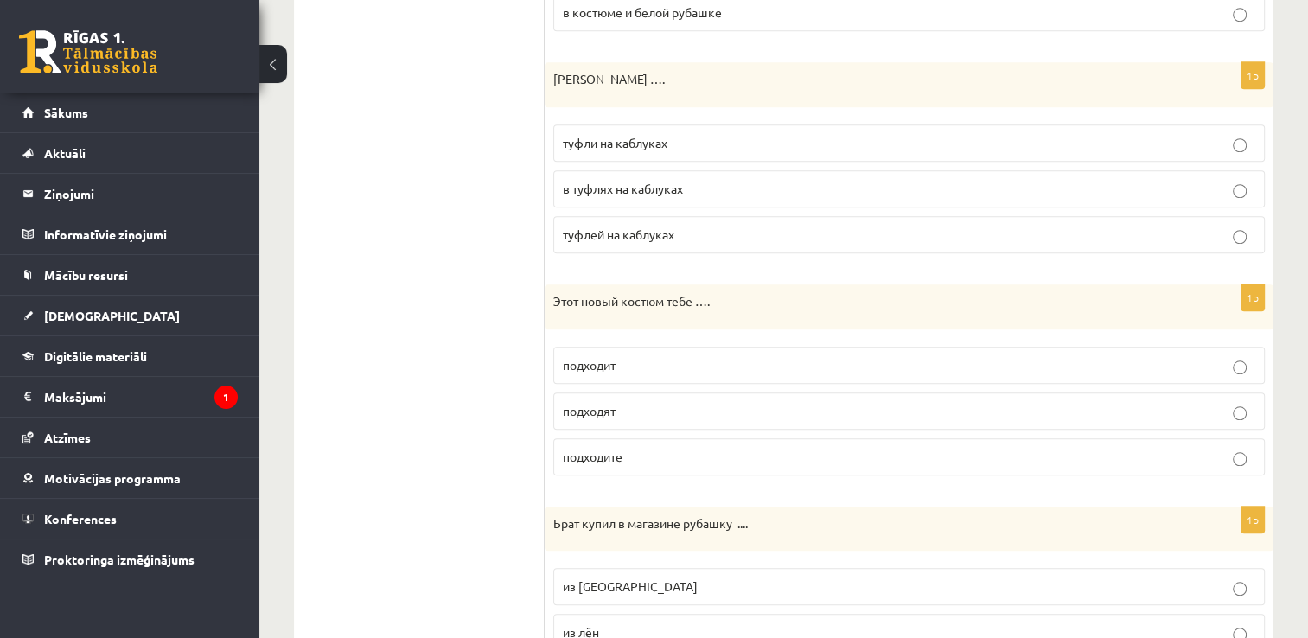
scroll to position [1616, 0]
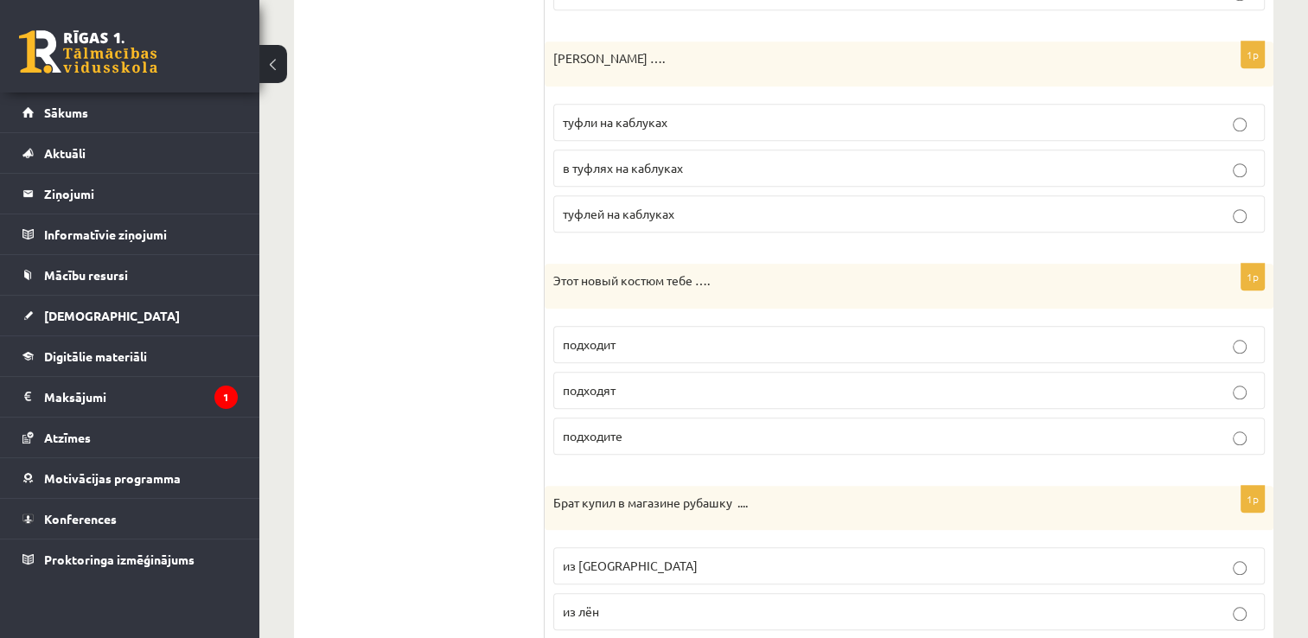
click at [618, 341] on p "подходит" at bounding box center [909, 344] width 692 height 18
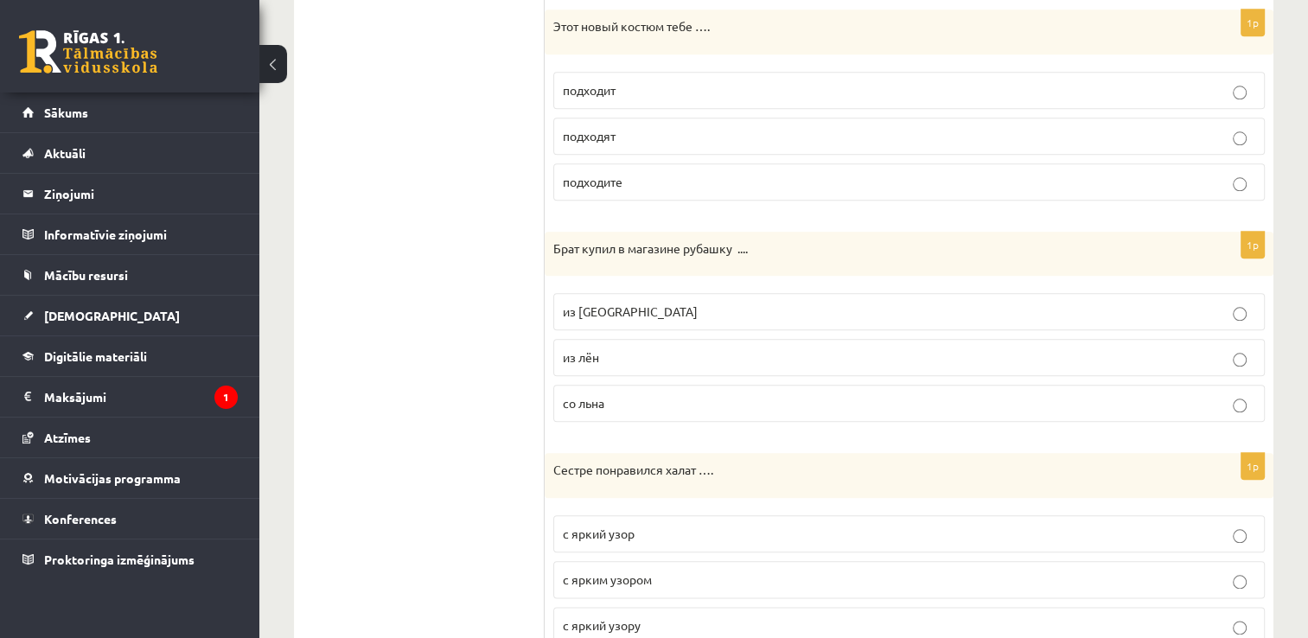
scroll to position [1872, 0]
click at [590, 291] on label "из льна" at bounding box center [908, 309] width 711 height 37
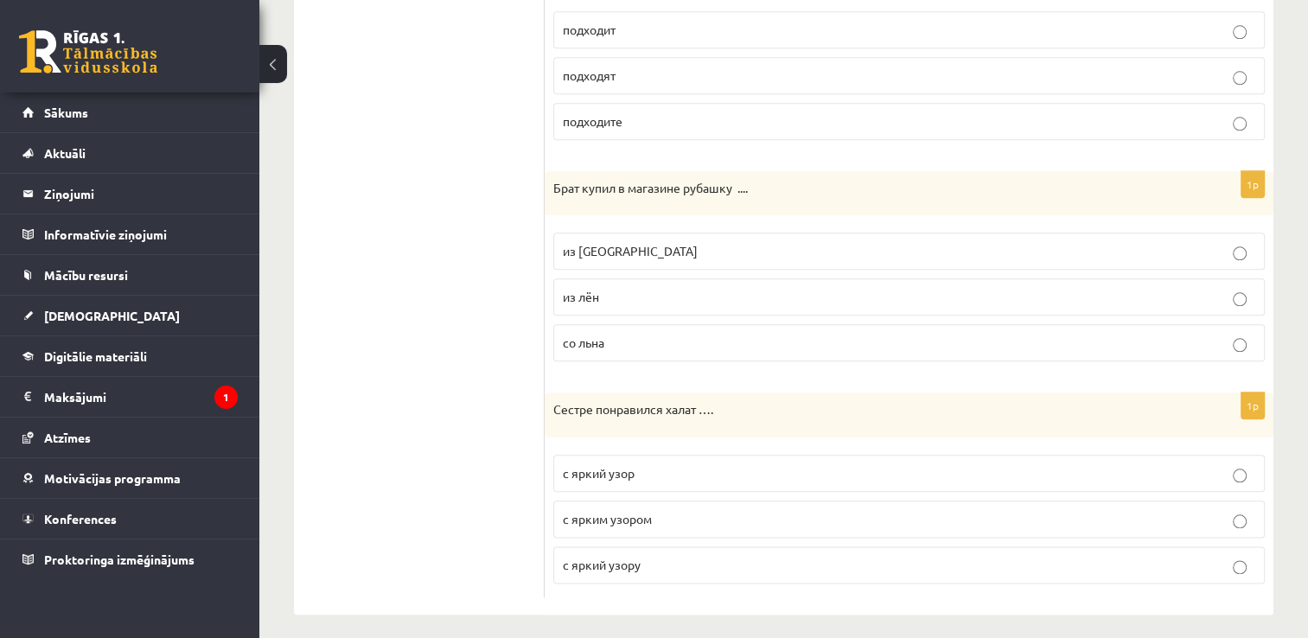
click at [602, 517] on p "с ярким узором" at bounding box center [909, 519] width 692 height 18
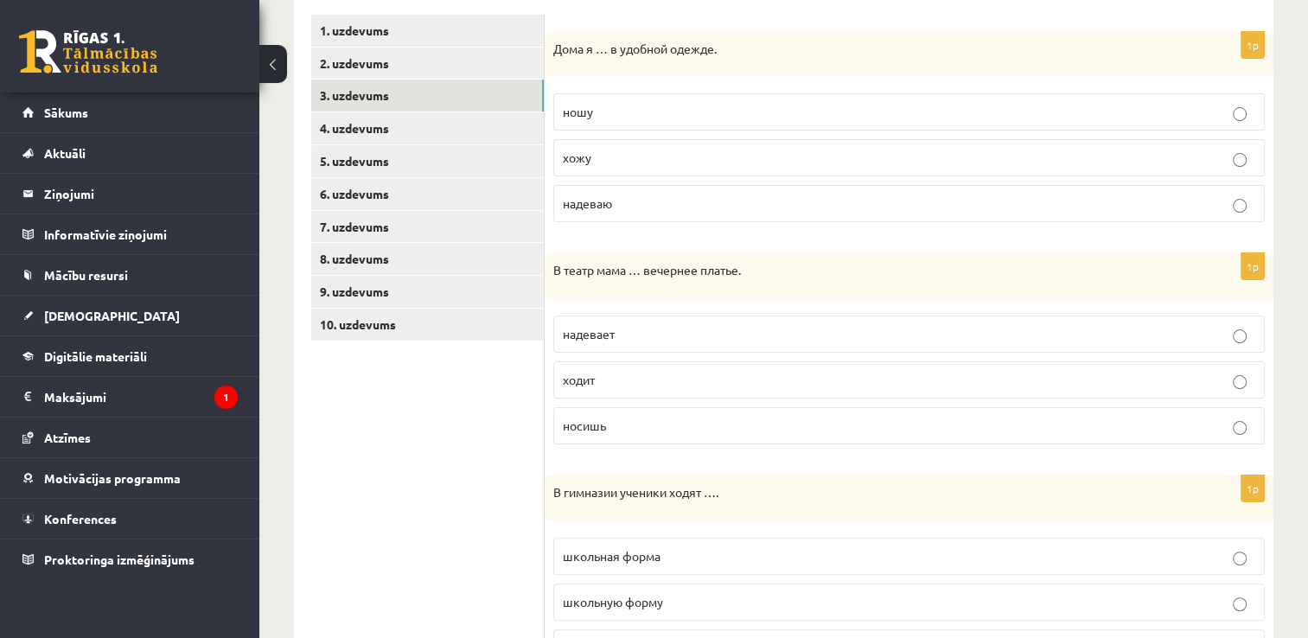
scroll to position [0, 0]
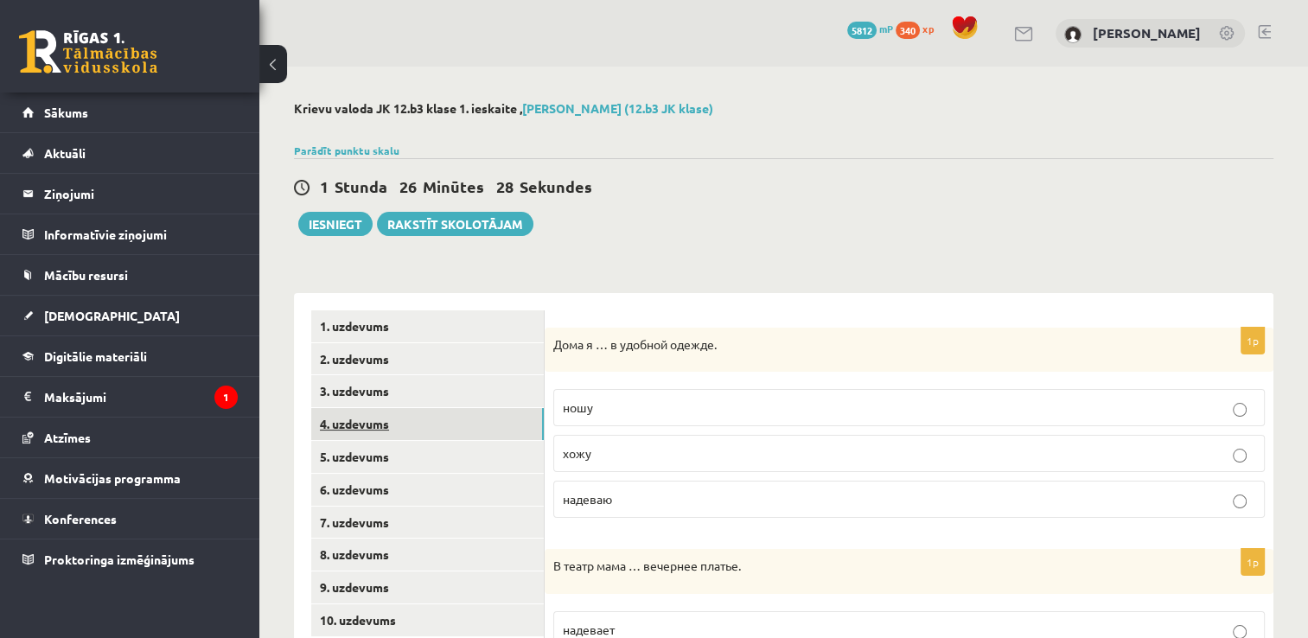
click at [425, 424] on link "4. uzdevums" at bounding box center [427, 424] width 233 height 32
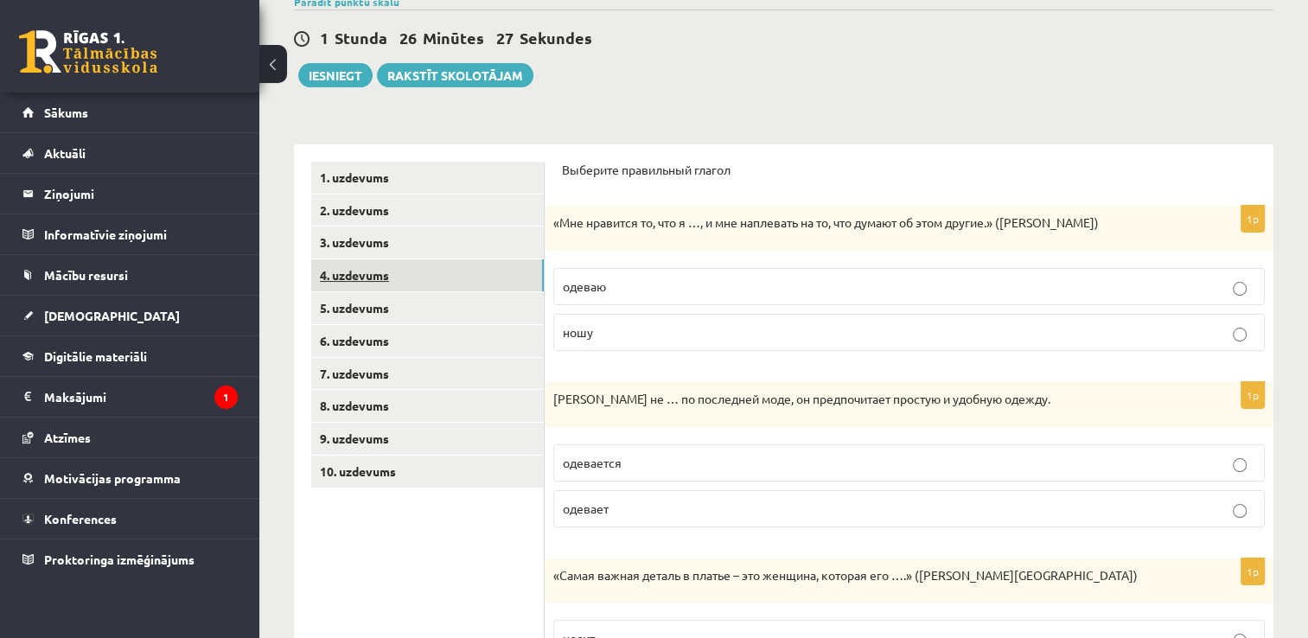
scroll to position [164, 0]
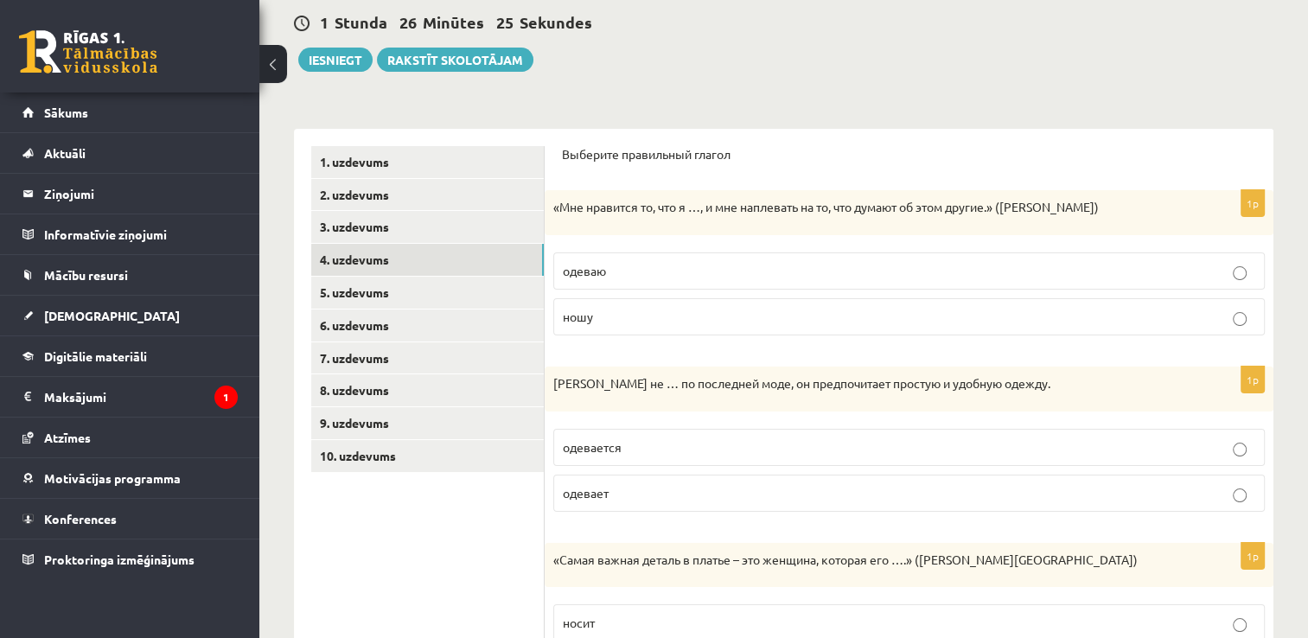
click at [591, 324] on p "ношу" at bounding box center [909, 317] width 692 height 18
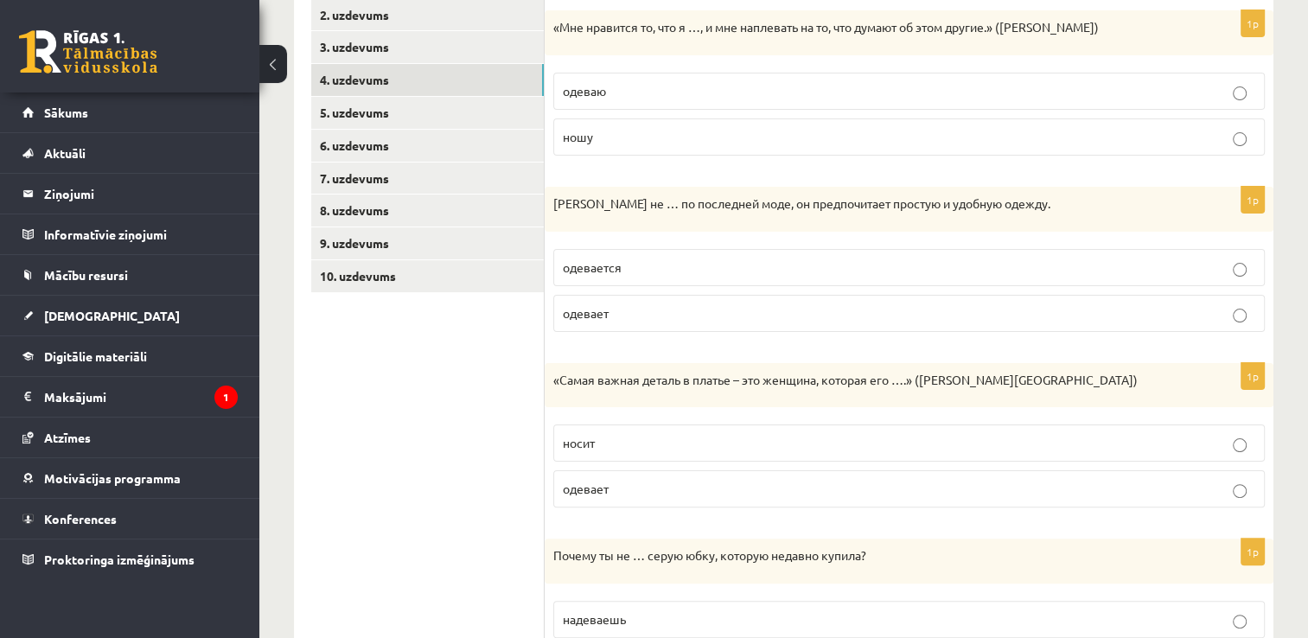
scroll to position [345, 0]
click at [676, 268] on p "одевается" at bounding box center [909, 267] width 692 height 18
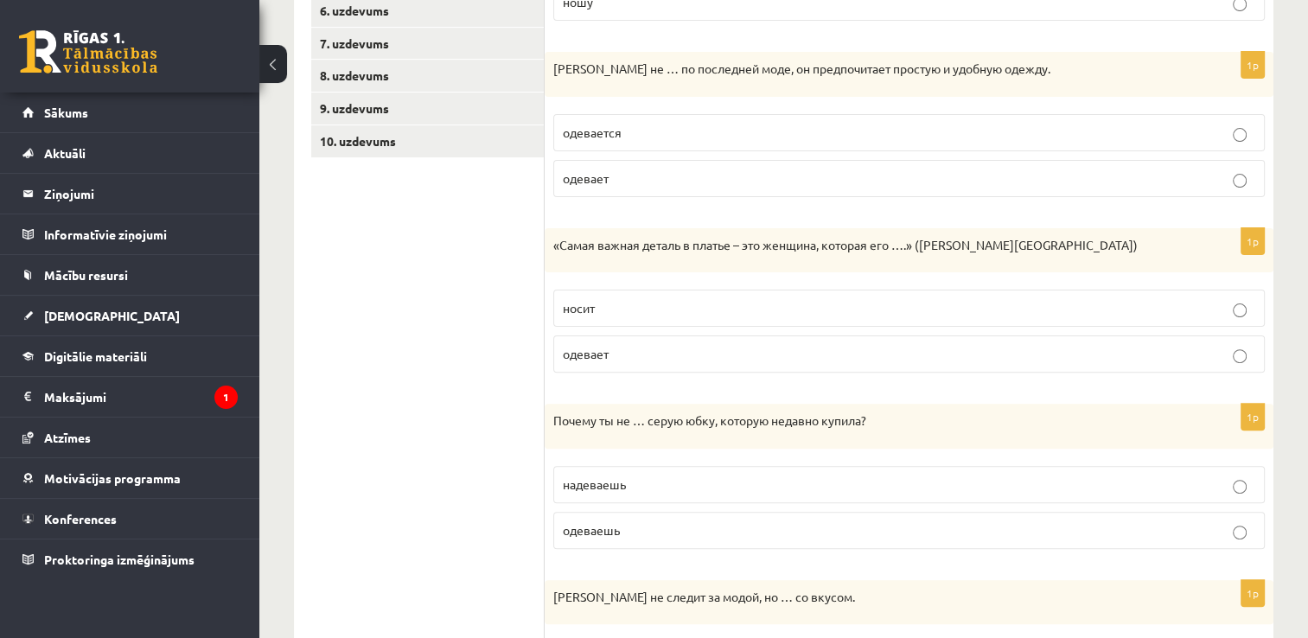
scroll to position [482, 0]
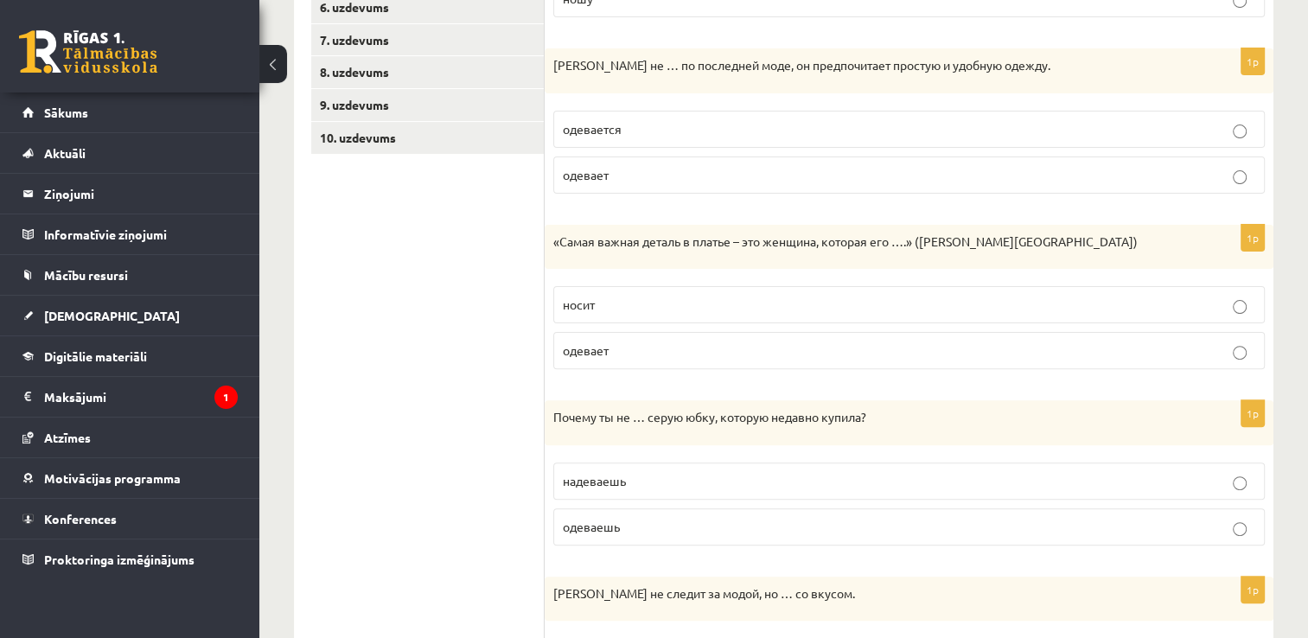
click at [589, 312] on label "носит" at bounding box center [908, 304] width 711 height 37
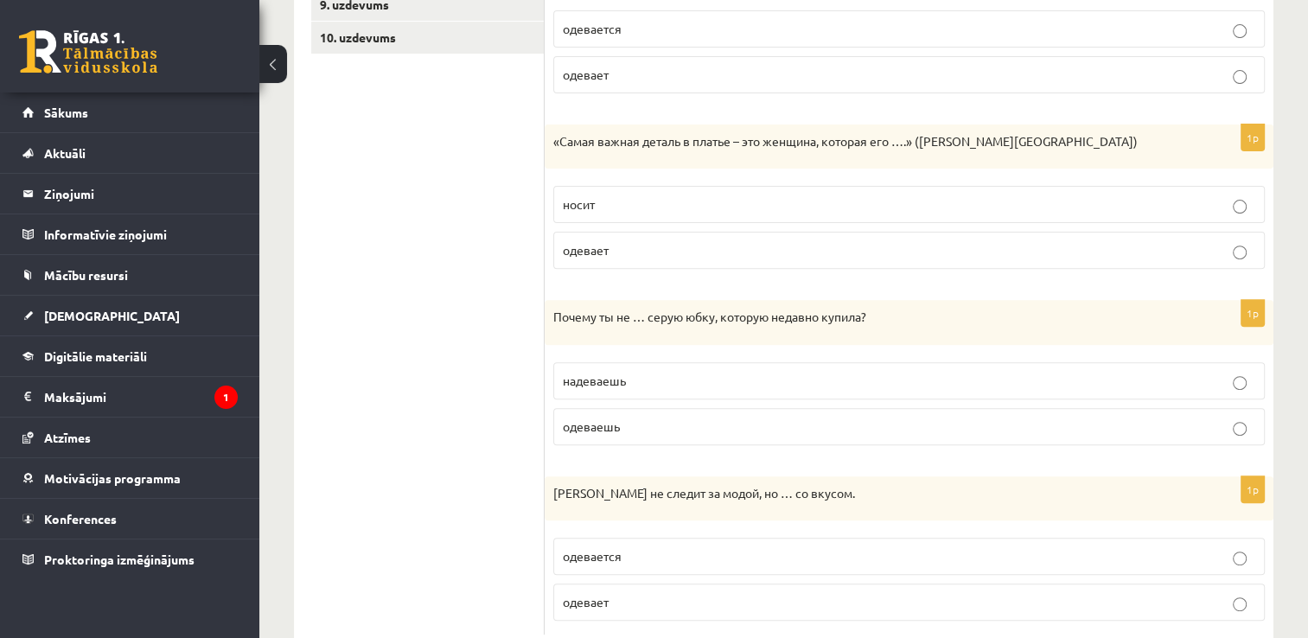
scroll to position [628, 0]
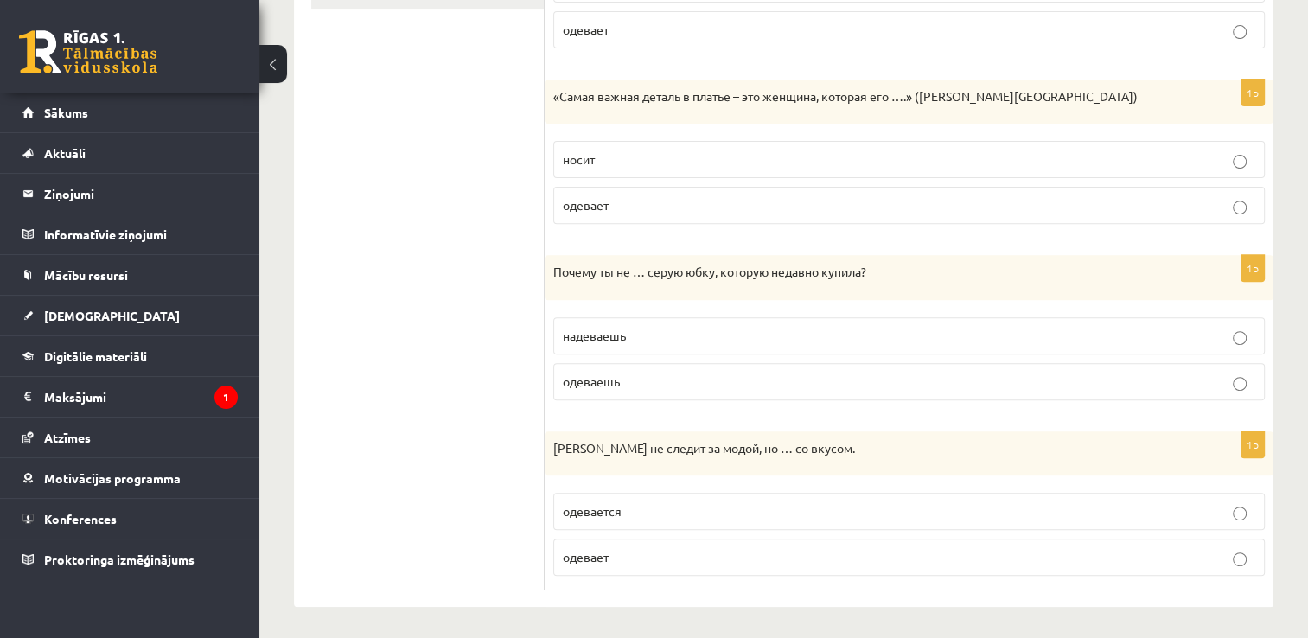
click at [593, 328] on span "надеваешь" at bounding box center [594, 336] width 63 height 16
click at [612, 513] on span "одевается" at bounding box center [592, 511] width 59 height 16
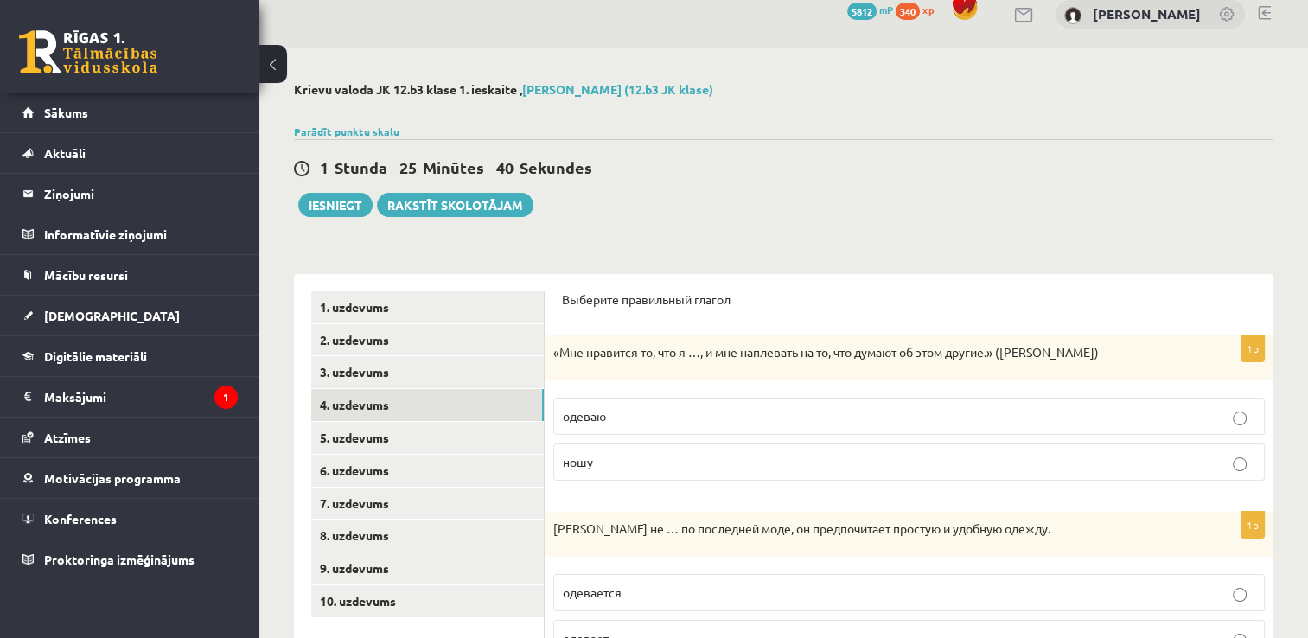
scroll to position [0, 0]
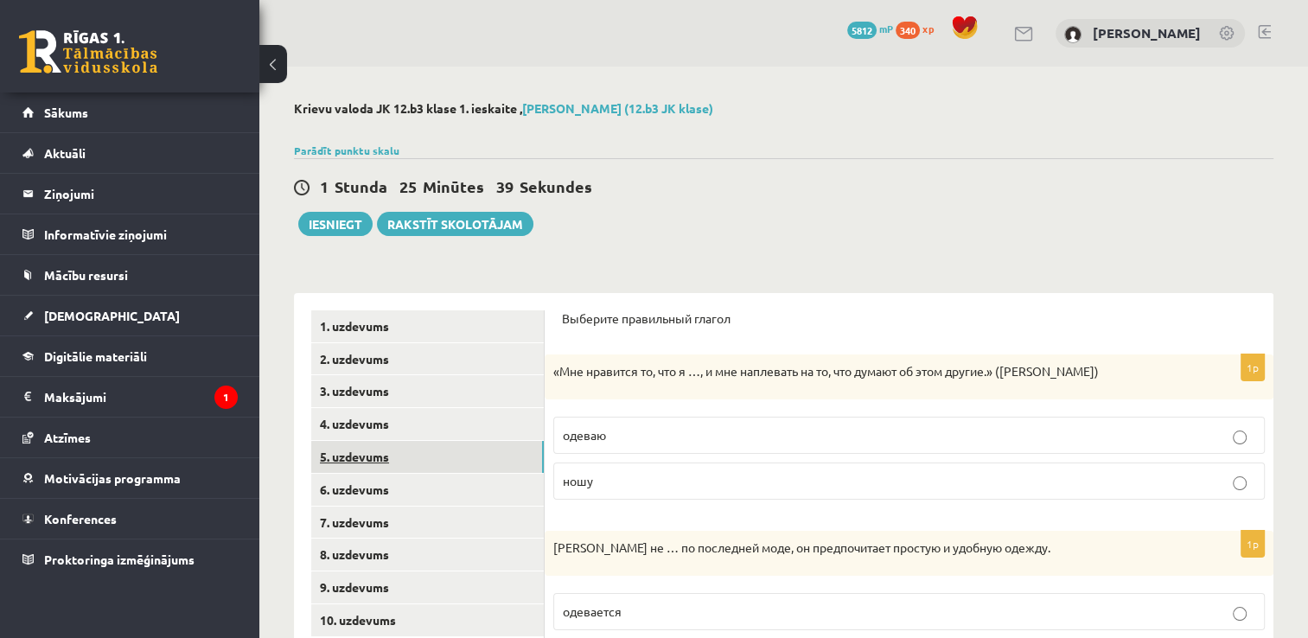
click at [352, 454] on link "5. uzdevums" at bounding box center [427, 457] width 233 height 32
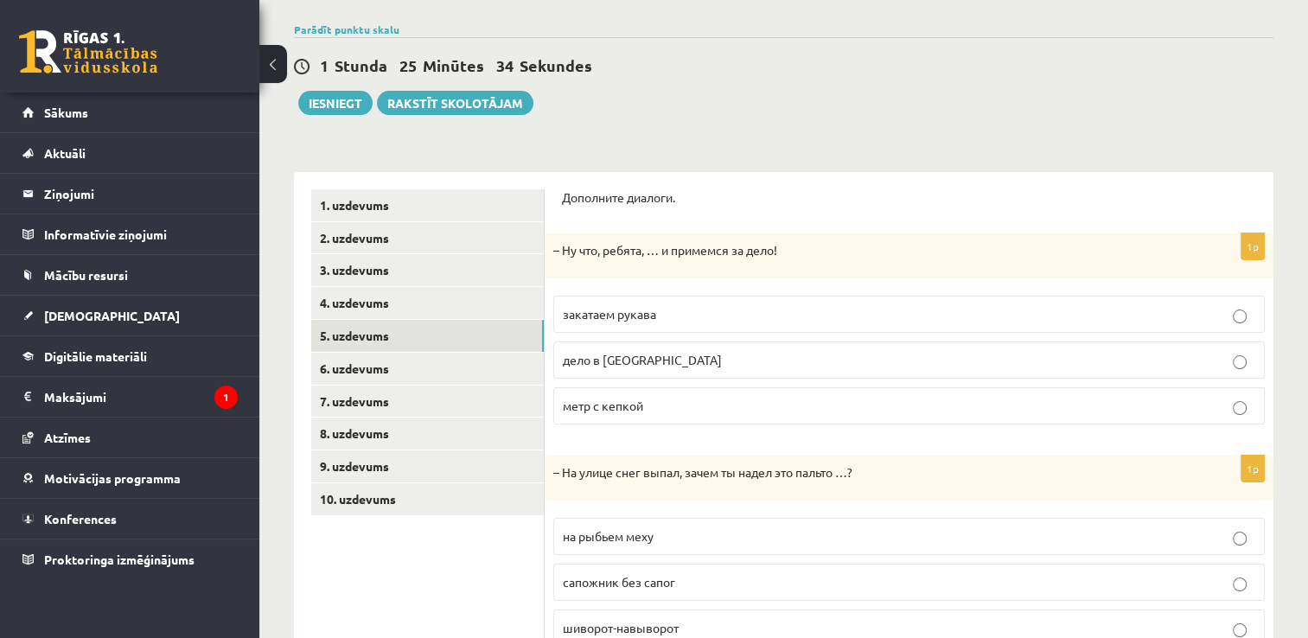
scroll to position [121, 0]
click at [615, 315] on span "закатаем рукава" at bounding box center [609, 314] width 93 height 16
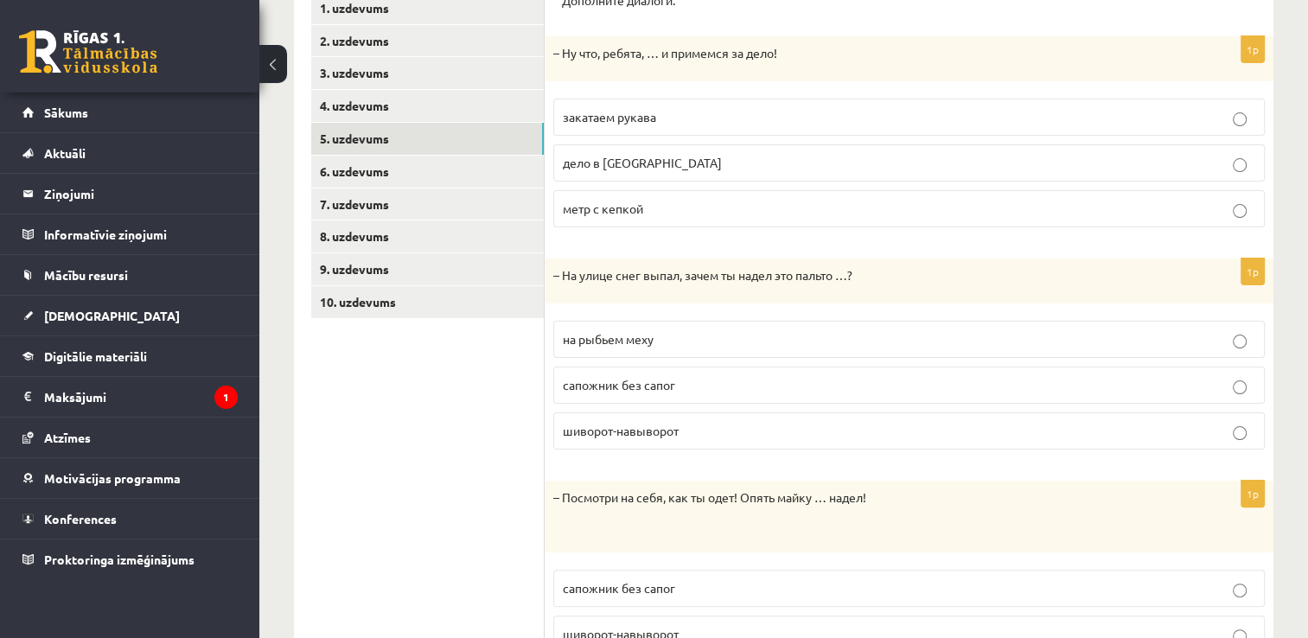
scroll to position [318, 0]
click at [575, 330] on p "на рыбьем меху" at bounding box center [909, 339] width 692 height 18
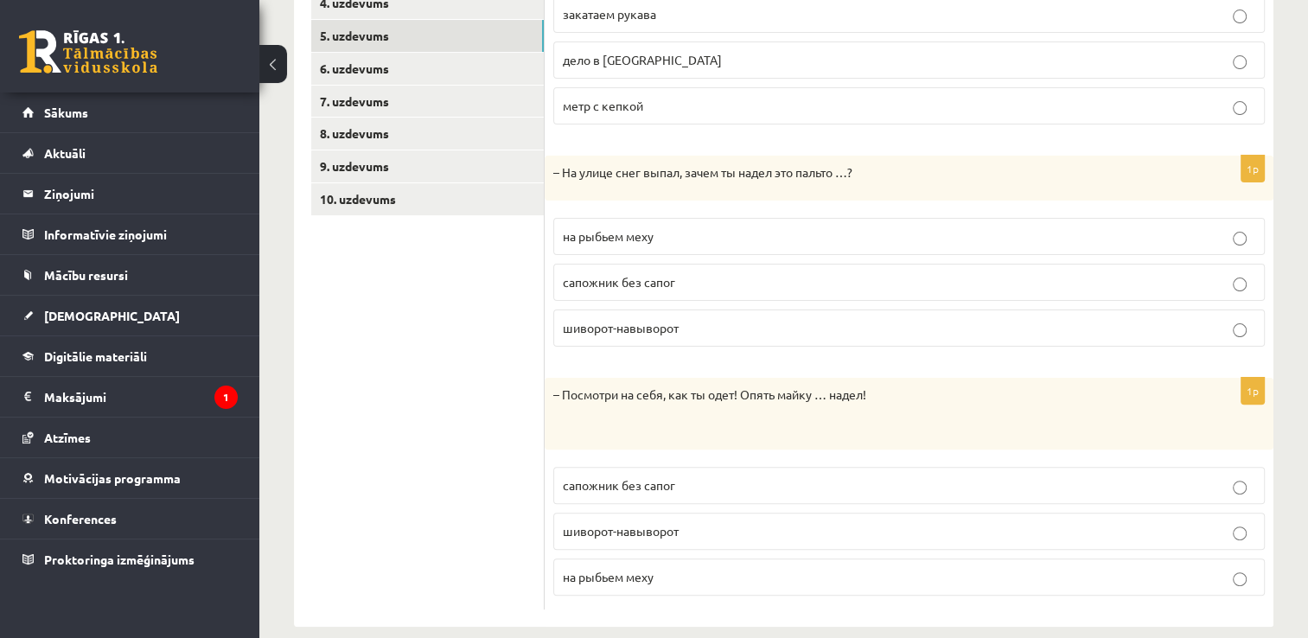
scroll to position [425, 0]
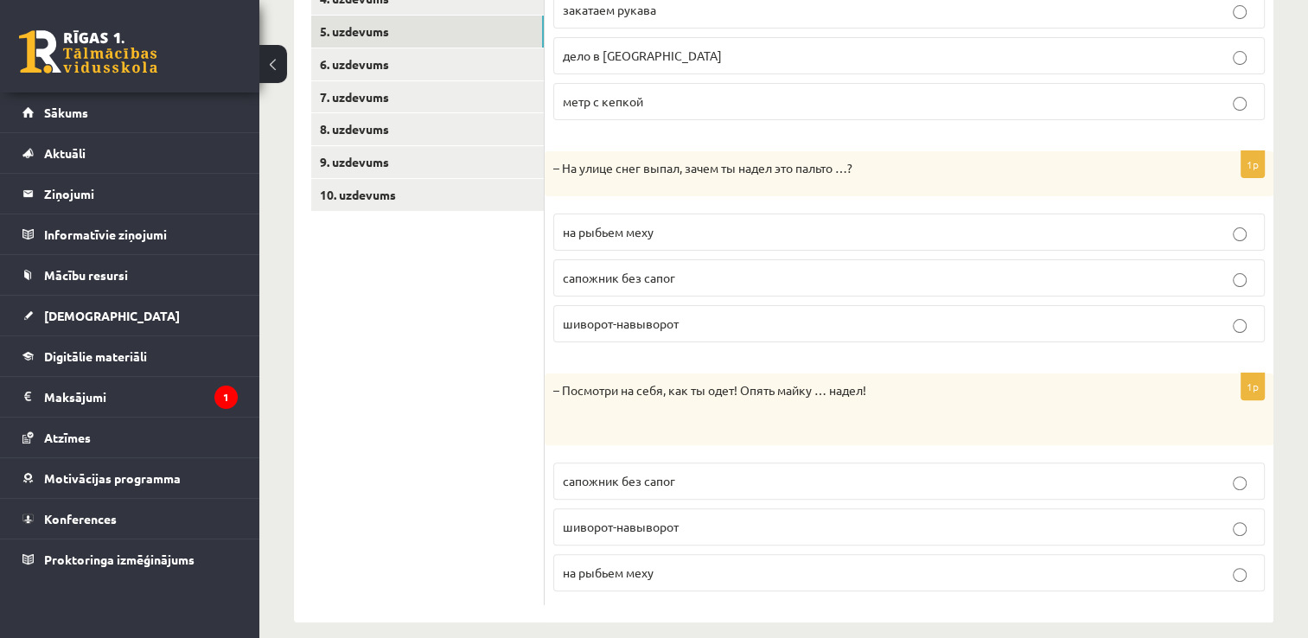
click at [595, 390] on p "– Посмотри на себя, как ты одет! Опять майку … надел!" at bounding box center [865, 390] width 625 height 17
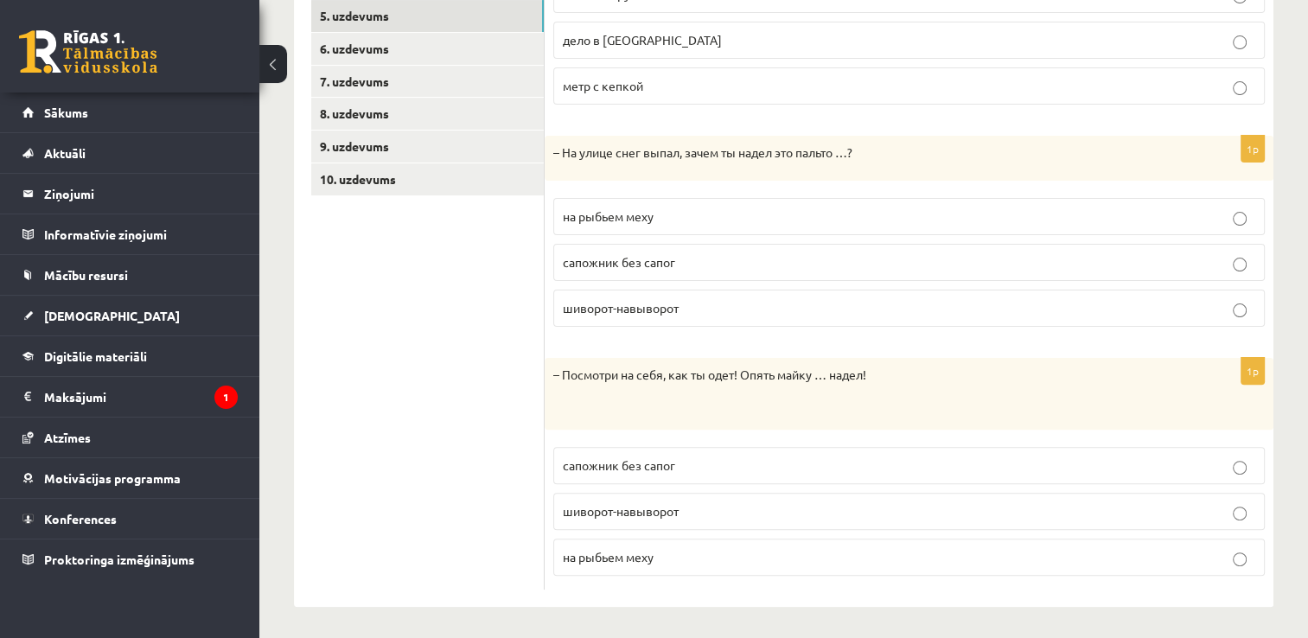
click at [570, 503] on span "шиворот-навыворот" at bounding box center [621, 511] width 116 height 16
click at [483, 481] on ul "1. uzdevums 2. uzdevums 3. uzdevums 4. uzdevums 5. uzdevums 6. uzdevums 7. uzde…" at bounding box center [427, 229] width 233 height 720
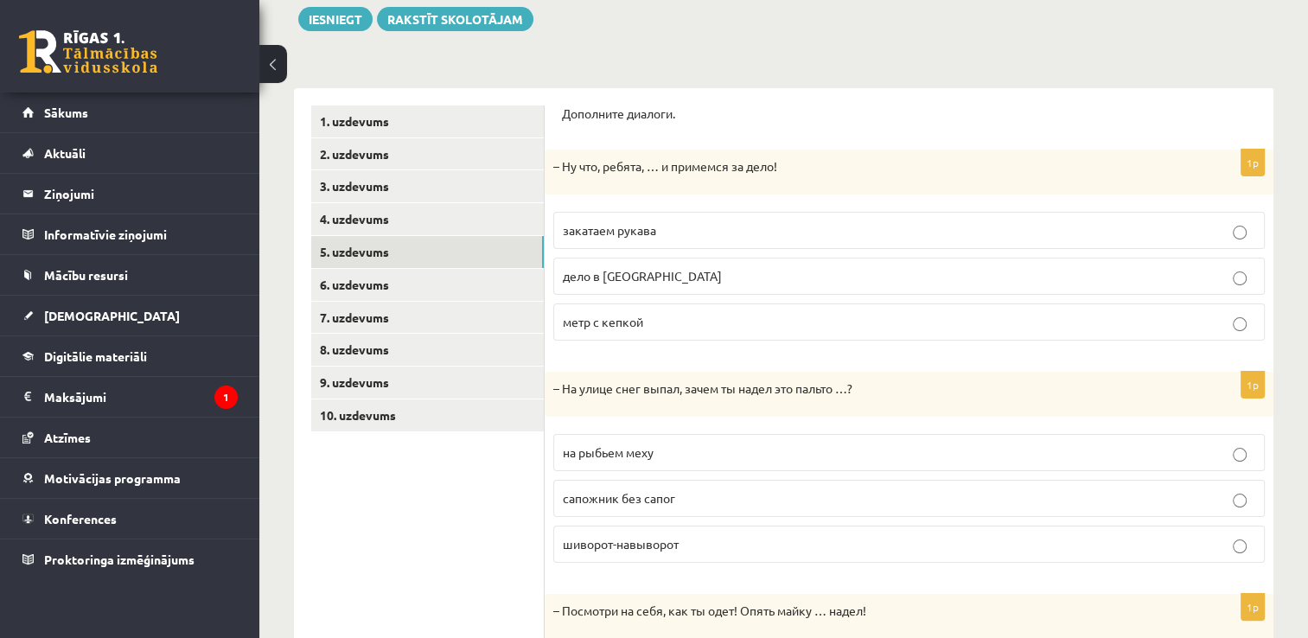
scroll to position [204, 0]
click at [372, 278] on link "6. uzdevums" at bounding box center [427, 286] width 233 height 32
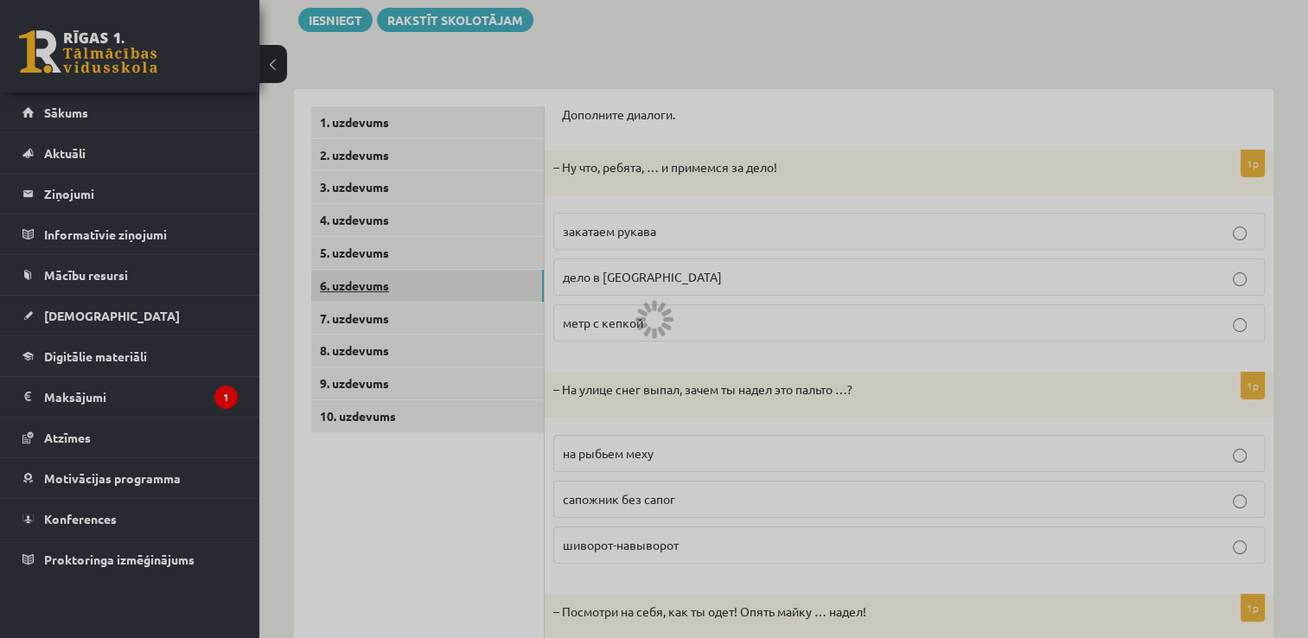
scroll to position [95, 0]
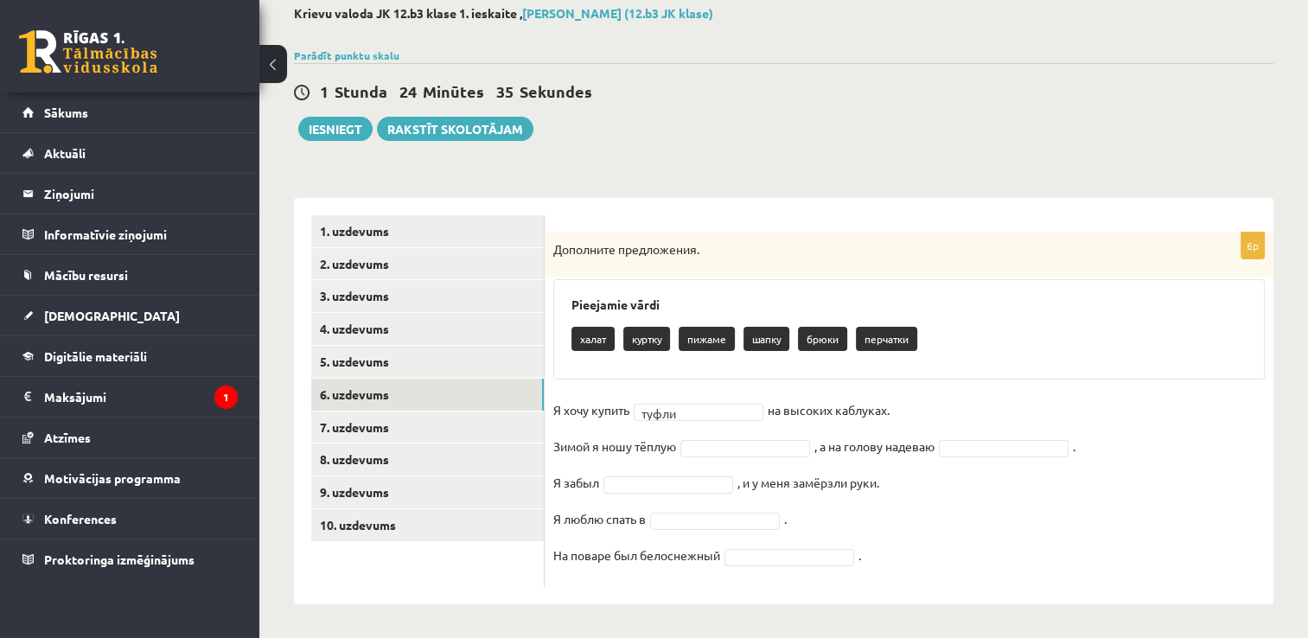
drag, startPoint x: 709, startPoint y: 434, endPoint x: 709, endPoint y: 445, distance: 11.2
click at [709, 445] on fieldset "Я хочу купить туфли ***** на высоких каблуках. Зимой я ношу тёплую , а на голов…" at bounding box center [908, 488] width 711 height 182
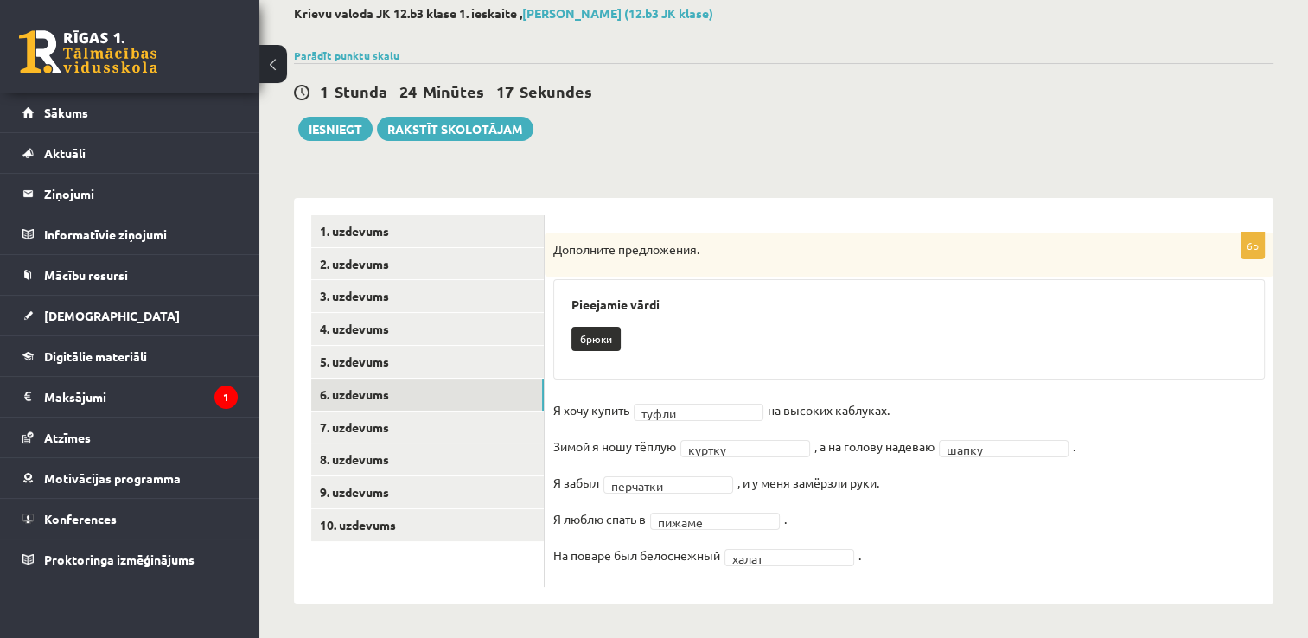
click at [610, 473] on fieldset "Я хочу купить туфли ***** на высоких каблуках. Зимой я ношу тёплую куртку *****…" at bounding box center [908, 488] width 711 height 182
click at [324, 415] on link "7. uzdevums" at bounding box center [427, 427] width 233 height 32
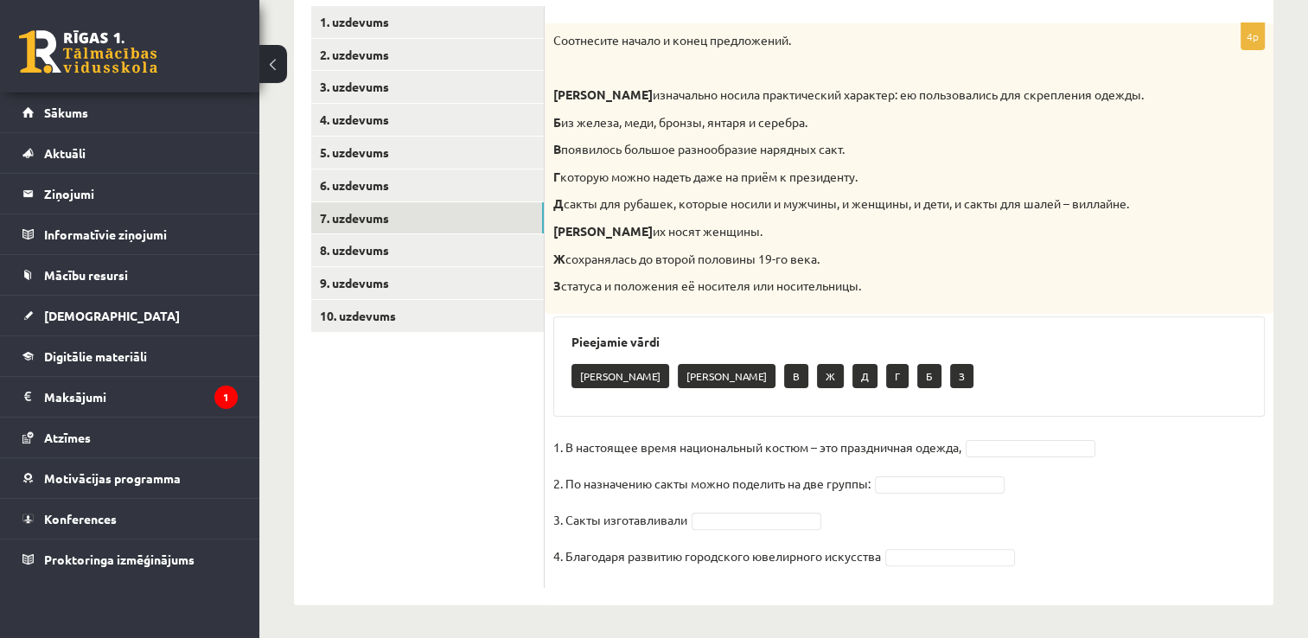
scroll to position [304, 0]
click at [998, 437] on fieldset "1. В настоящее время национальный костюм – это праздничная одежда, 2. По назнач…" at bounding box center [908, 506] width 711 height 145
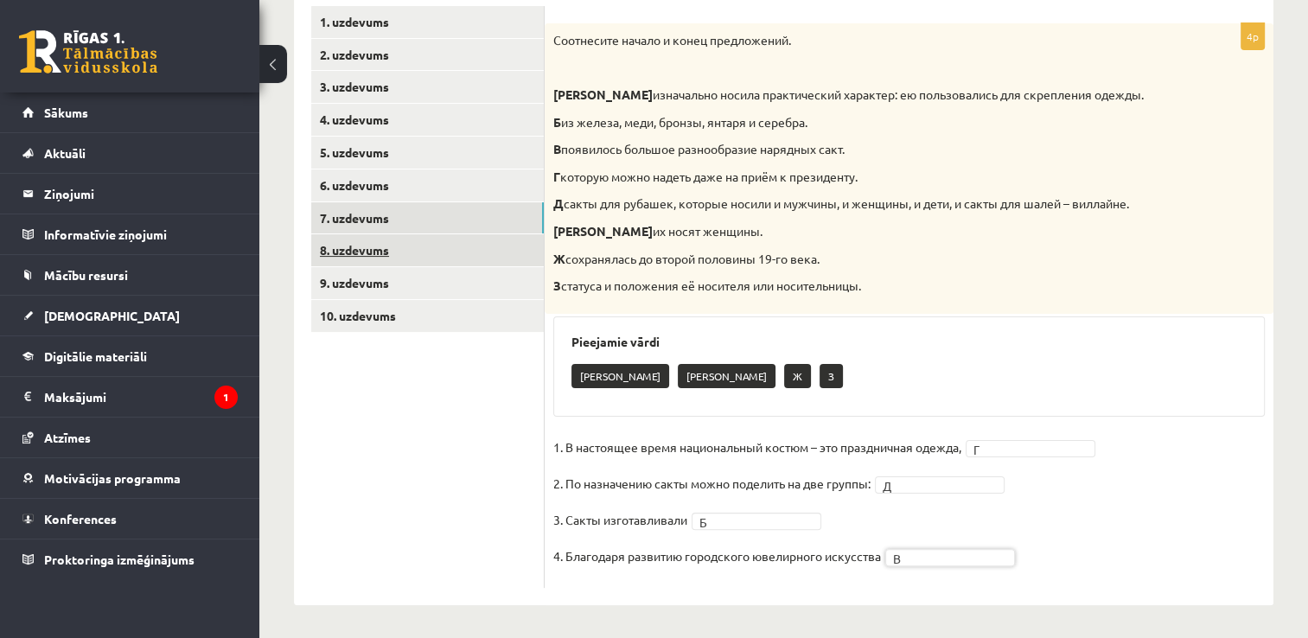
click at [459, 244] on link "8. uzdevums" at bounding box center [427, 250] width 233 height 32
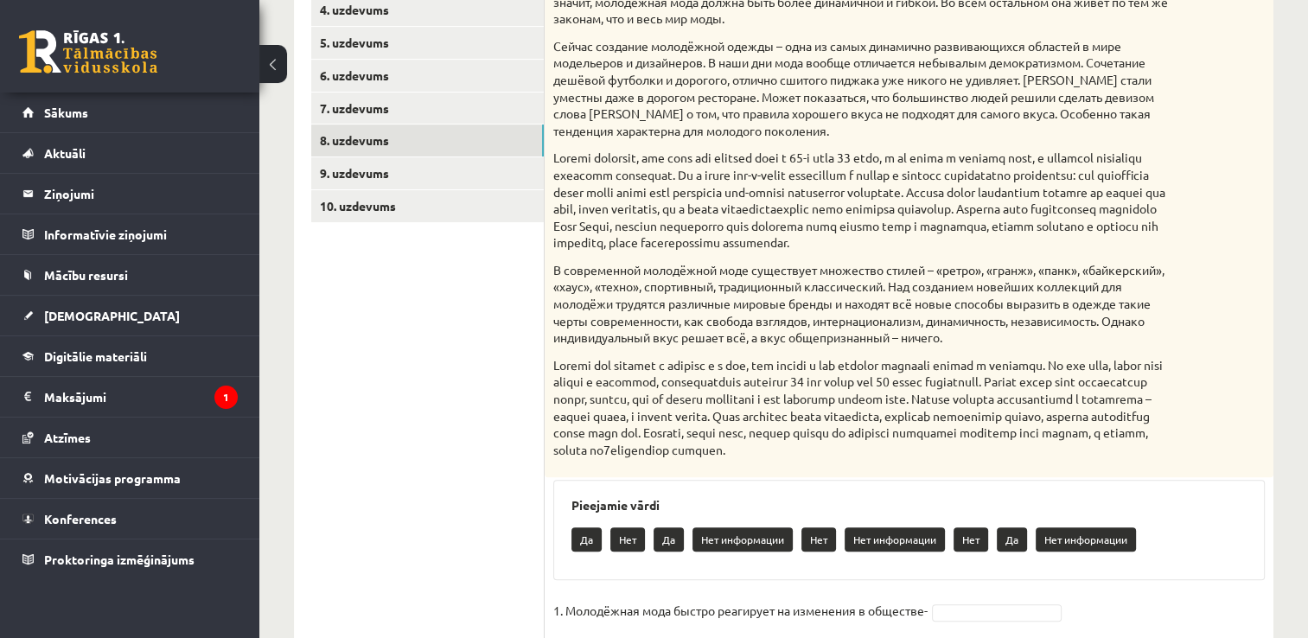
scroll to position [425, 0]
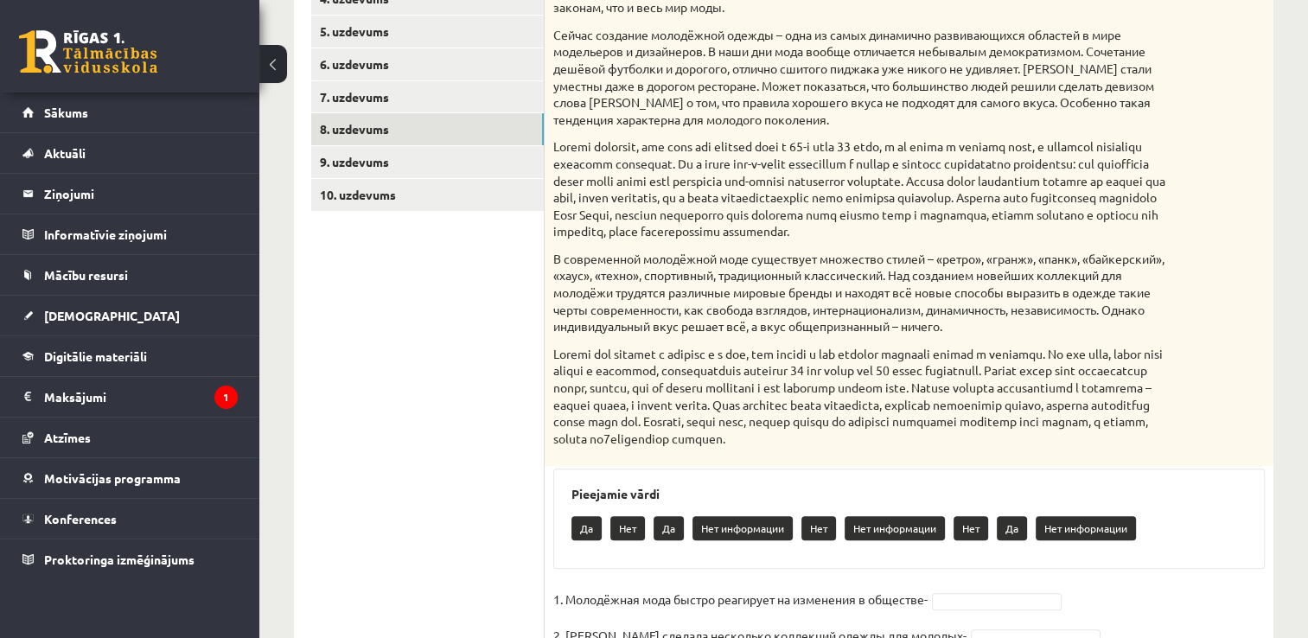
click at [857, 202] on p at bounding box center [865, 189] width 625 height 102
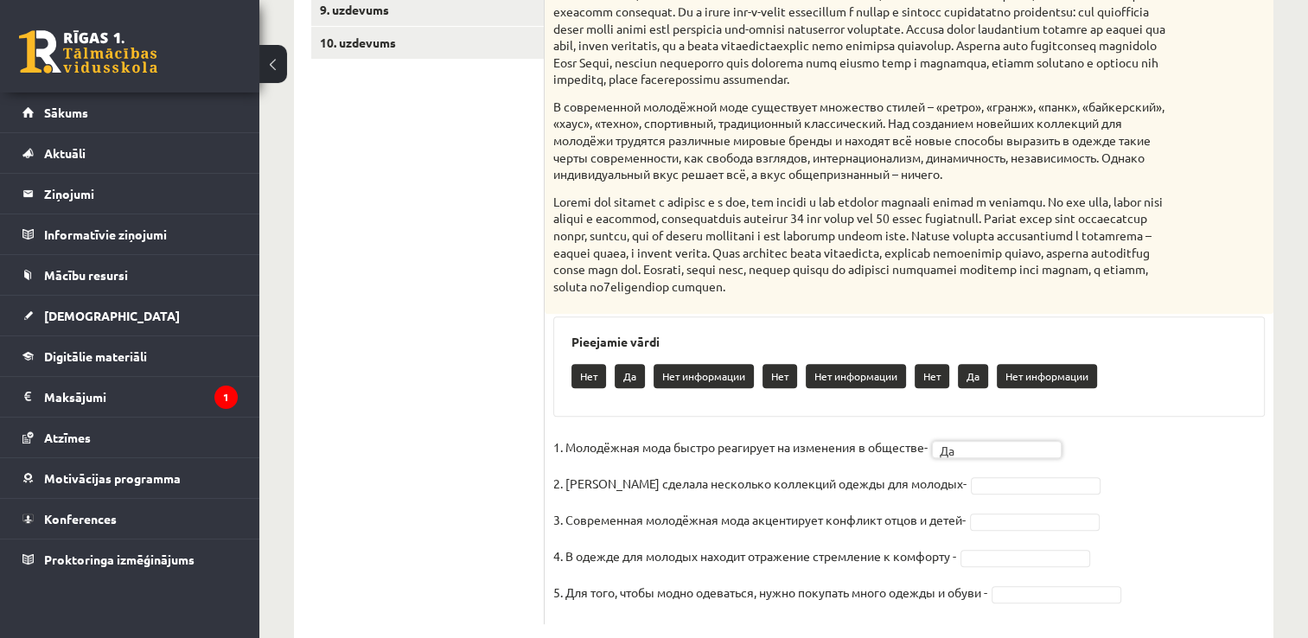
scroll to position [632, 0]
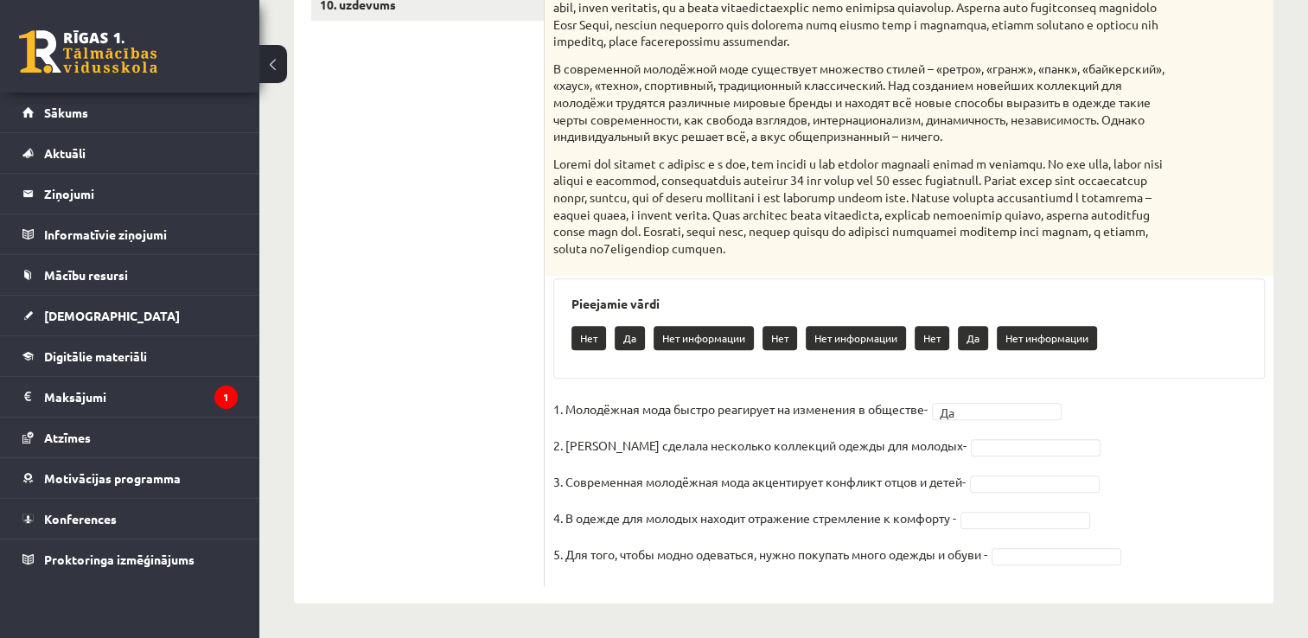
click at [964, 457] on fieldset "1. Молодёжная мода быстро реагирует на изменения в обществе- Да ** 2. Коко Шане…" at bounding box center [908, 487] width 711 height 182
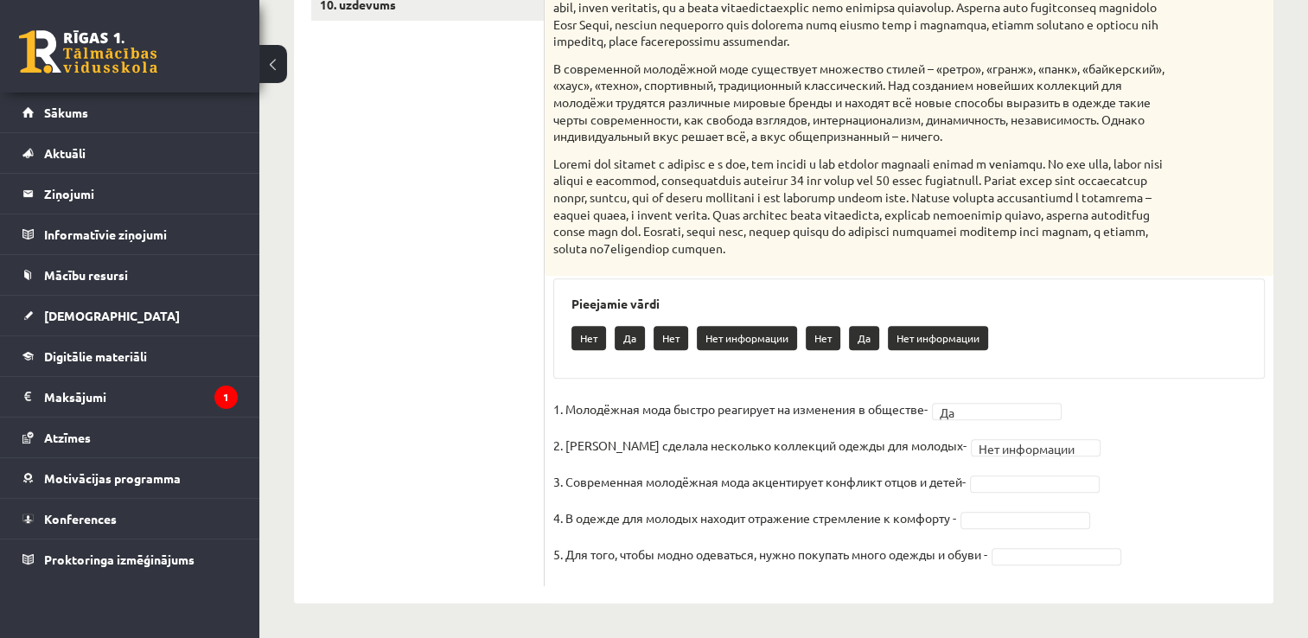
click at [995, 493] on fieldset "**********" at bounding box center [908, 487] width 711 height 182
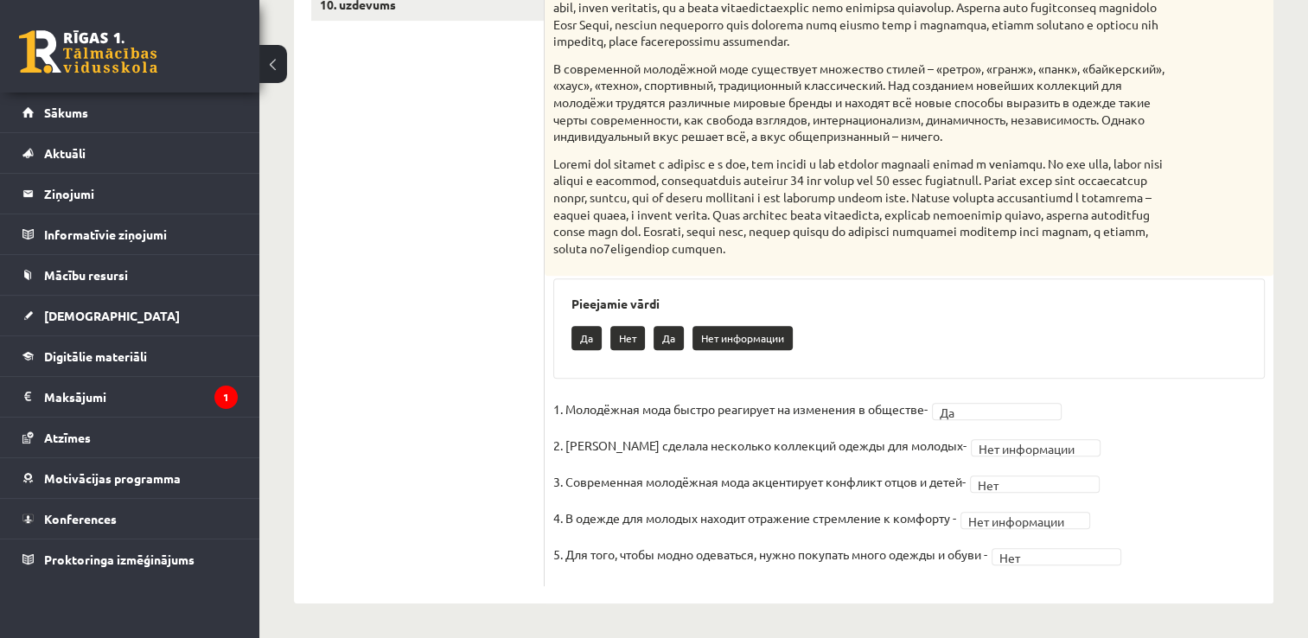
click at [832, 488] on p "3. Современная молодёжная мода акцентирует конфликт отцов и детей-" at bounding box center [759, 481] width 412 height 26
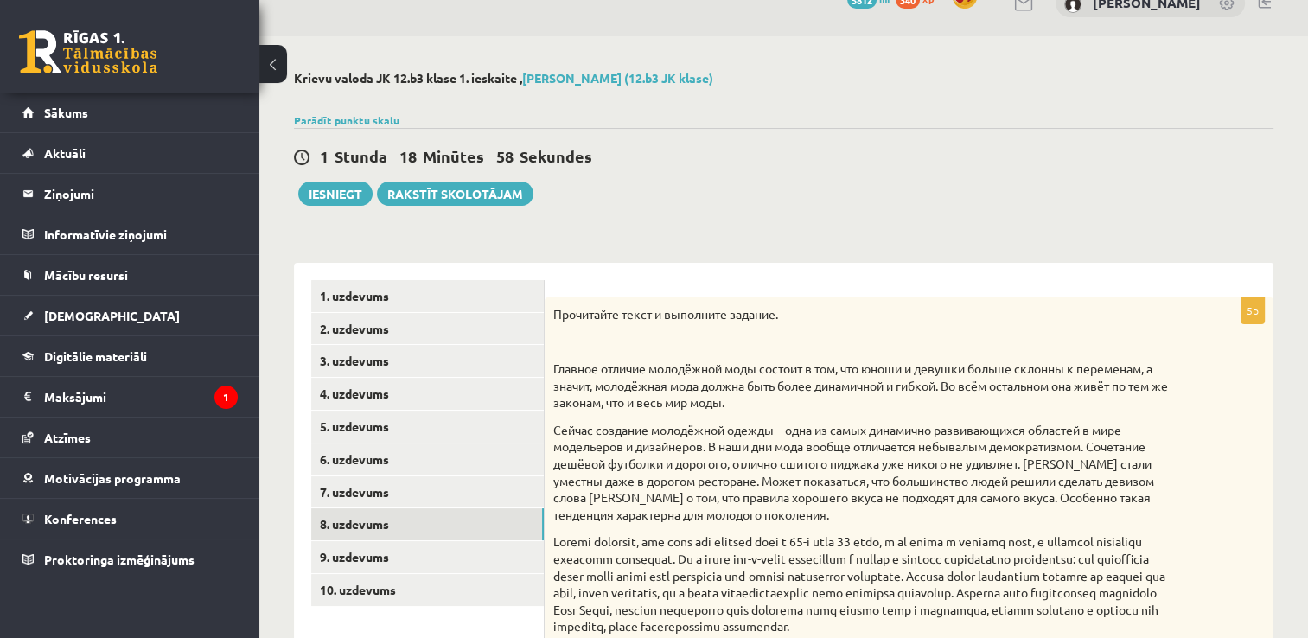
scroll to position [0, 0]
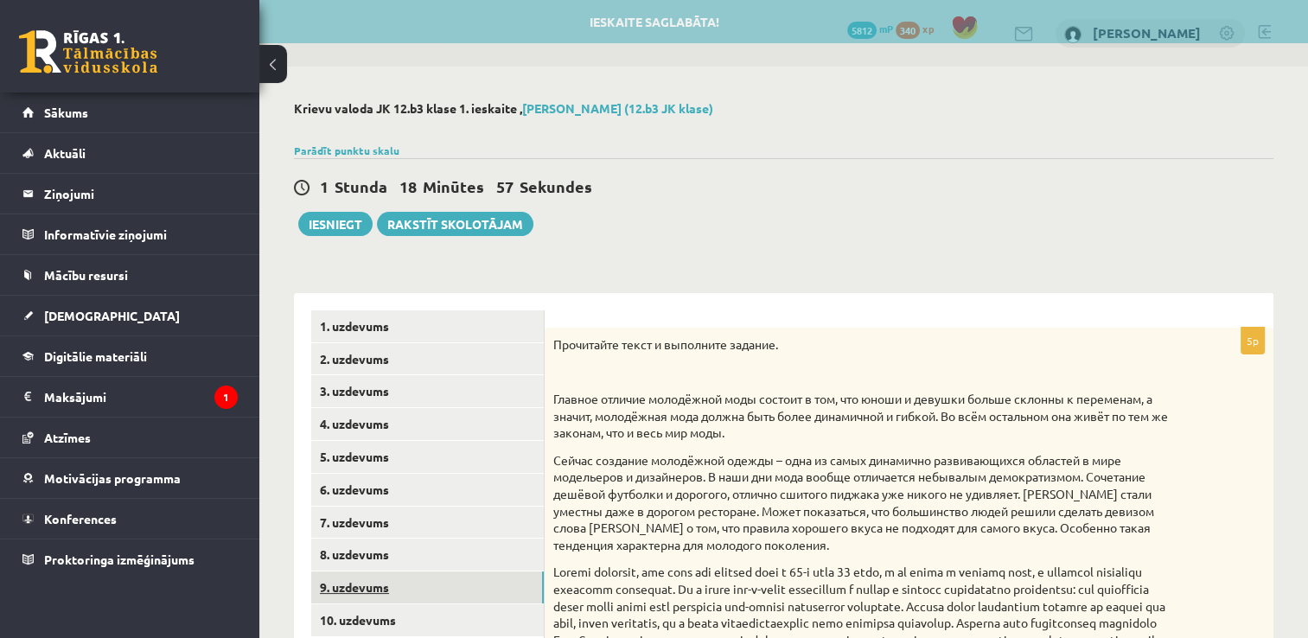
click at [455, 595] on link "9. uzdevums" at bounding box center [427, 587] width 233 height 32
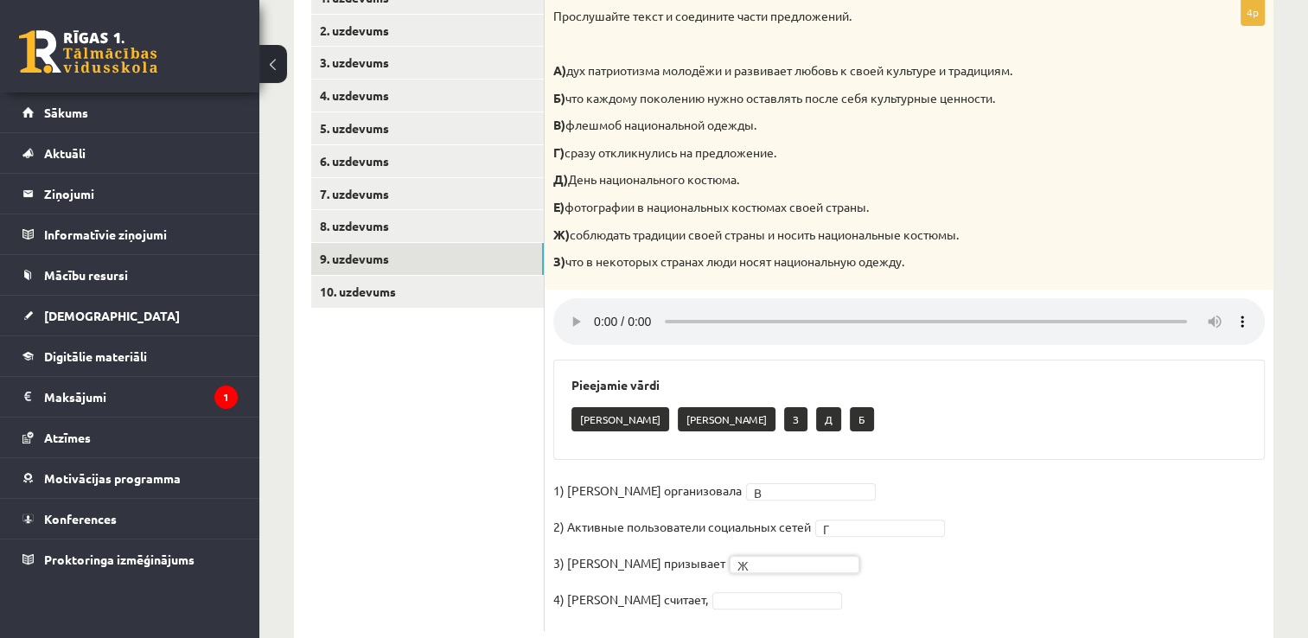
scroll to position [325, 0]
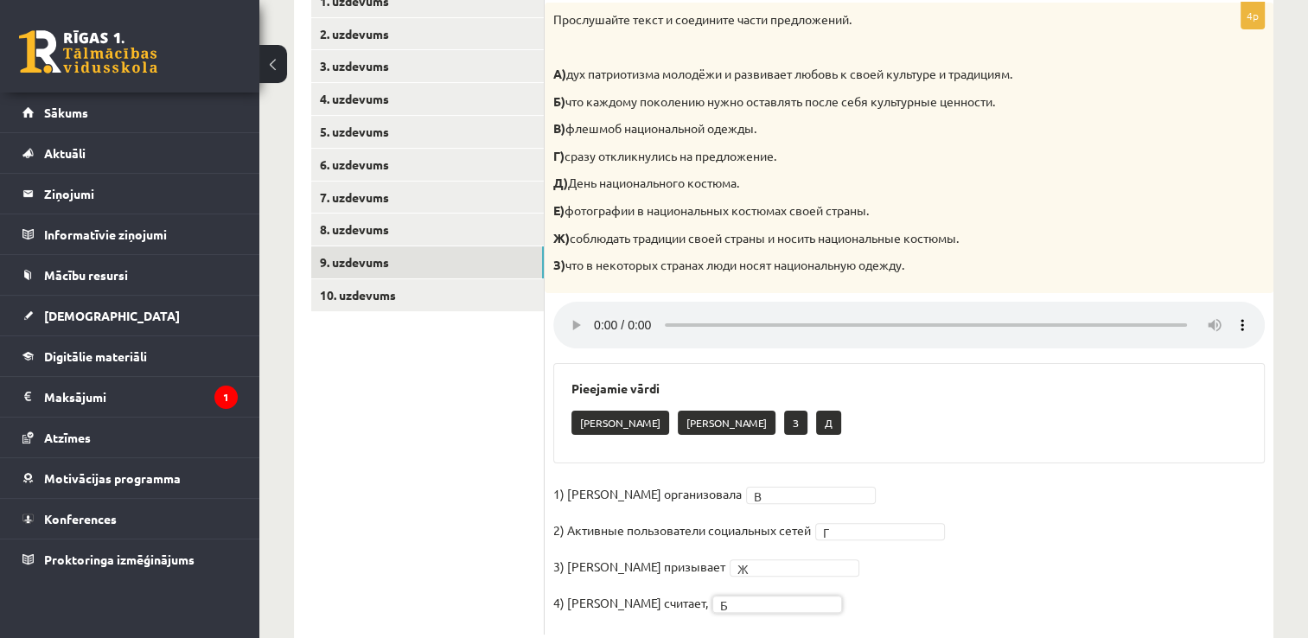
click at [606, 566] on p "3) Мухаббат Саби призывает" at bounding box center [639, 566] width 172 height 26
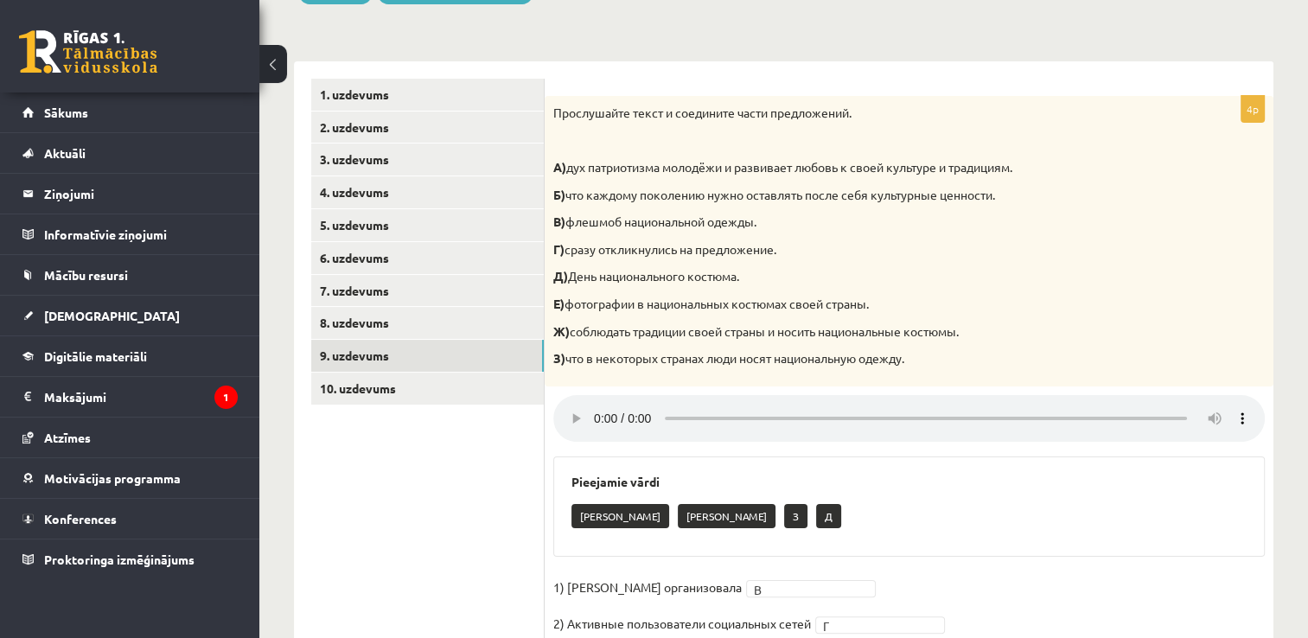
scroll to position [230, 0]
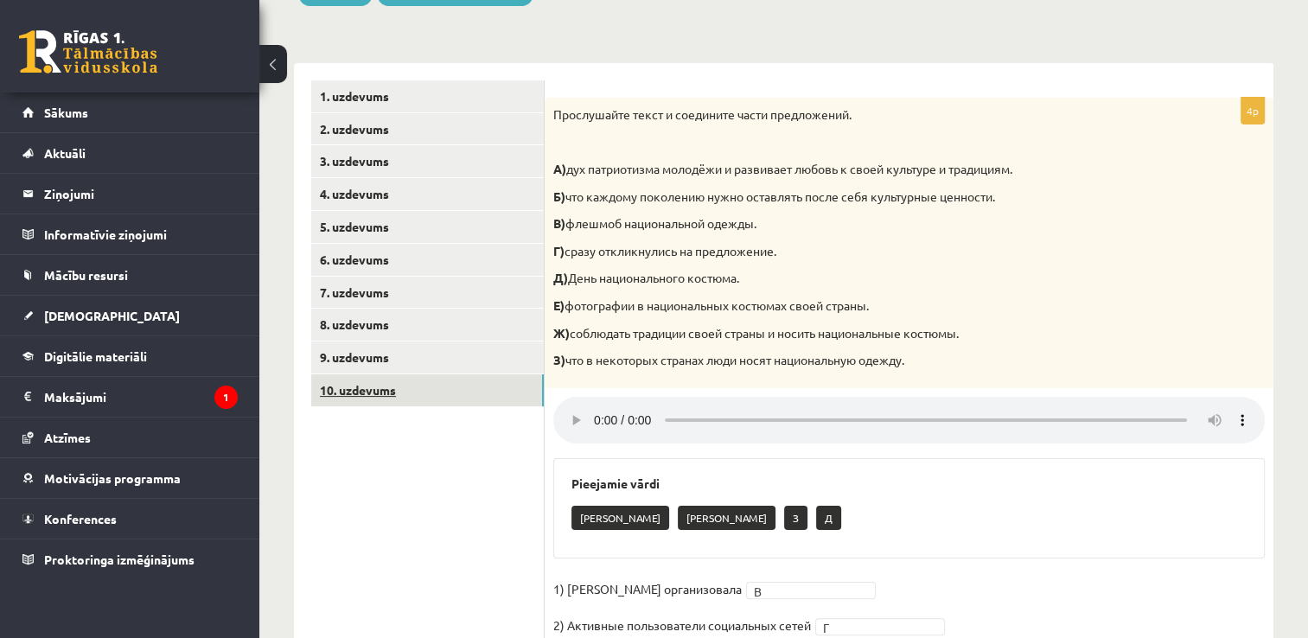
click at [448, 399] on link "10. uzdevums" at bounding box center [427, 390] width 233 height 32
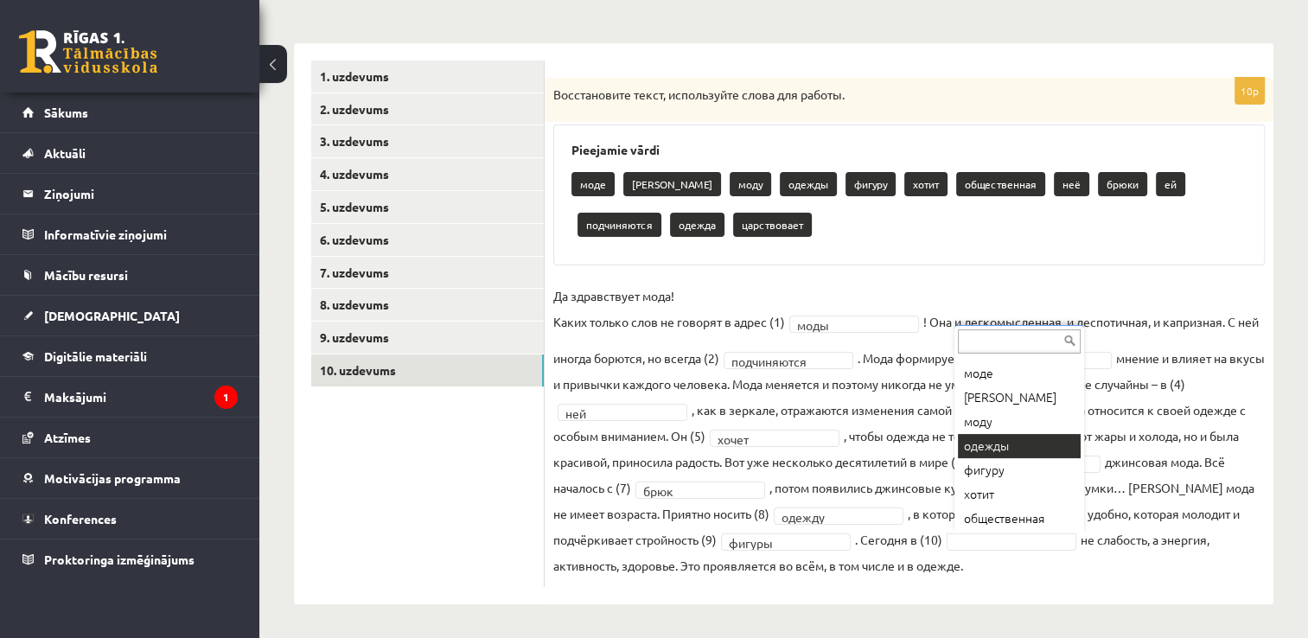
scroll to position [0, 0]
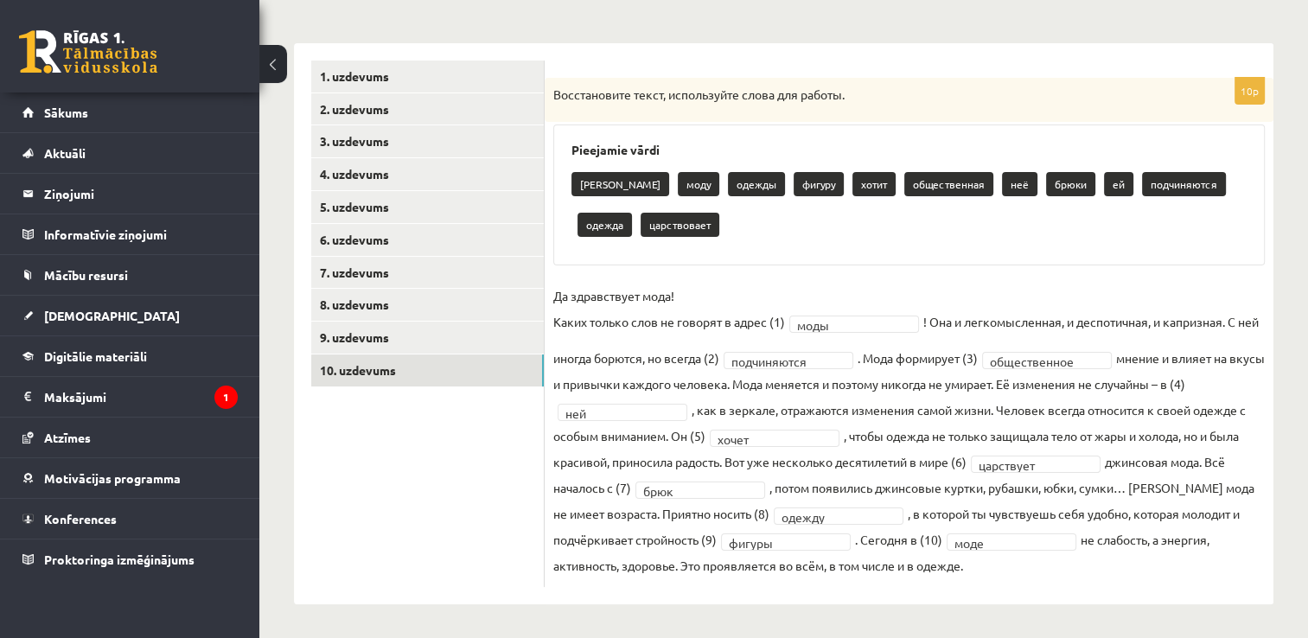
click at [920, 560] on fieldset "**********" at bounding box center [908, 431] width 711 height 296
click at [838, 265] on div "**********" at bounding box center [909, 332] width 729 height 509
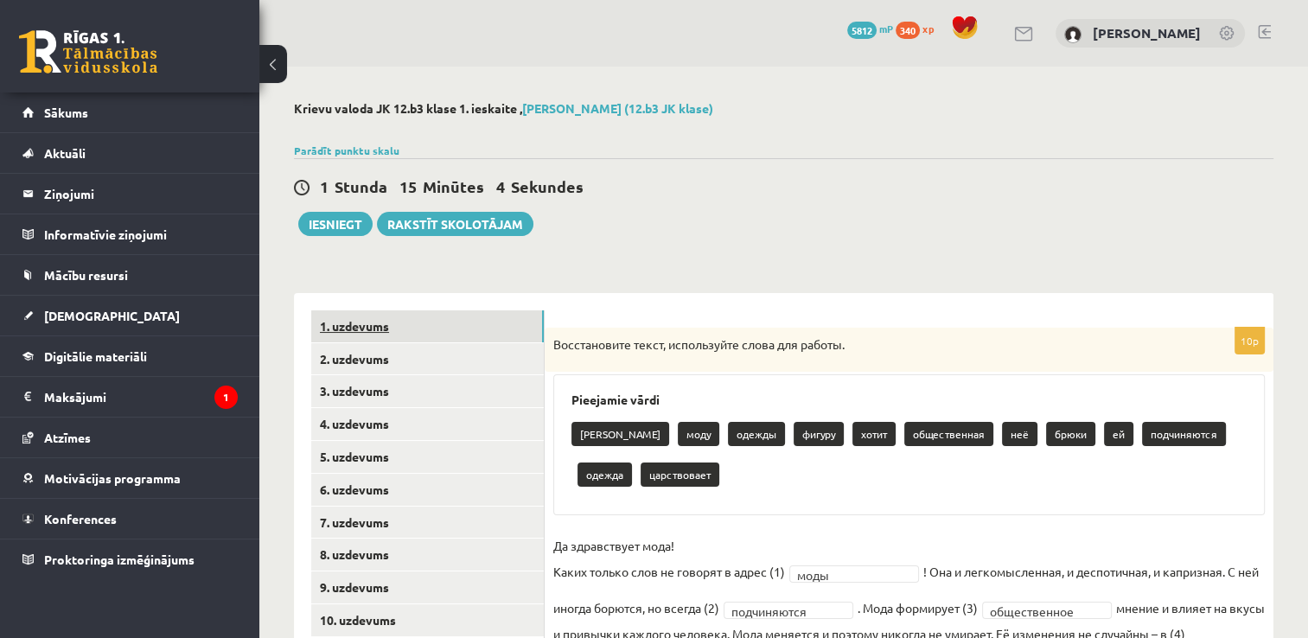
click at [459, 337] on link "1. uzdevums" at bounding box center [427, 326] width 233 height 32
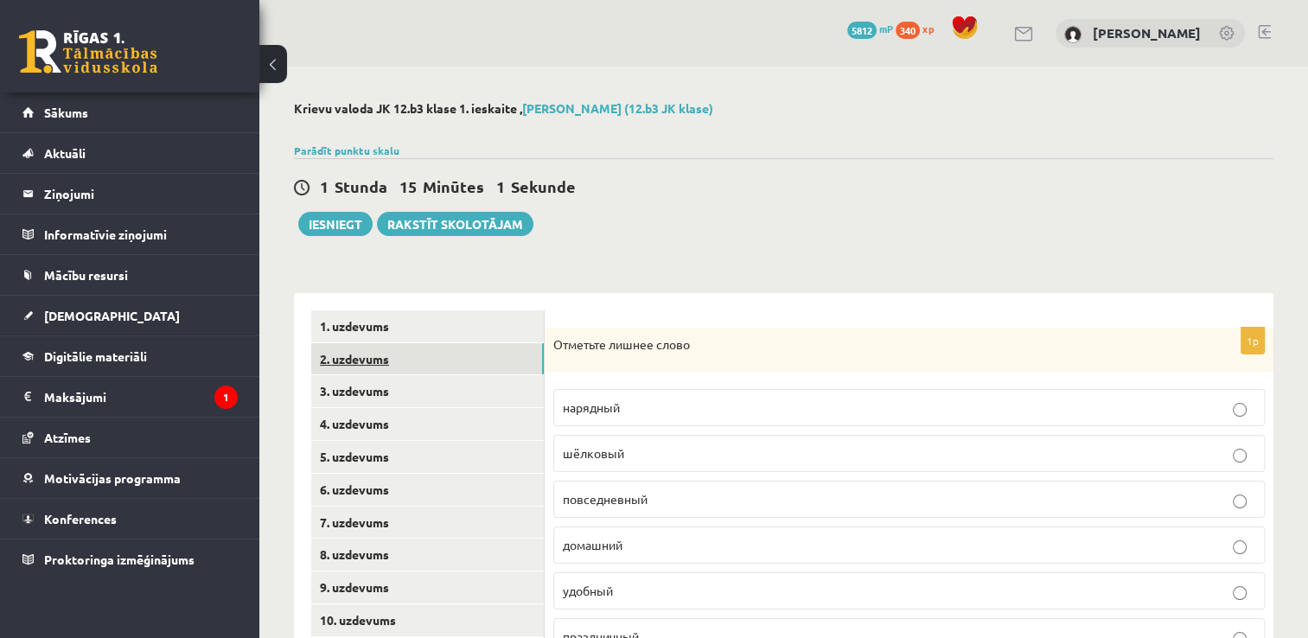
click at [449, 362] on link "2. uzdevums" at bounding box center [427, 359] width 233 height 32
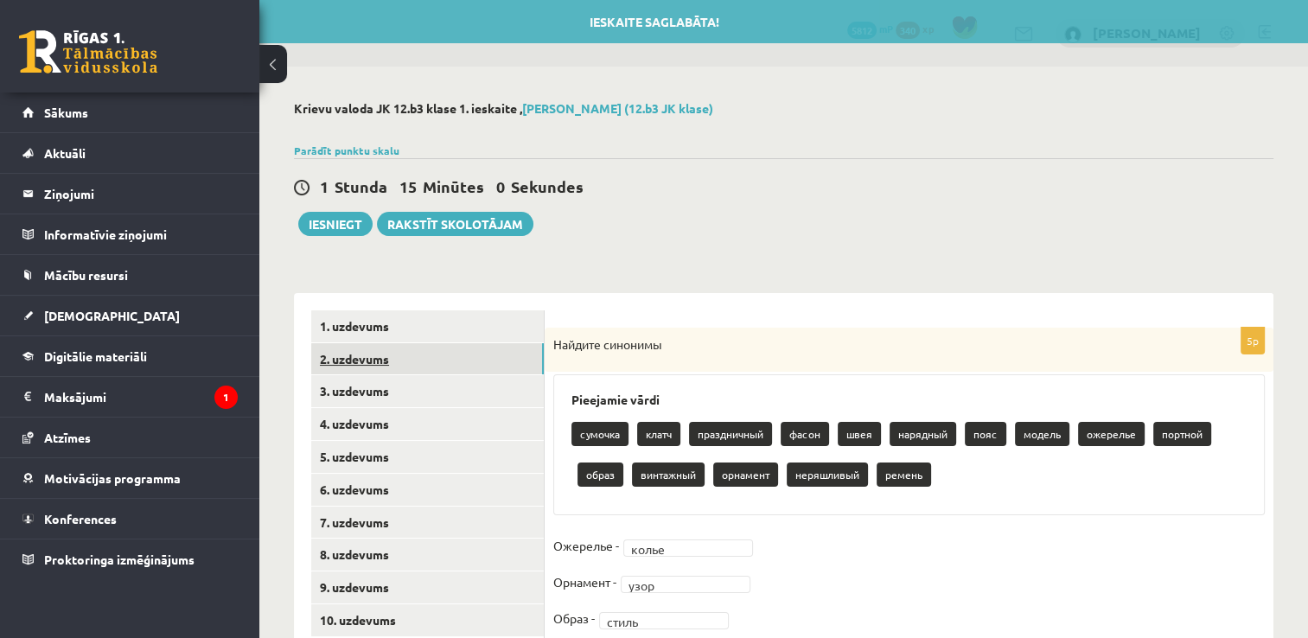
scroll to position [136, 0]
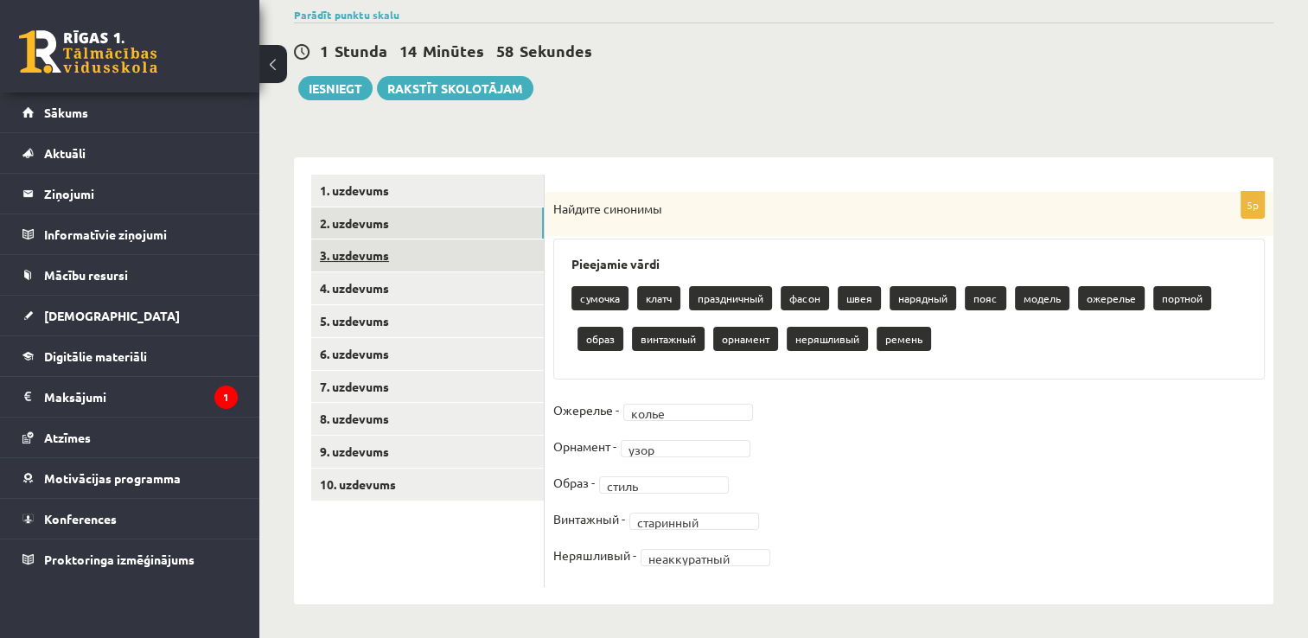
click at [390, 263] on link "3. uzdevums" at bounding box center [427, 255] width 233 height 32
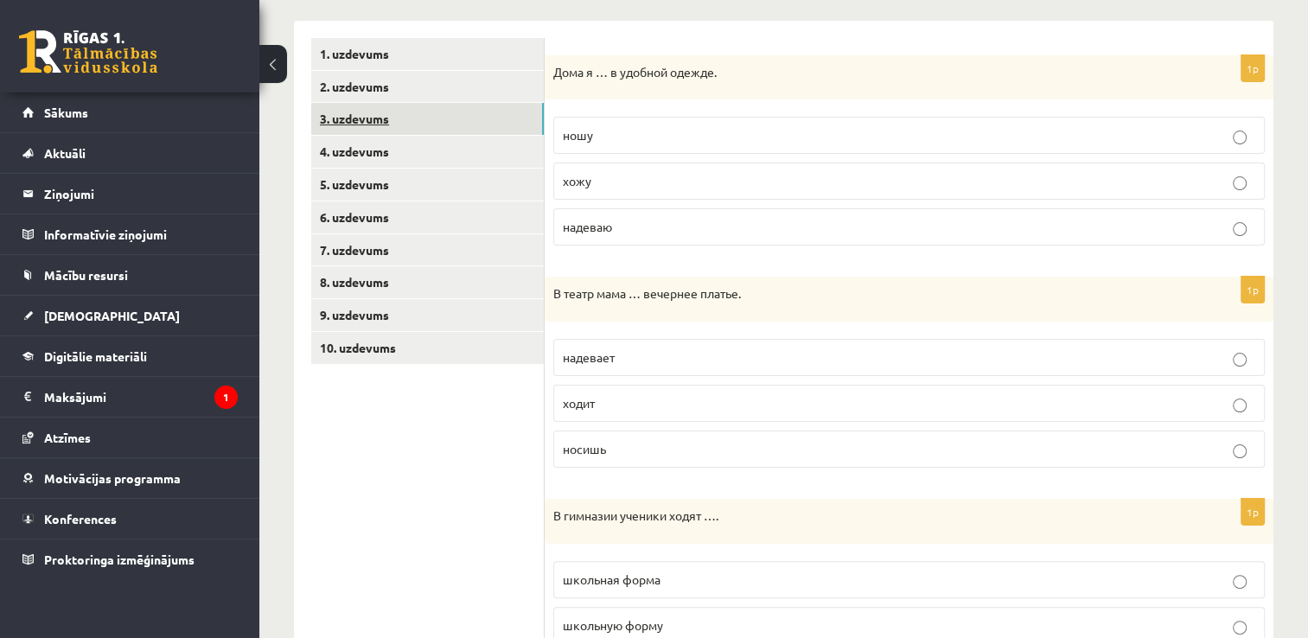
scroll to position [0, 0]
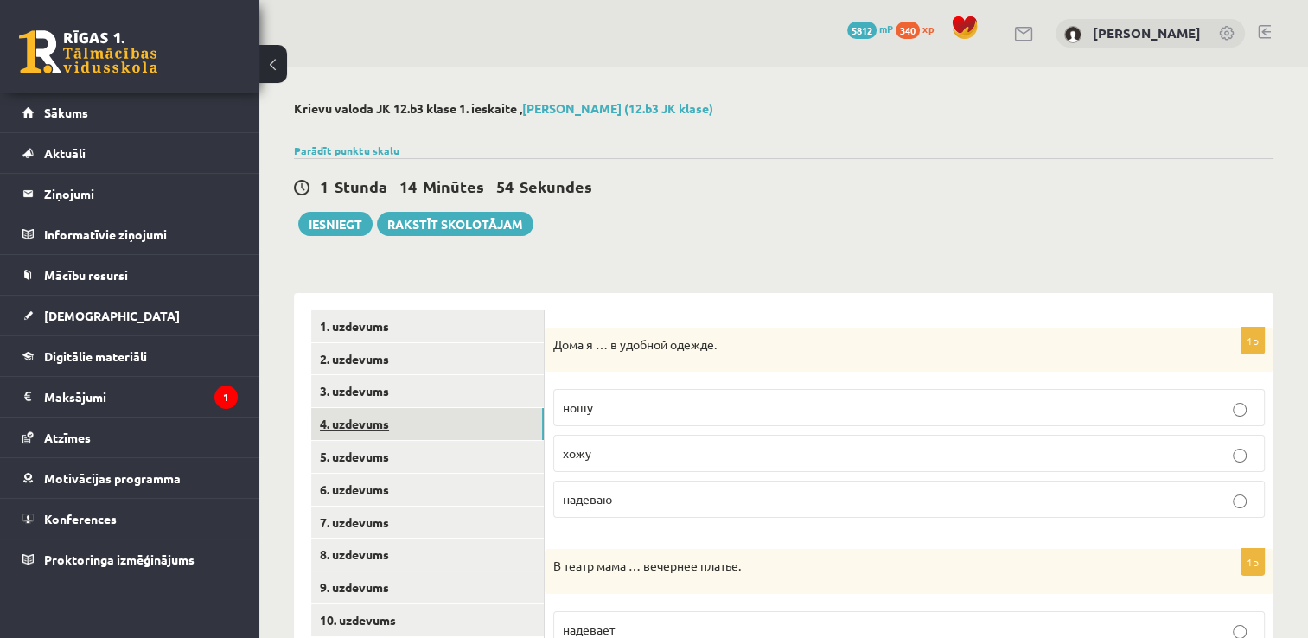
click at [408, 431] on link "4. uzdevums" at bounding box center [427, 424] width 233 height 32
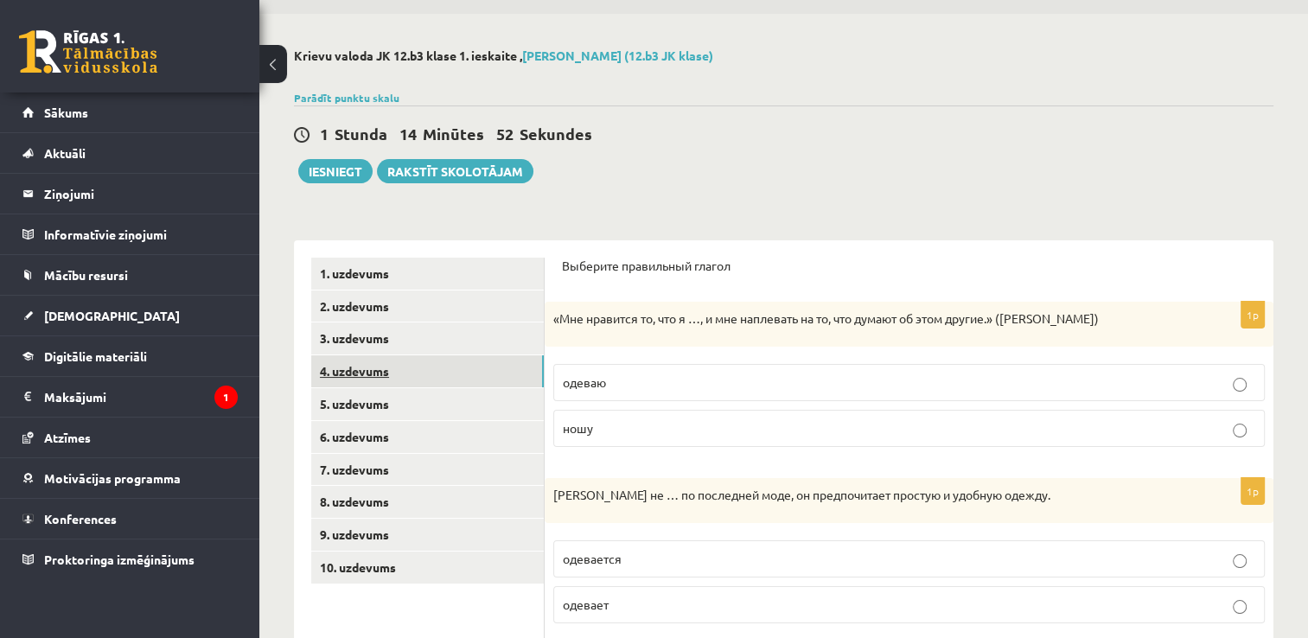
scroll to position [4, 0]
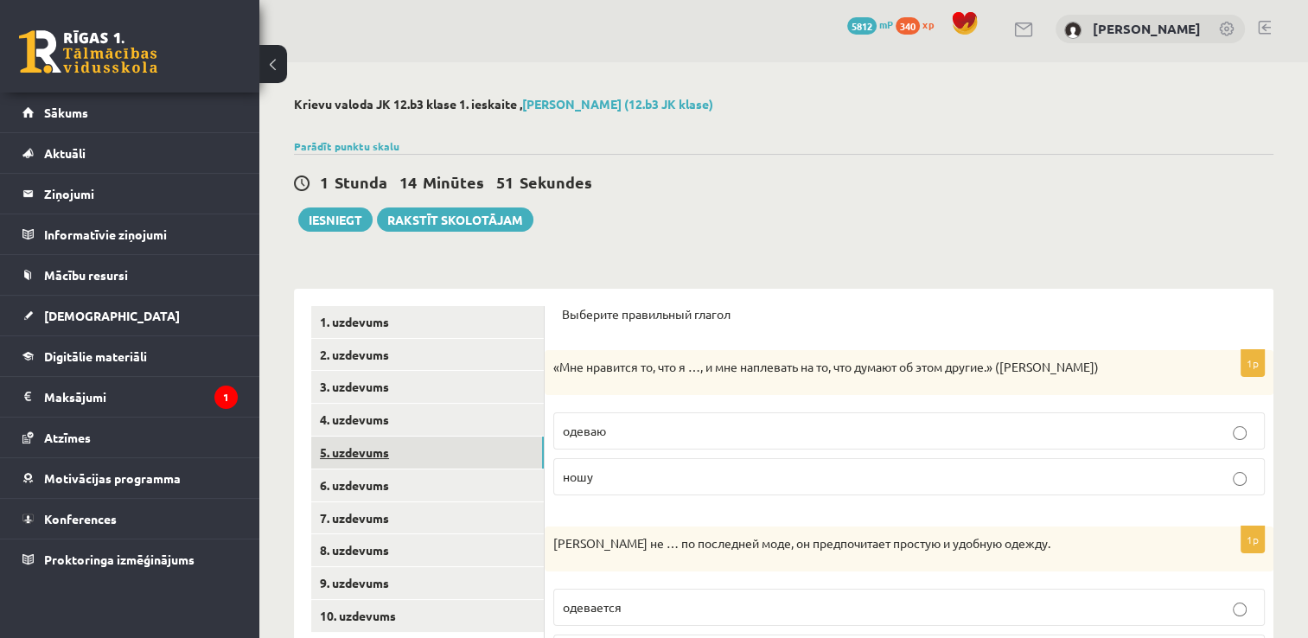
click at [360, 441] on link "5. uzdevums" at bounding box center [427, 453] width 233 height 32
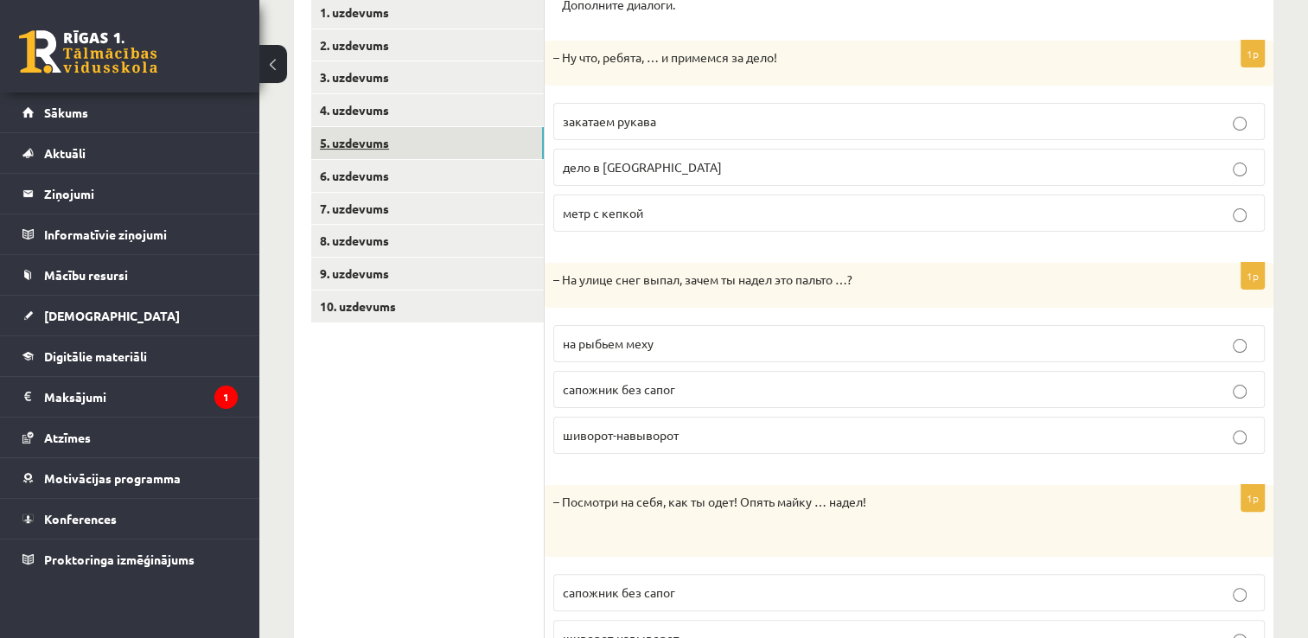
scroll to position [311, 0]
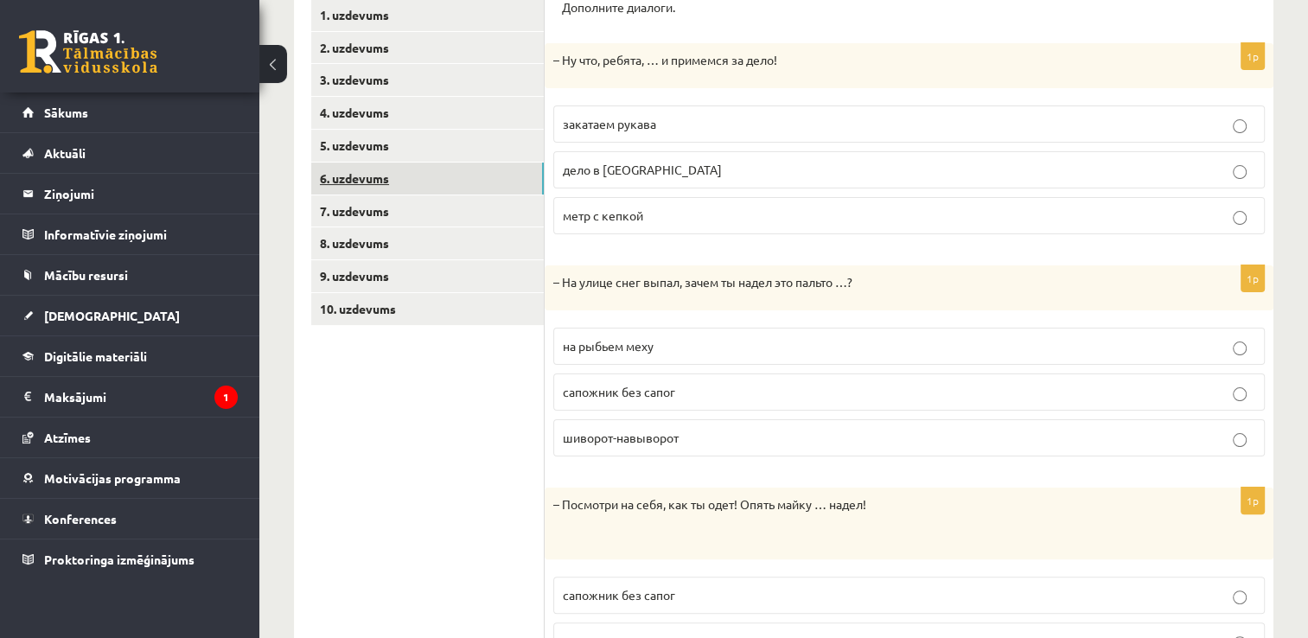
click at [320, 185] on link "6. uzdevums" at bounding box center [427, 179] width 233 height 32
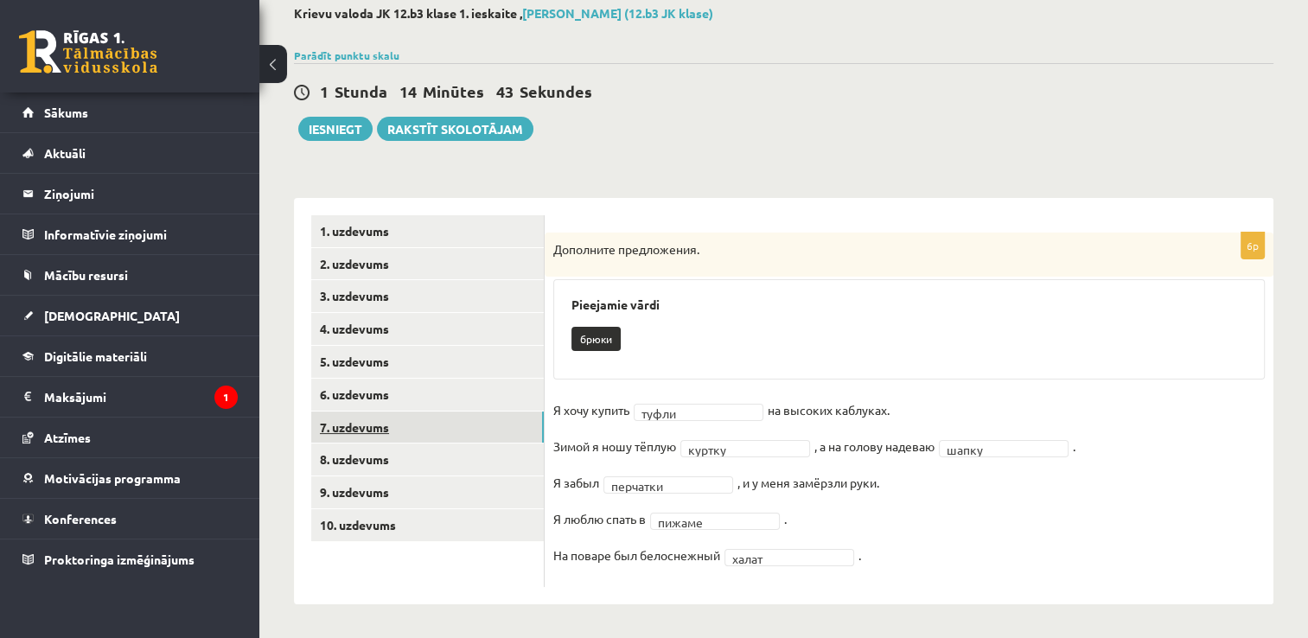
click at [436, 434] on link "7. uzdevums" at bounding box center [427, 427] width 233 height 32
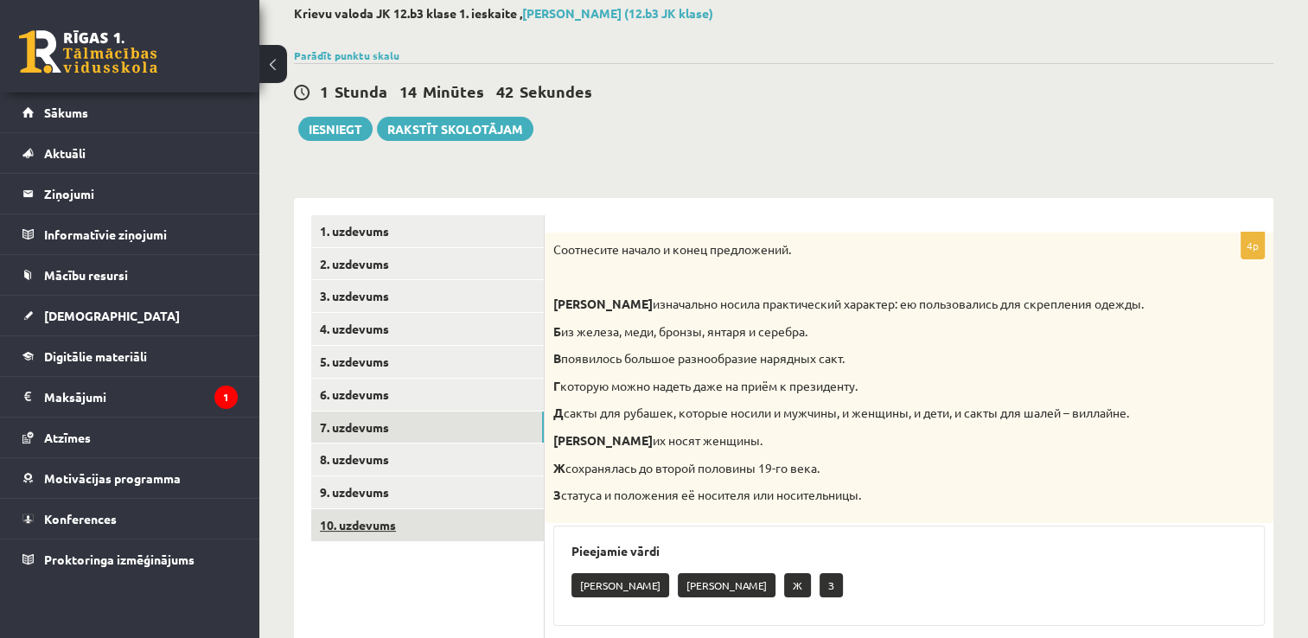
scroll to position [304, 0]
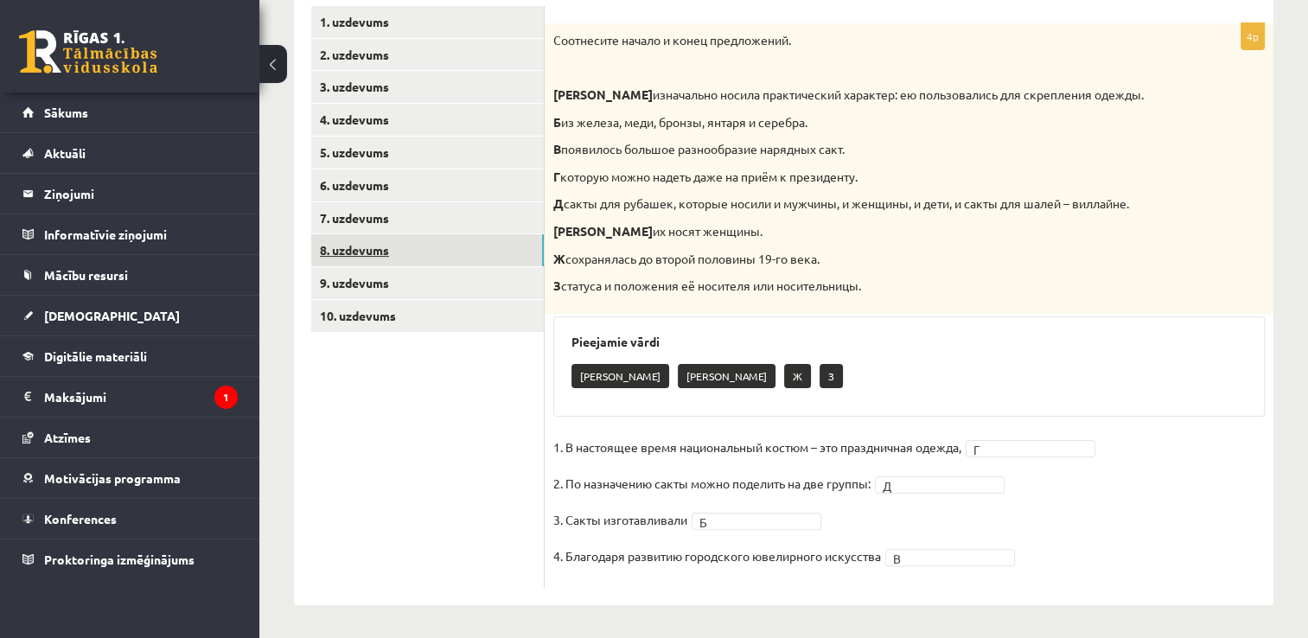
click at [385, 250] on link "8. uzdevums" at bounding box center [427, 250] width 233 height 32
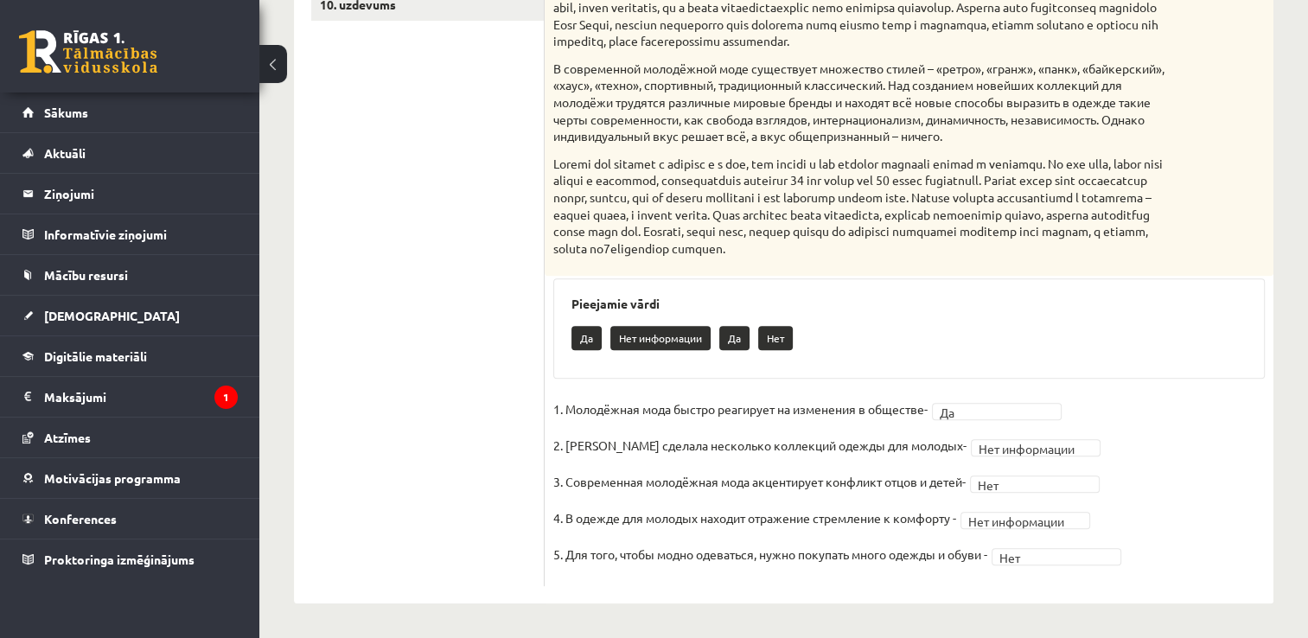
scroll to position [405, 0]
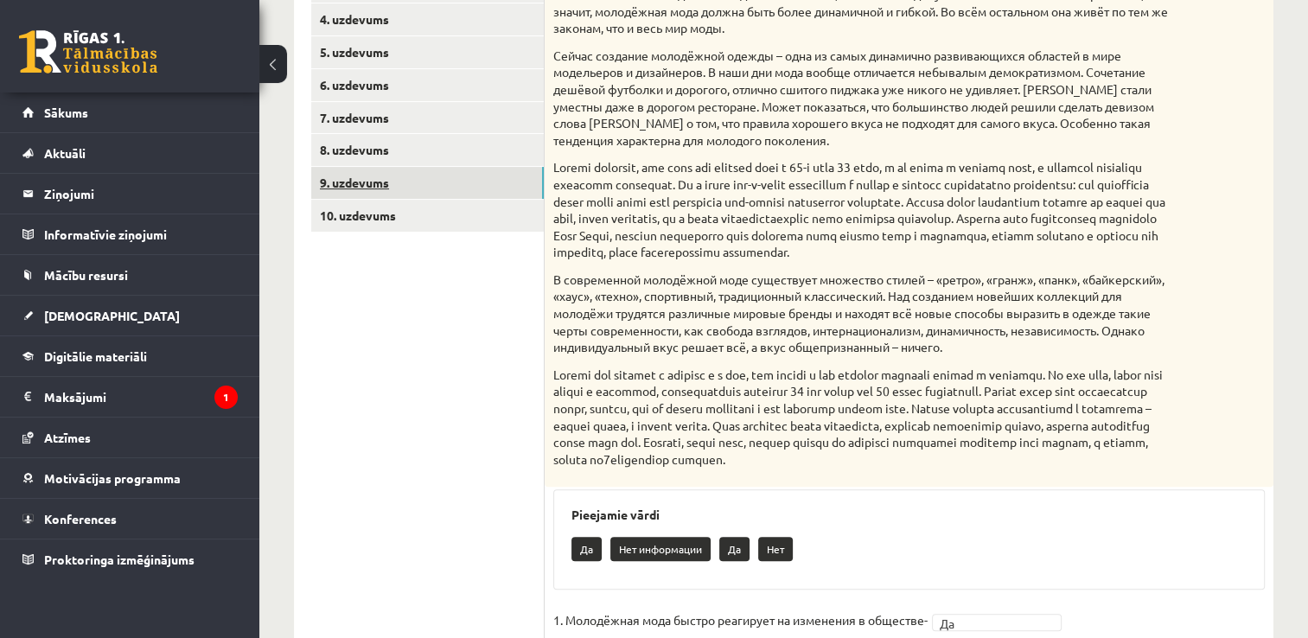
click at [357, 174] on link "9. uzdevums" at bounding box center [427, 183] width 233 height 32
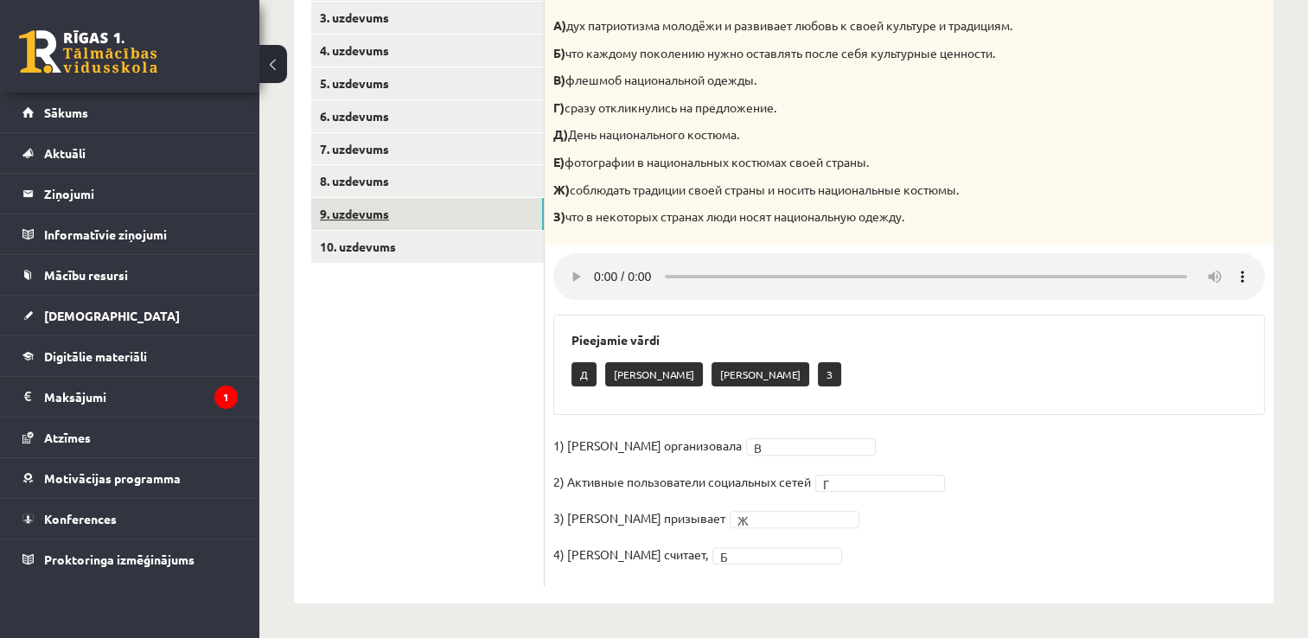
scroll to position [373, 0]
click at [382, 253] on link "10. uzdevums" at bounding box center [427, 247] width 233 height 32
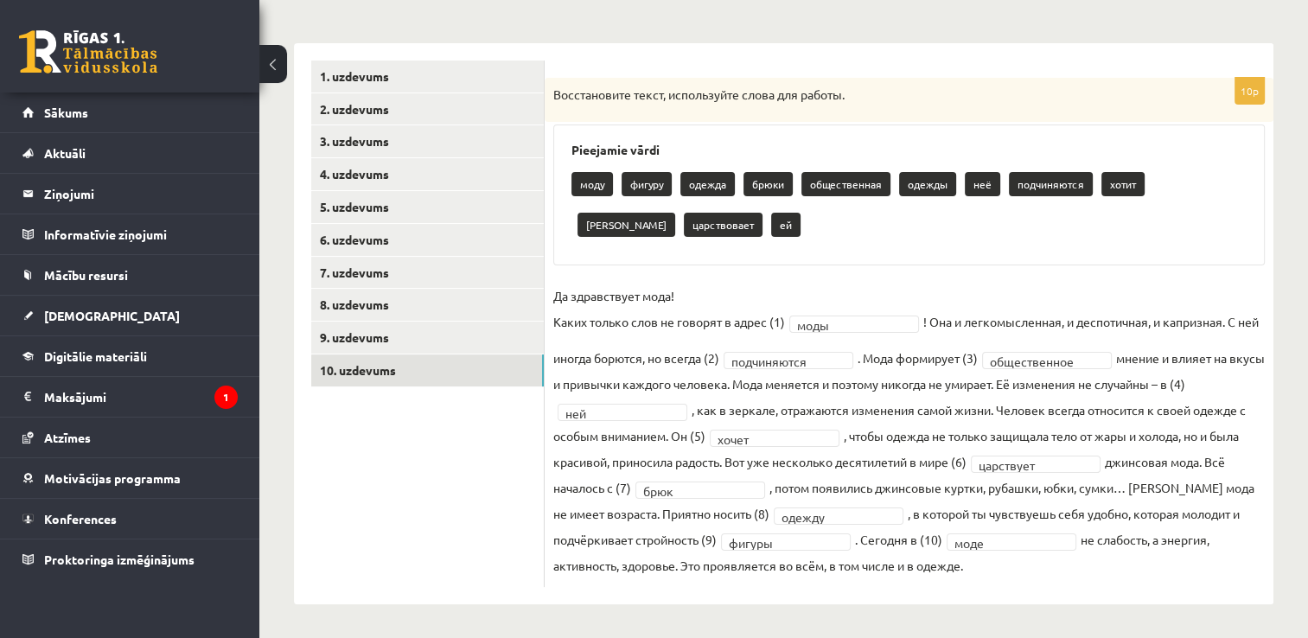
scroll to position [0, 0]
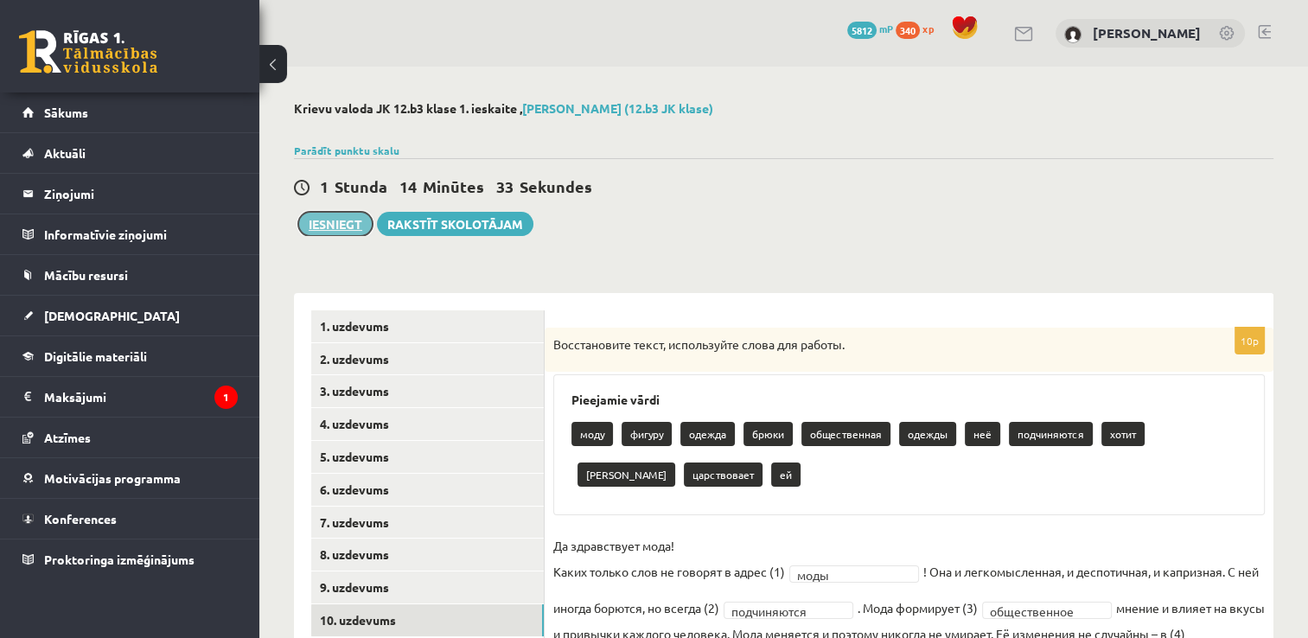
click at [344, 229] on button "Iesniegt" at bounding box center [335, 224] width 74 height 24
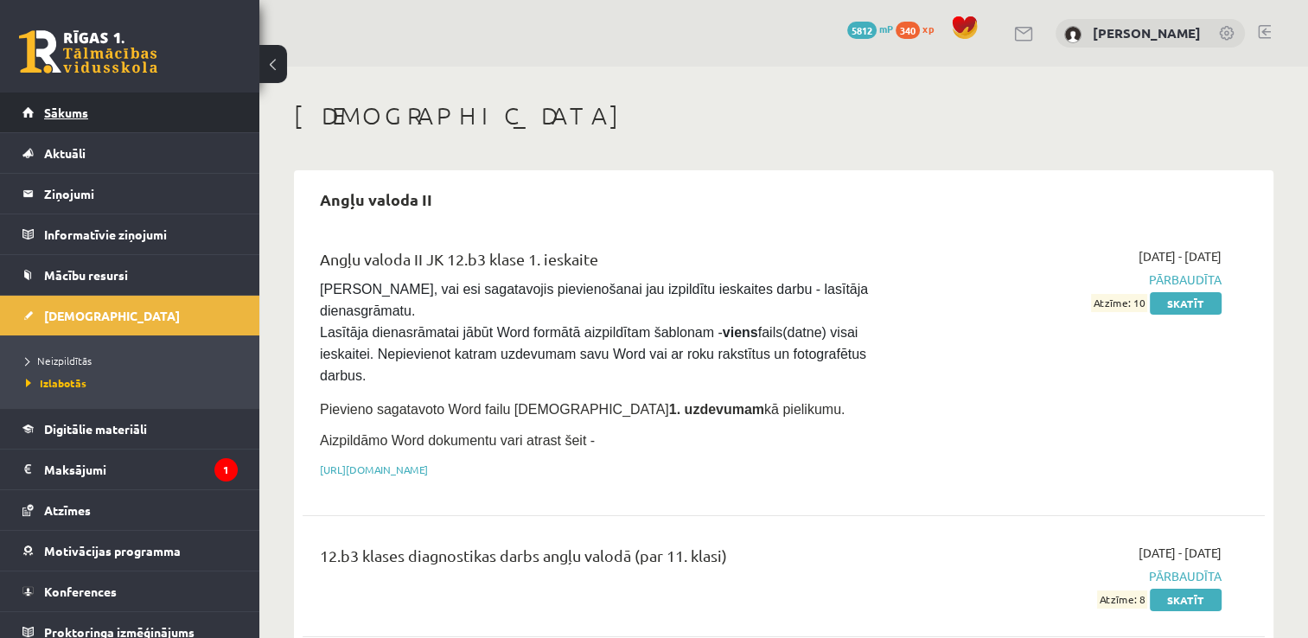
drag, startPoint x: 180, startPoint y: 89, endPoint x: 180, endPoint y: 118, distance: 29.4
click at [180, 118] on div "0 Dāvanas 5812 mP 340 xp [PERSON_NAME] Sākums Aktuāli Kā mācīties [PERSON_NAME]…" at bounding box center [129, 319] width 259 height 638
click at [180, 118] on link "Sākums" at bounding box center [129, 112] width 215 height 40
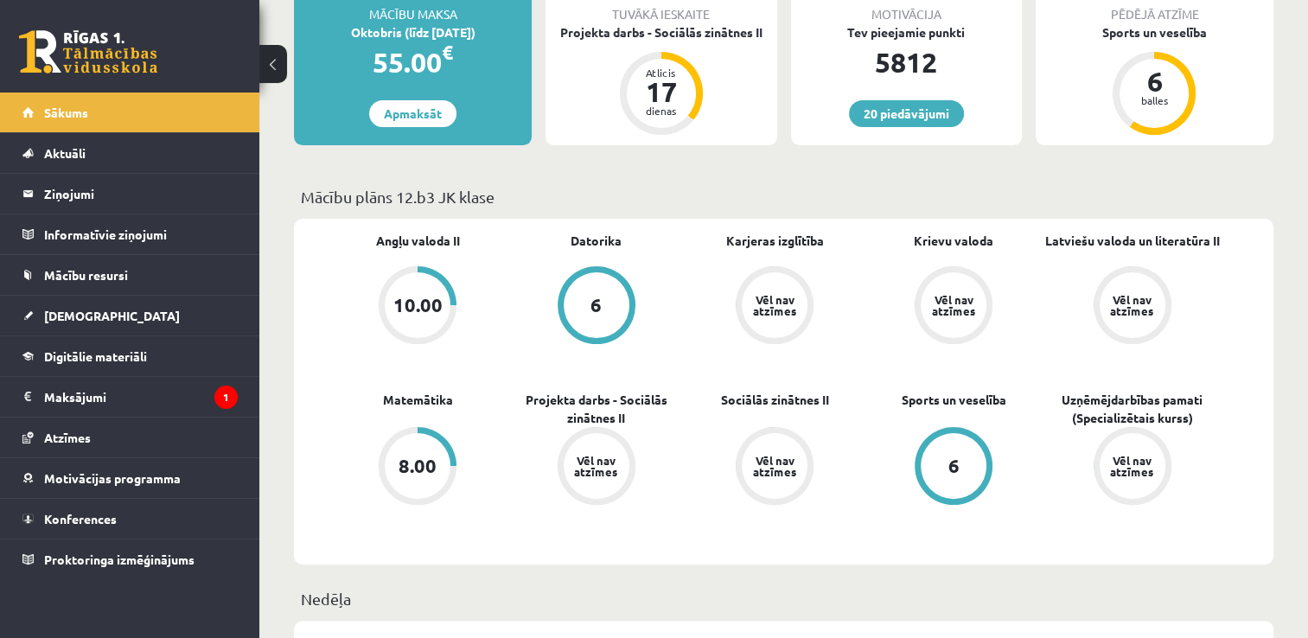
scroll to position [339, 0]
